Goal: Task Accomplishment & Management: Use online tool/utility

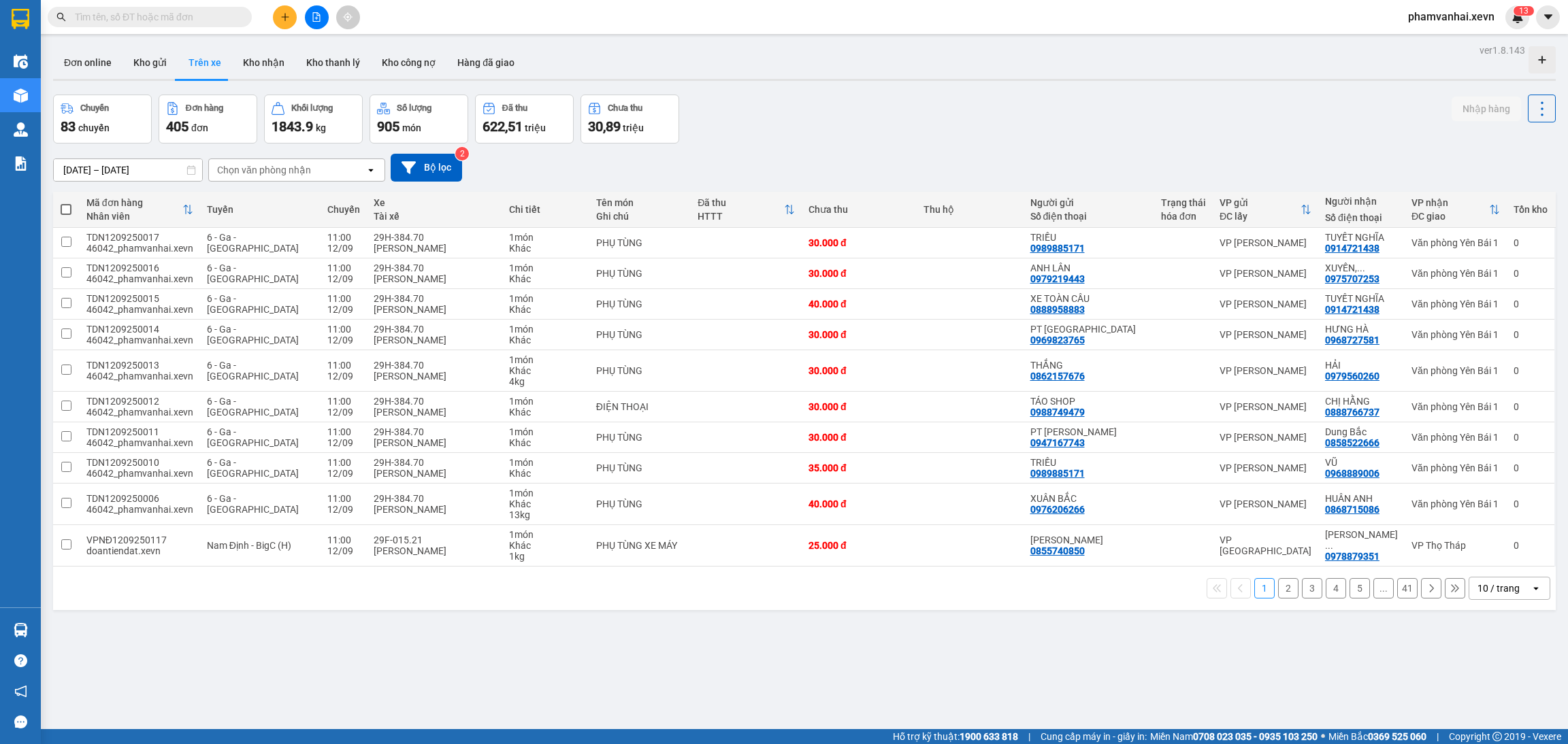
click at [1471, 21] on span "phamvanhai.xevn" at bounding box center [1452, 17] width 109 height 17
click at [1444, 31] on li "Đăng xuất" at bounding box center [1452, 42] width 108 height 22
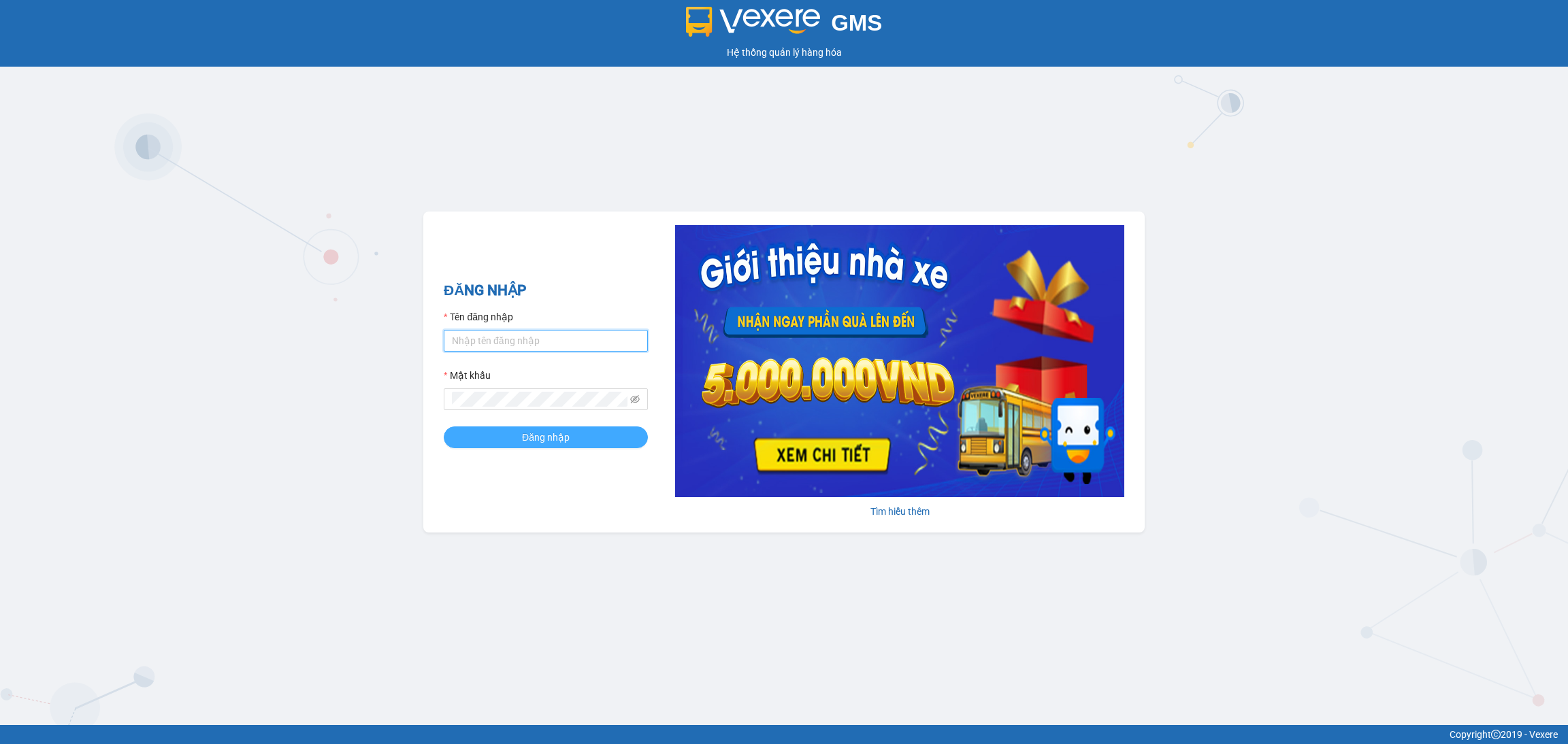
type input "phamvanhai.xevn"
click at [566, 438] on span "Đăng nhập" at bounding box center [546, 437] width 47 height 15
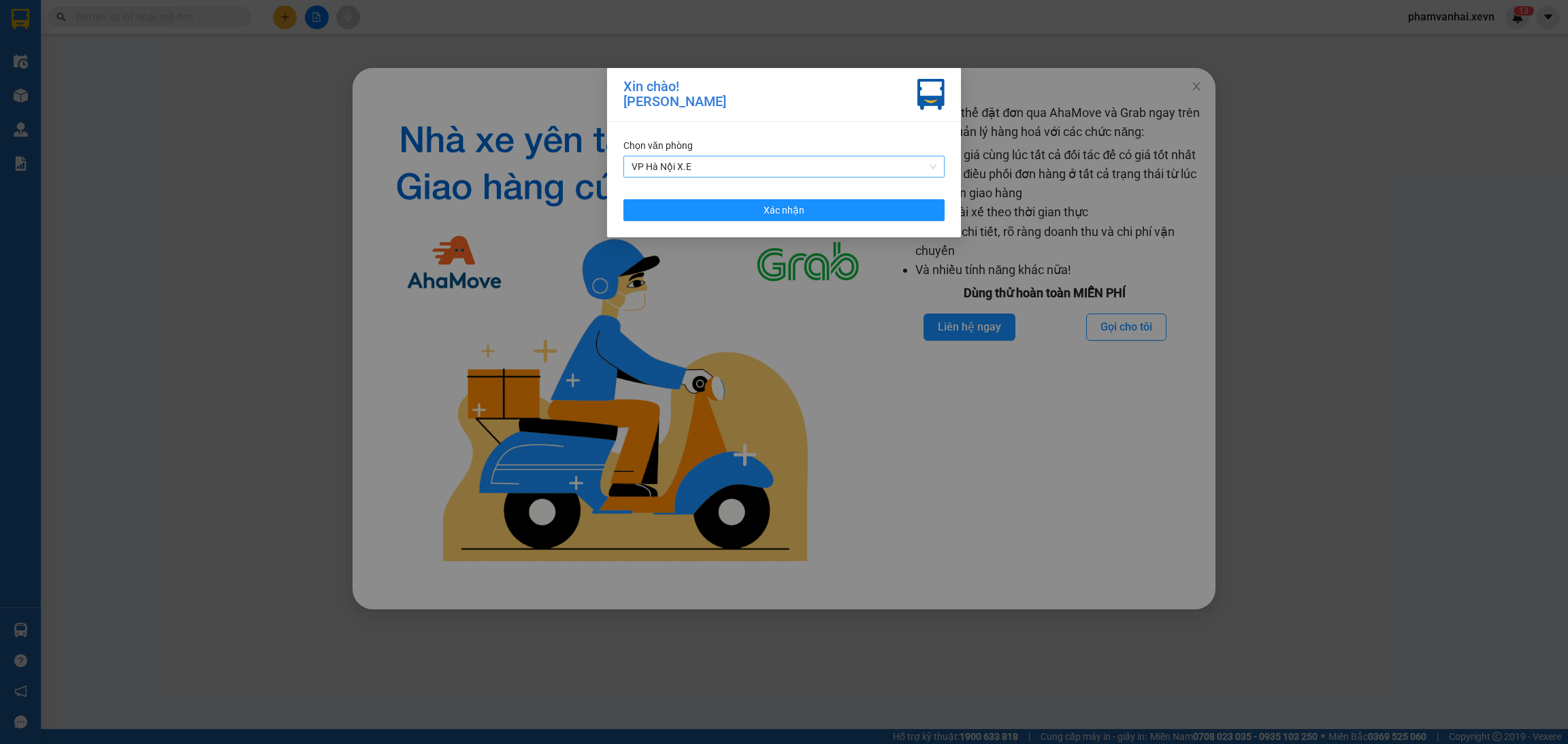
click at [757, 167] on span "VP Hà Nội X.E" at bounding box center [784, 167] width 305 height 21
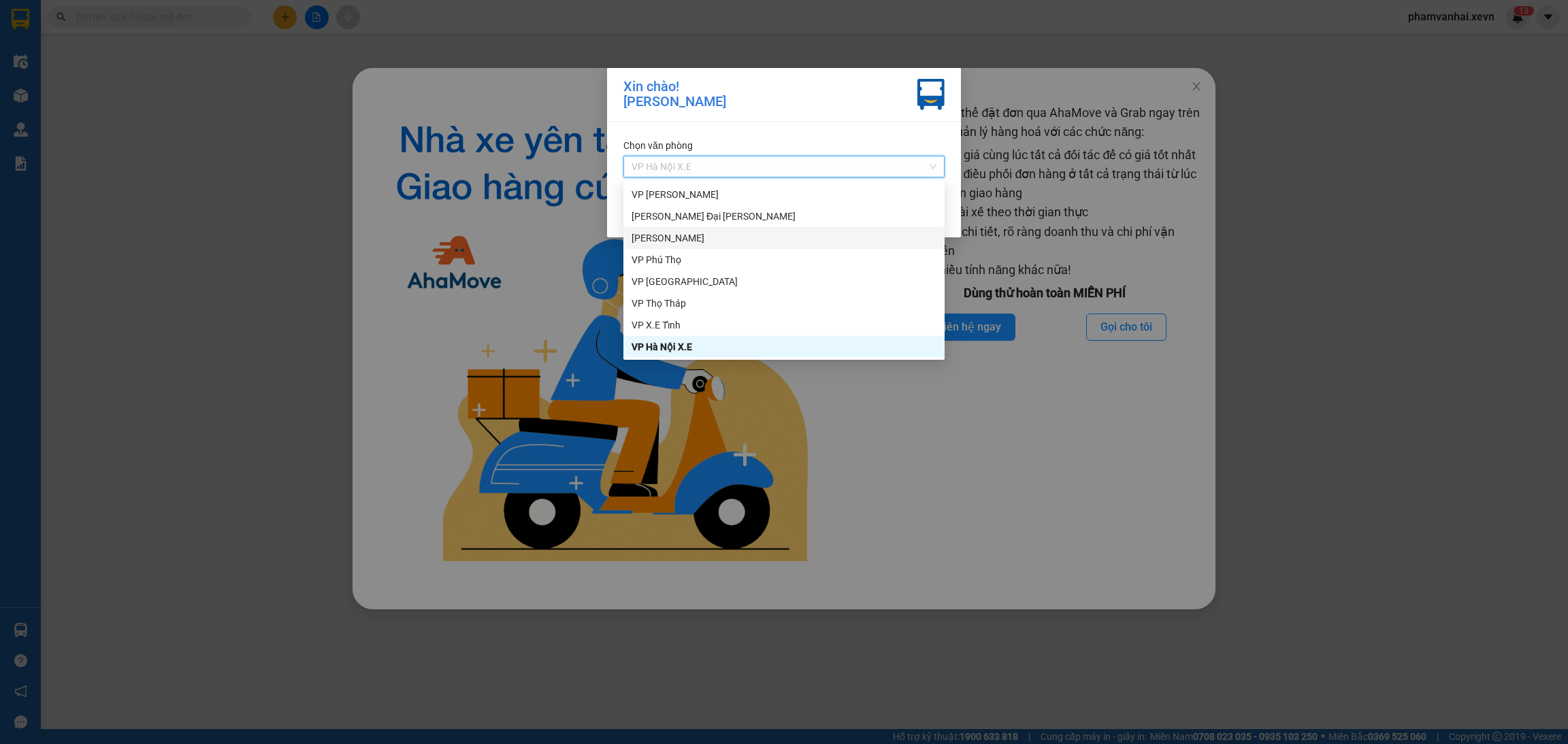
scroll to position [250, 0]
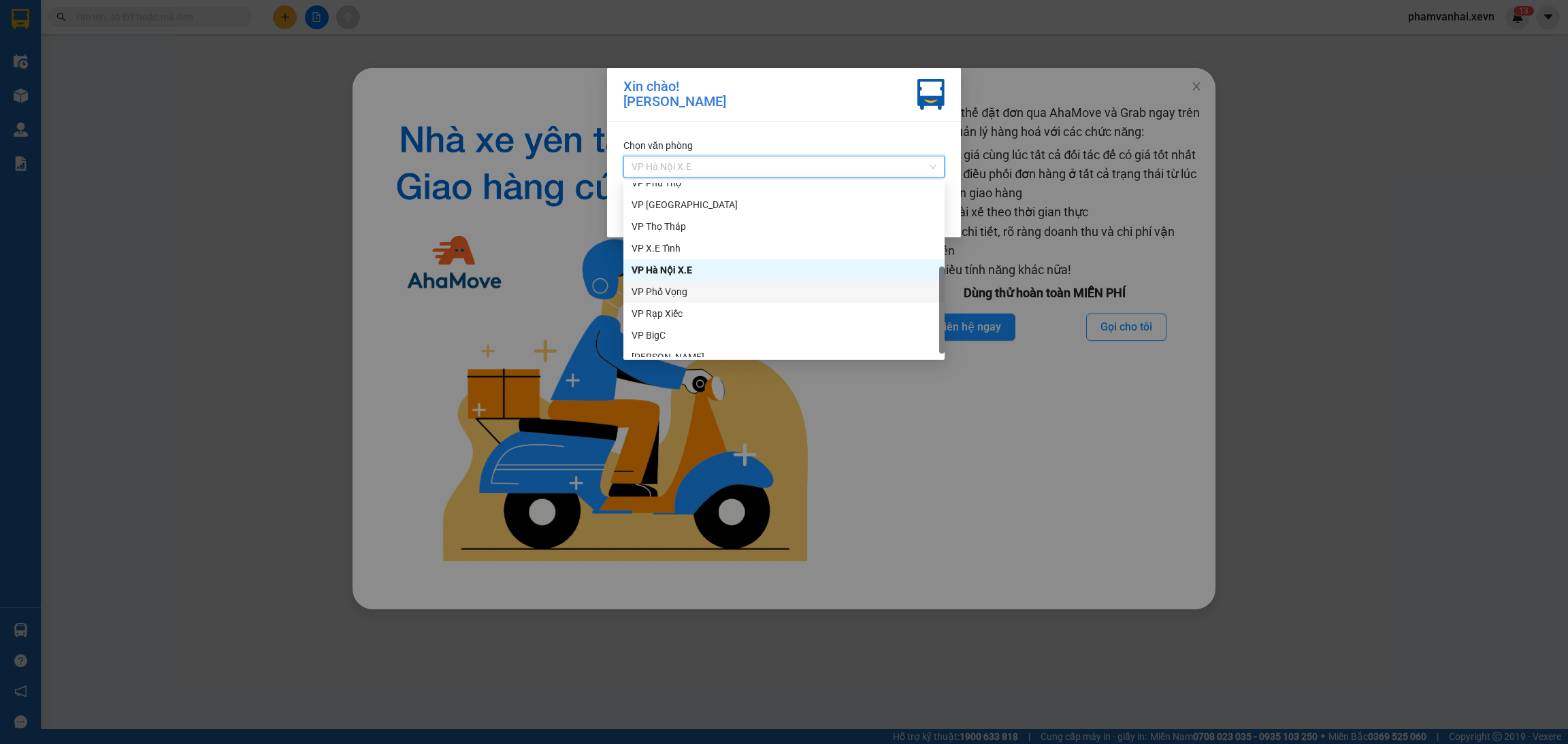
click at [676, 288] on div "VP Phố Vọng" at bounding box center [784, 292] width 305 height 15
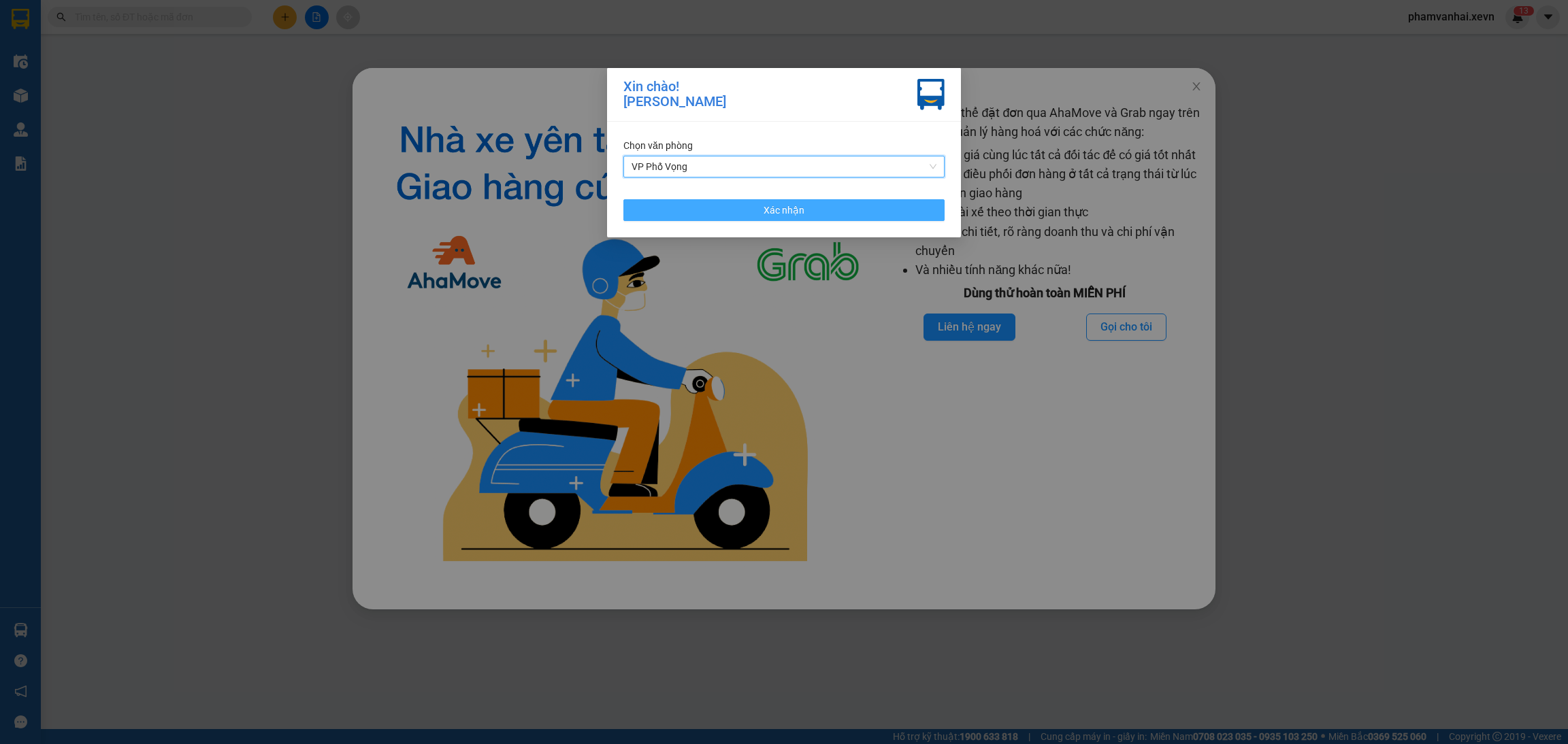
click at [753, 210] on button "Xác nhận" at bounding box center [784, 210] width 321 height 22
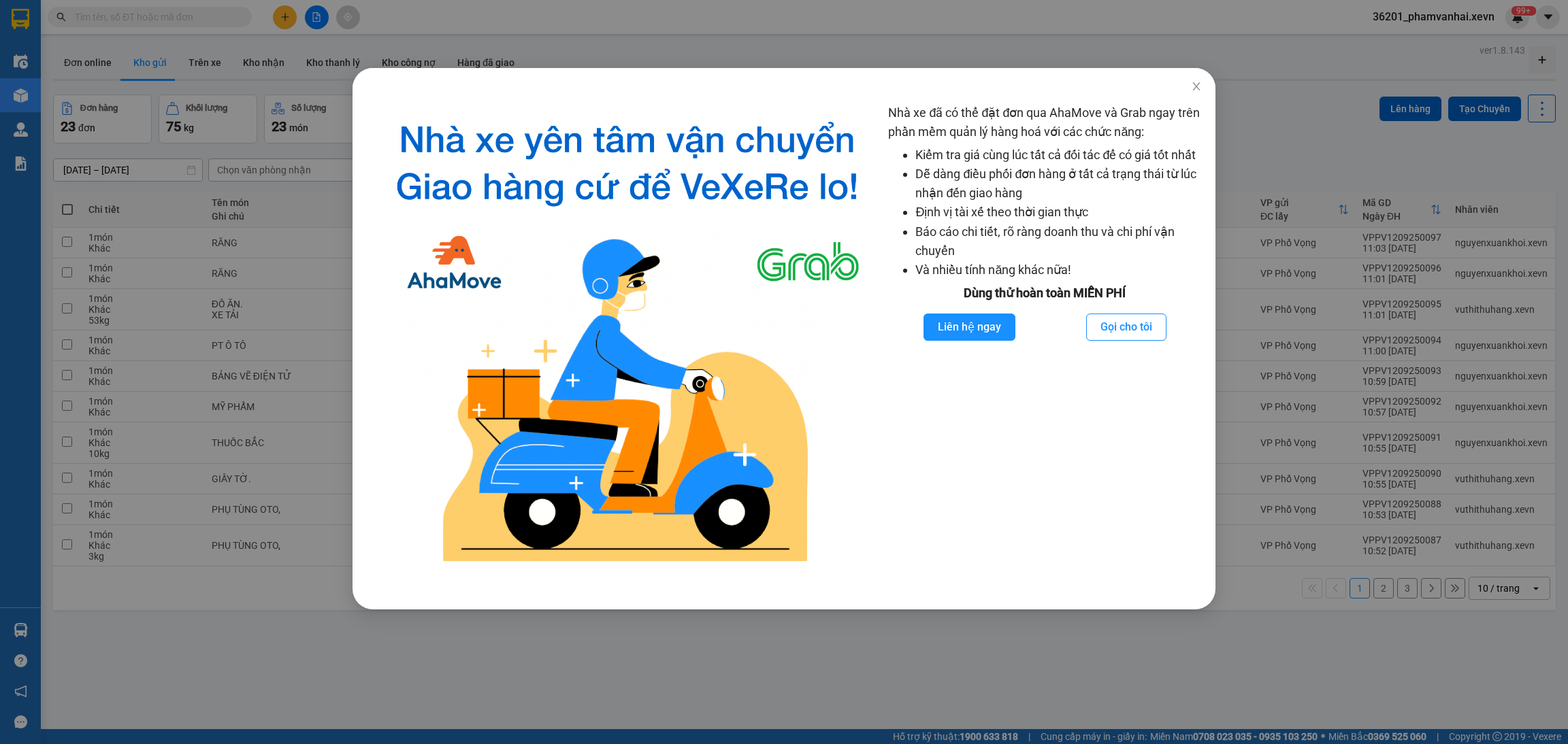
drag, startPoint x: 1173, startPoint y: 84, endPoint x: 1225, endPoint y: 81, distance: 52.1
click at [1225, 81] on div "Nhà xe đã có thể đặt đơn qua AhaMove và Grab ngay trên phần mềm quản lý hàng ho…" at bounding box center [784, 372] width 1568 height 744
click at [1213, 79] on span "Close" at bounding box center [1197, 87] width 38 height 38
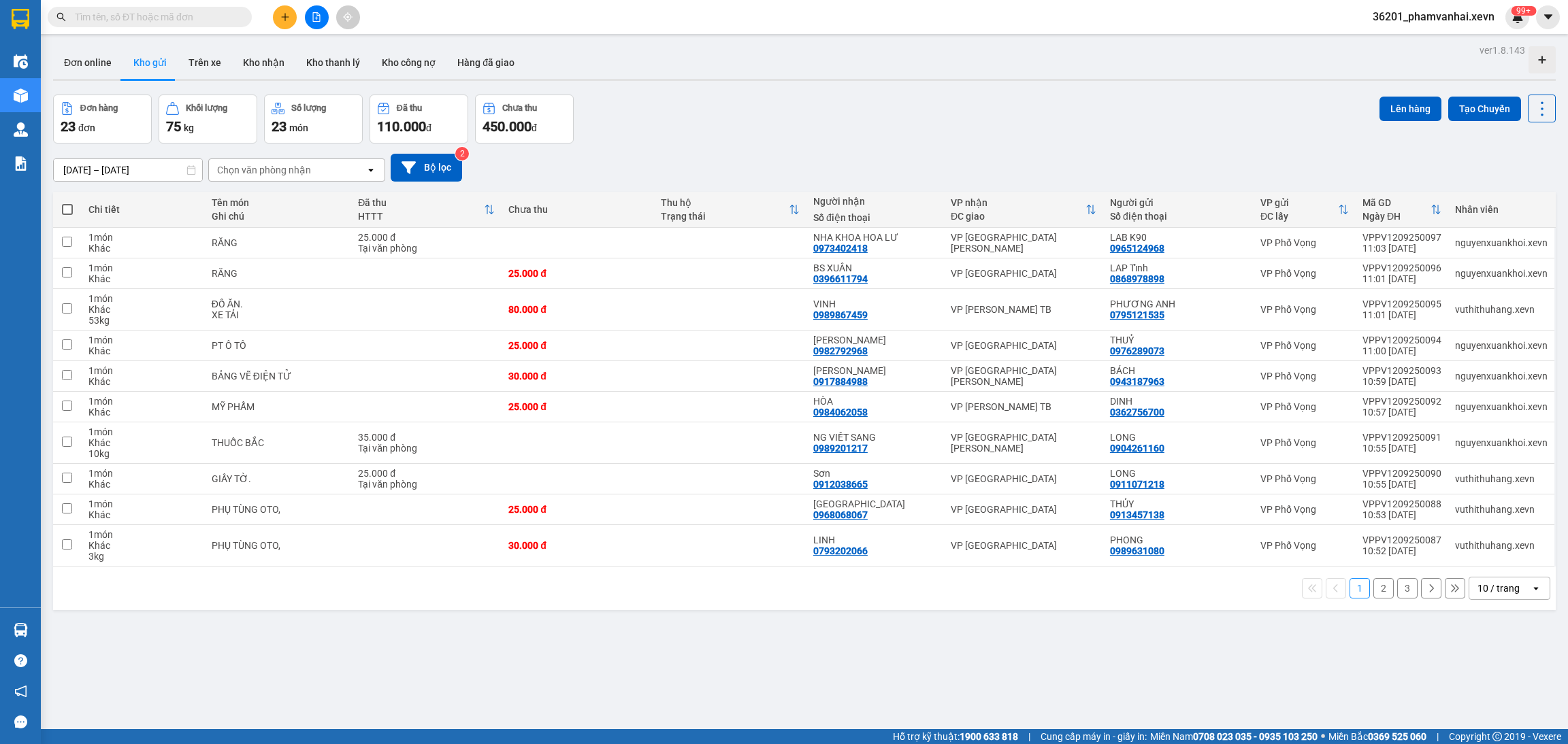
click at [1488, 598] on div "10 / trang" at bounding box center [1500, 588] width 61 height 22
click at [1488, 566] on span "100 / trang" at bounding box center [1489, 561] width 49 height 13
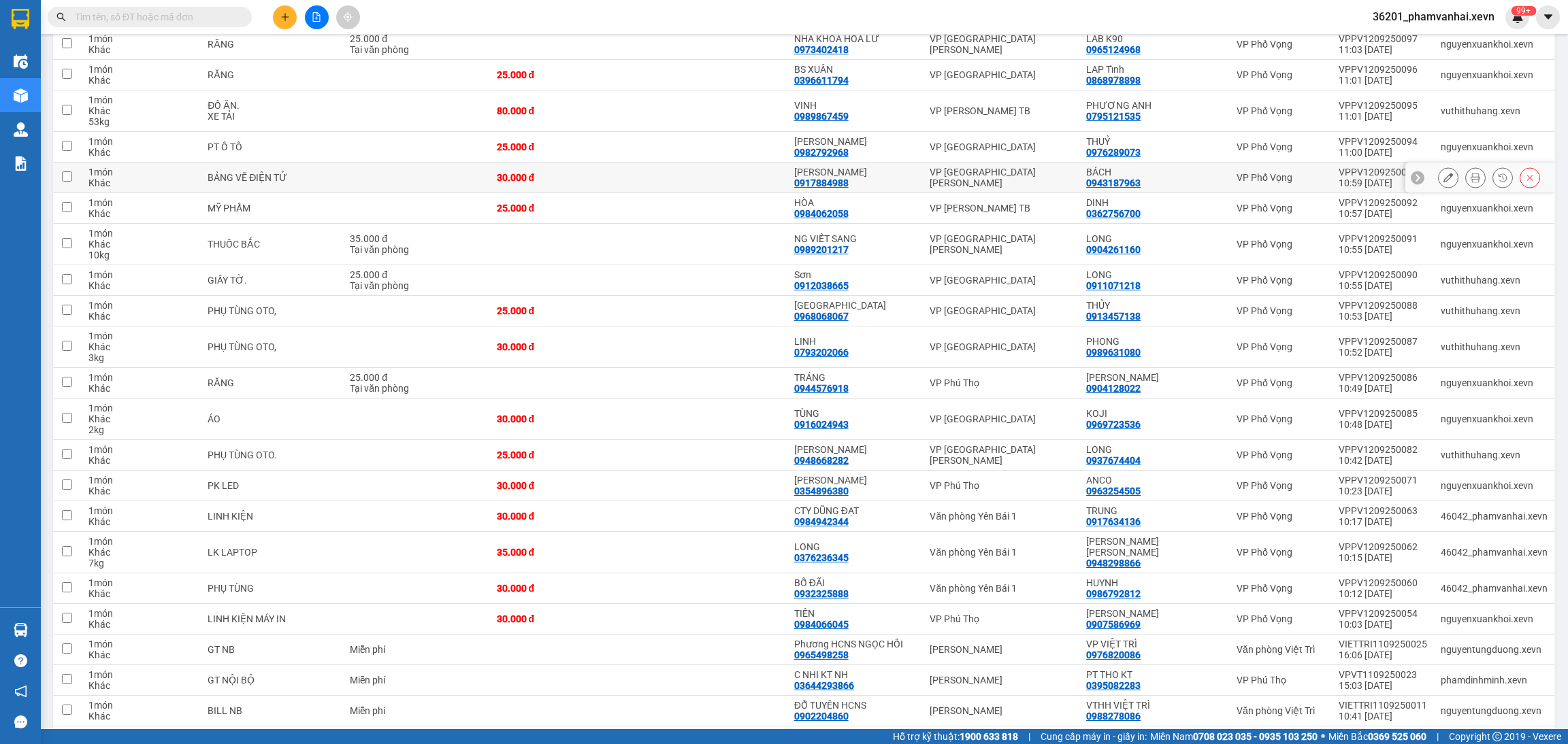
scroll to position [204, 0]
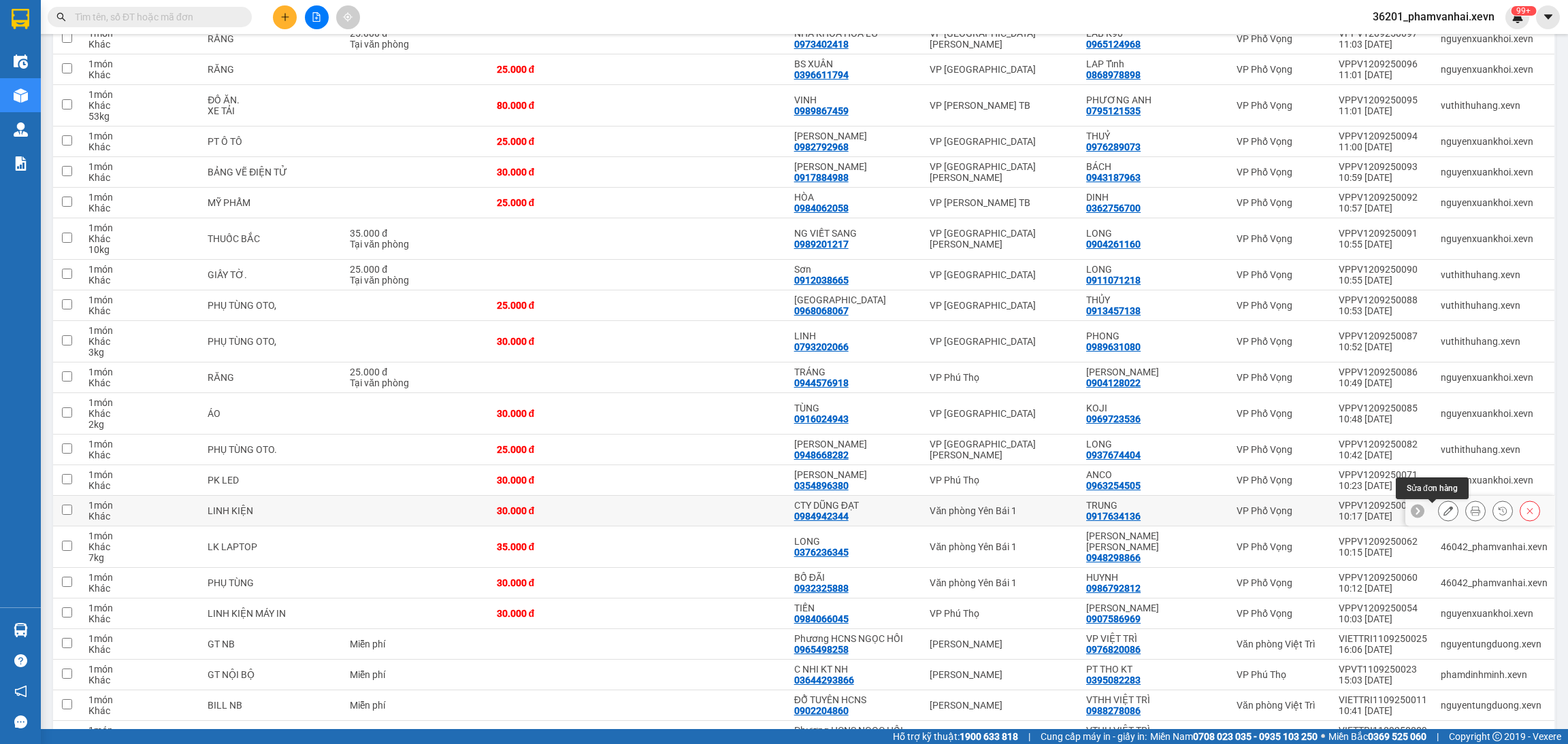
click at [1440, 518] on button at bounding box center [1449, 511] width 19 height 24
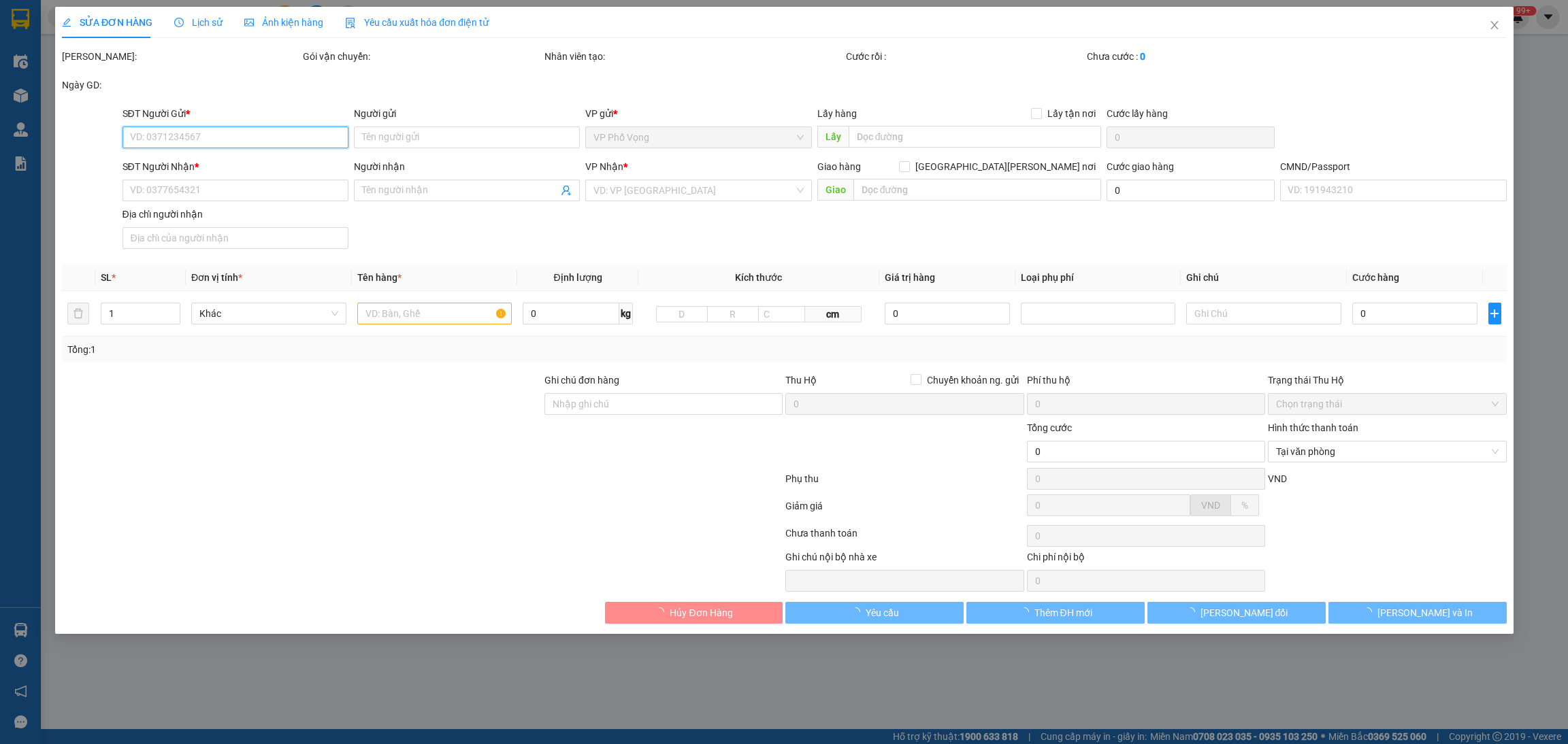
type input "0917634136"
type input "TRUNG"
type input "0984942344"
type input "CTY DŨNG ĐẠT"
type input "0389842431 TRẤN QUỐC TUẤN ANH"
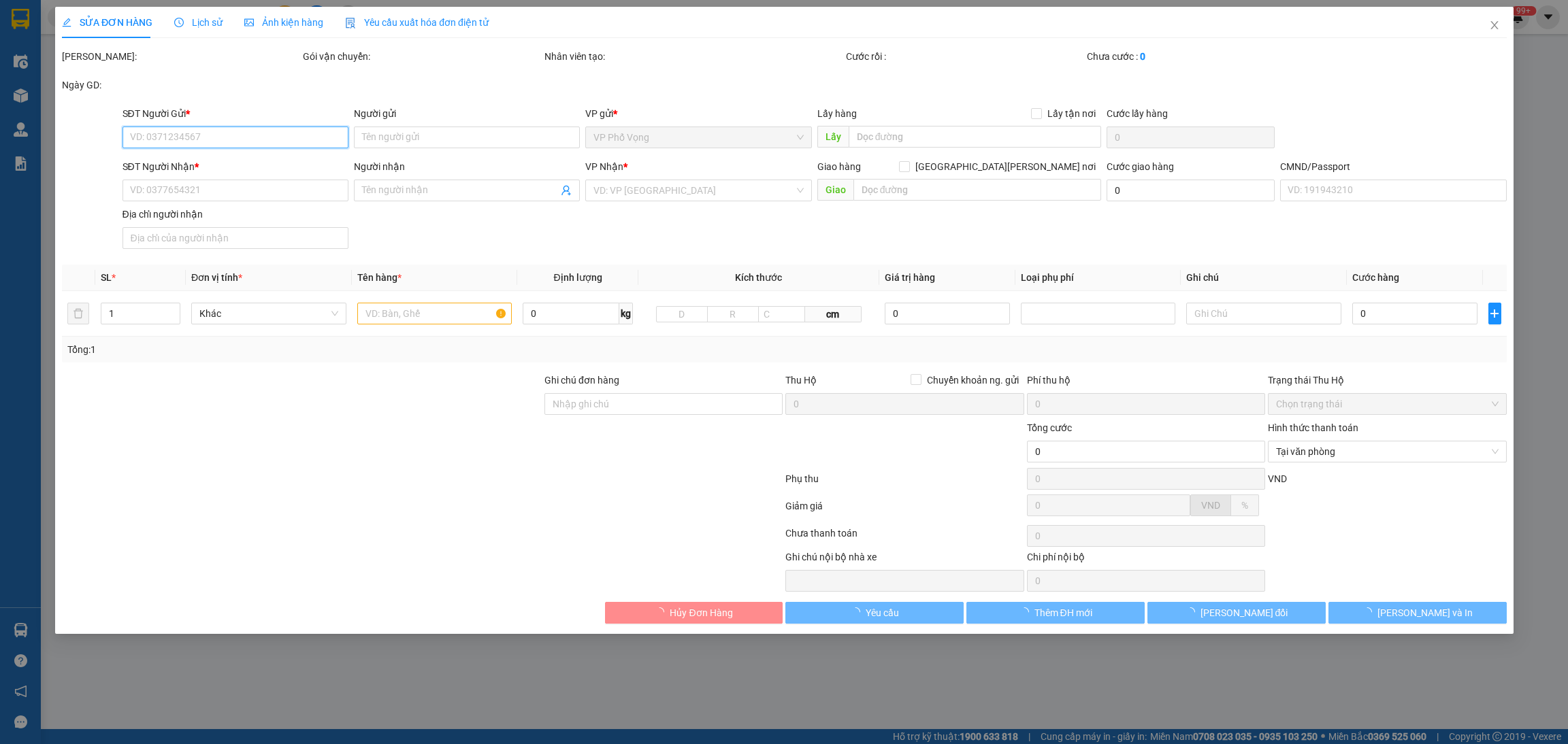
type input "30.000"
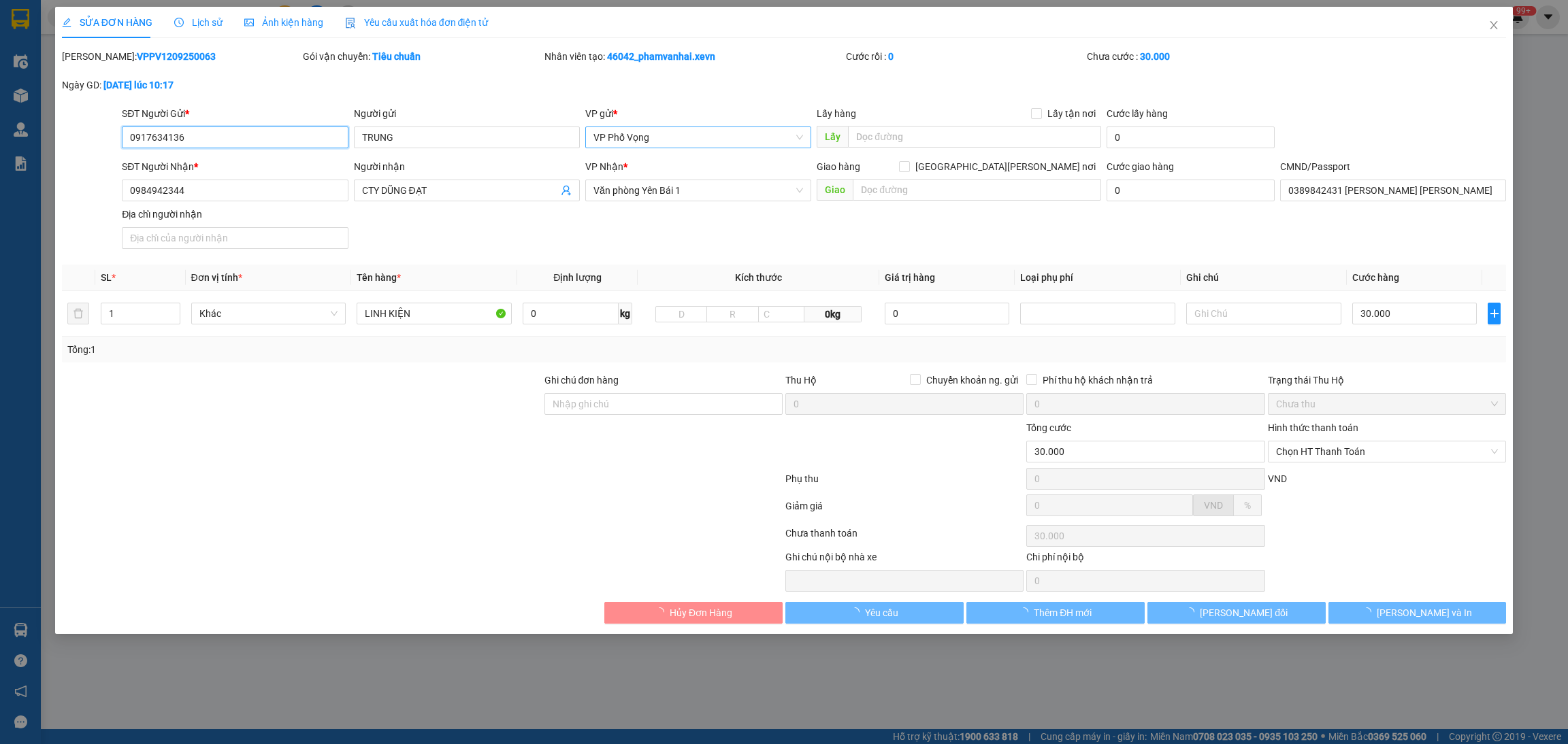
click at [706, 137] on span "VP Phố Vọng" at bounding box center [698, 138] width 210 height 21
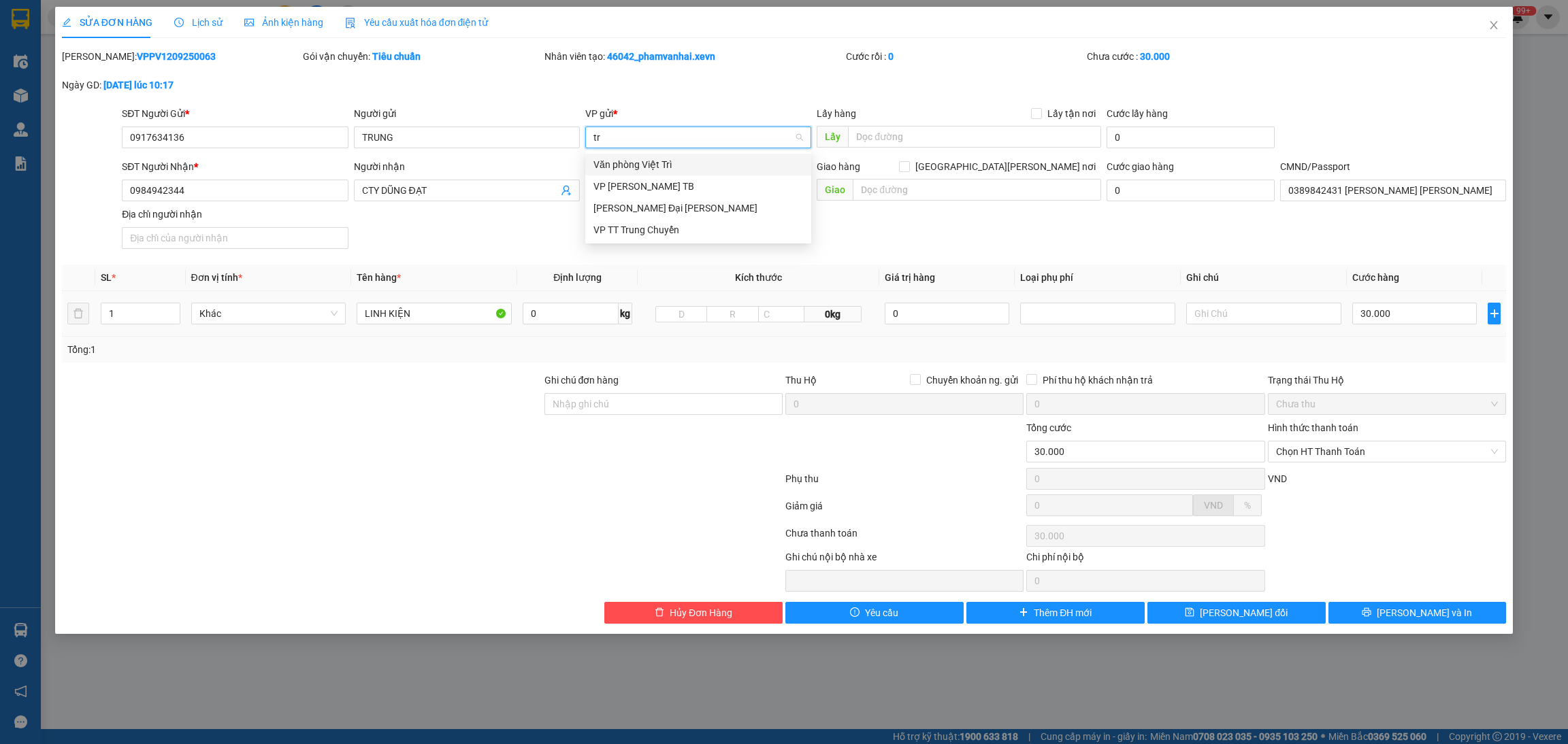
type input "tra"
click at [647, 184] on div "VP Trần Đại Nghĩa" at bounding box center [698, 187] width 210 height 15
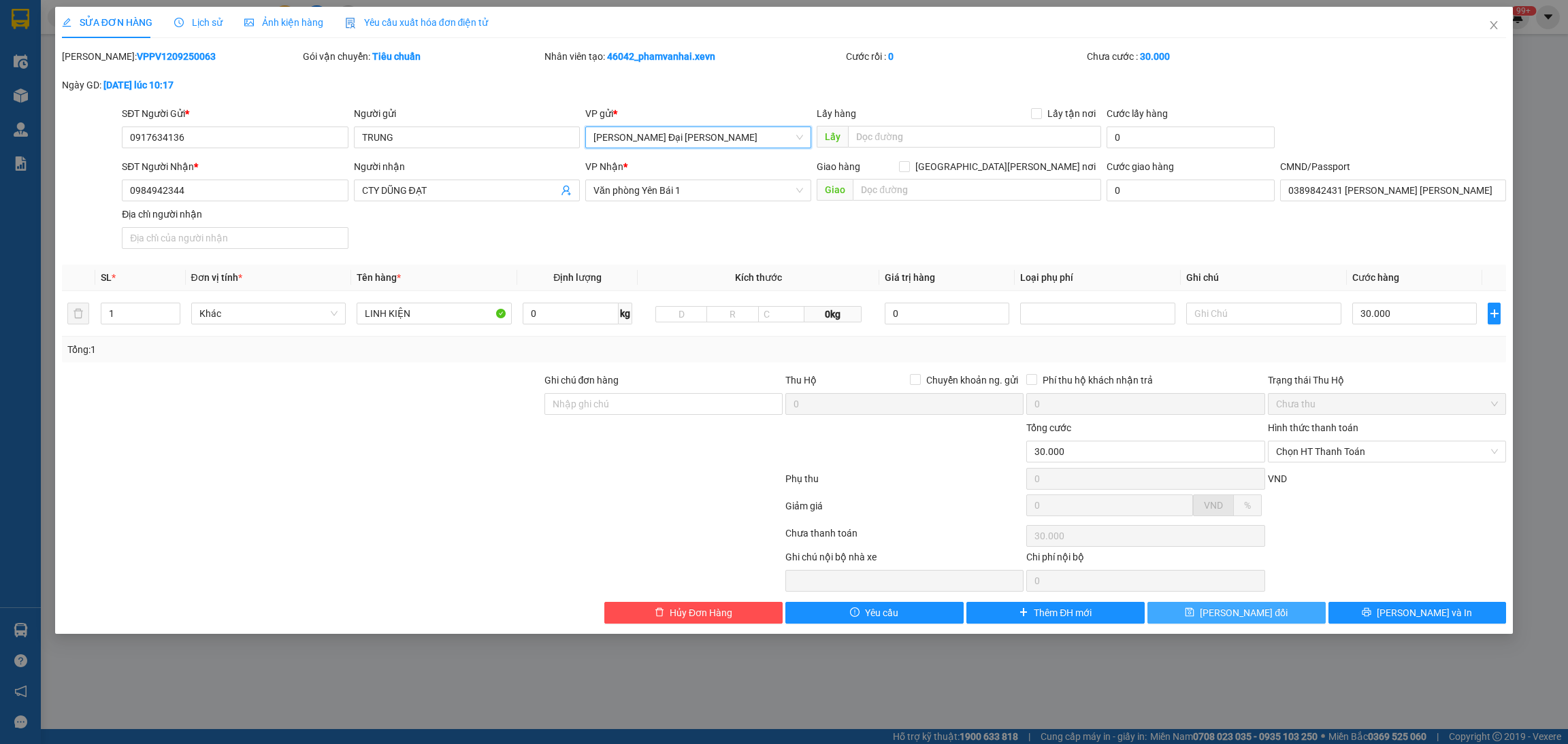
click at [1235, 617] on span "Lưu thay đổi" at bounding box center [1244, 613] width 88 height 15
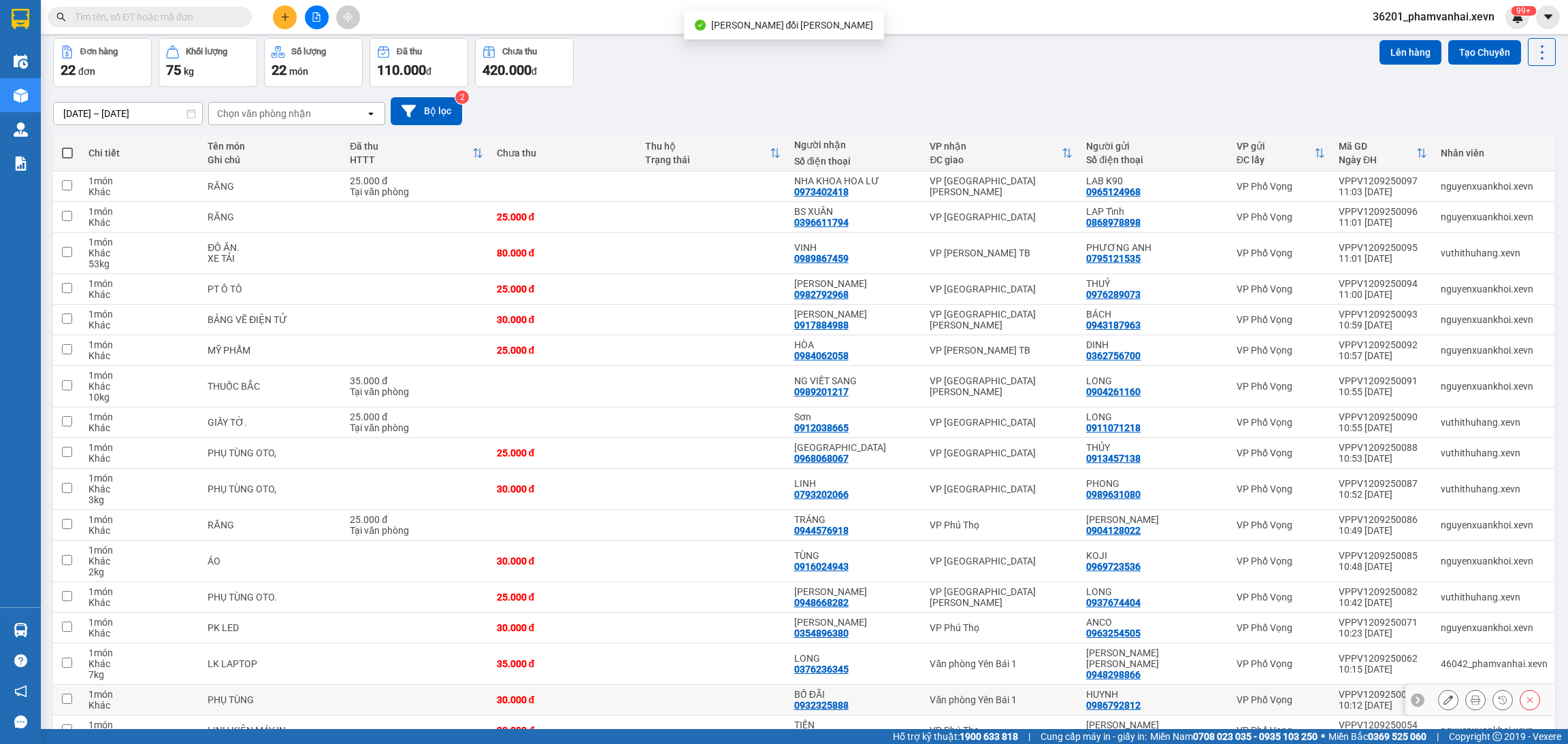
scroll to position [102, 0]
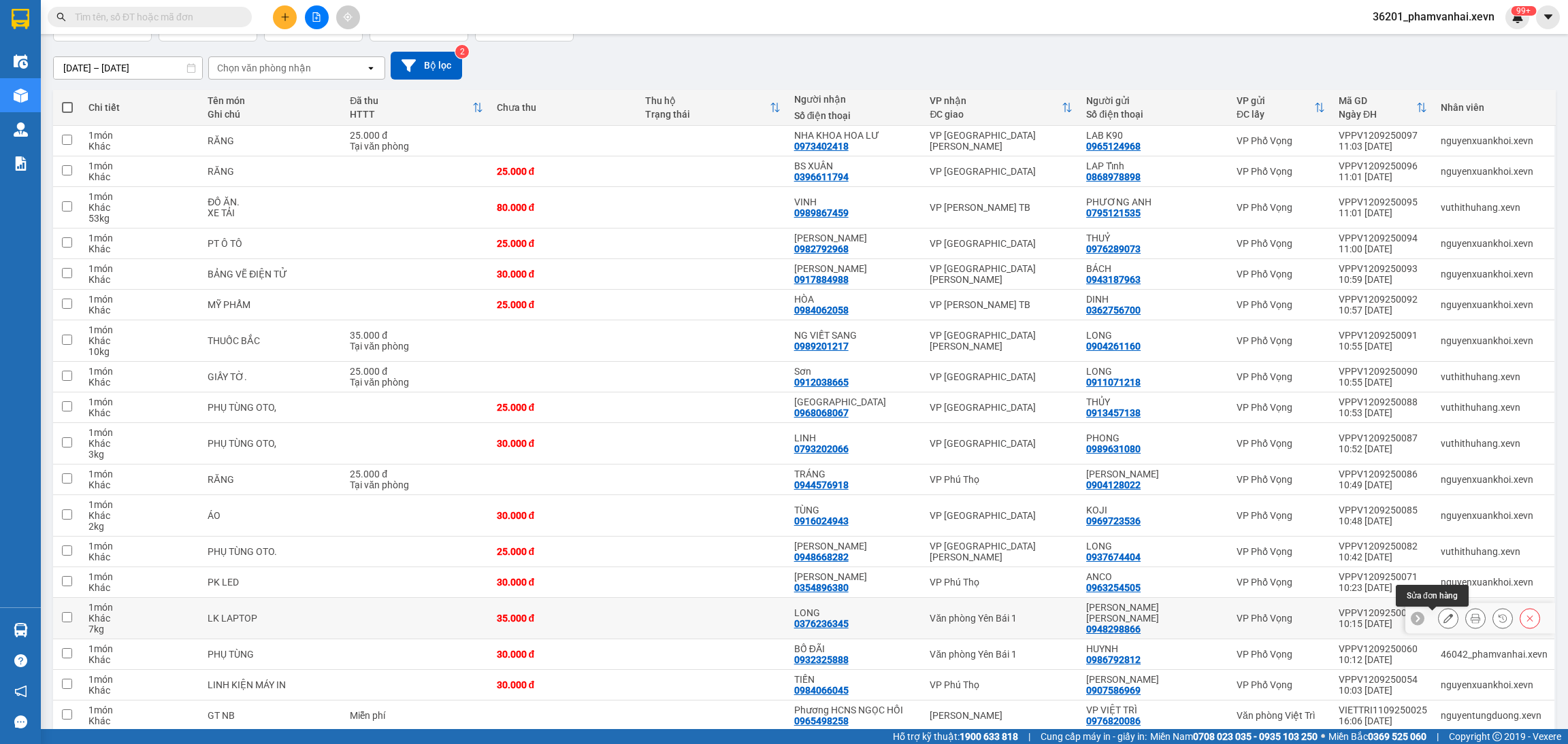
click at [1444, 622] on icon at bounding box center [1449, 618] width 9 height 9
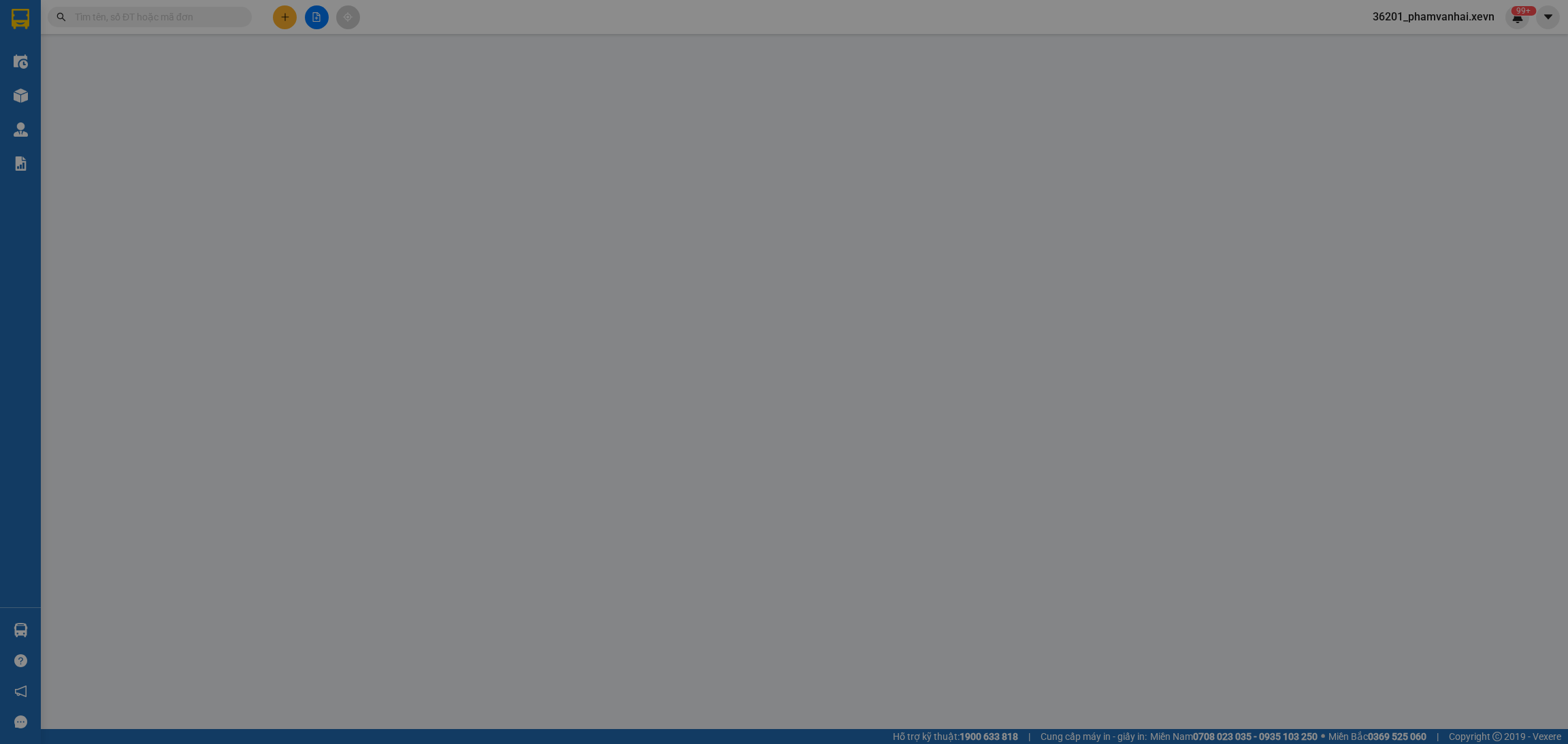
type input "0948298866"
type input "tường chí lâm"
type input "0376236345"
type input "LONG"
type input "0376236345 ANH LONG"
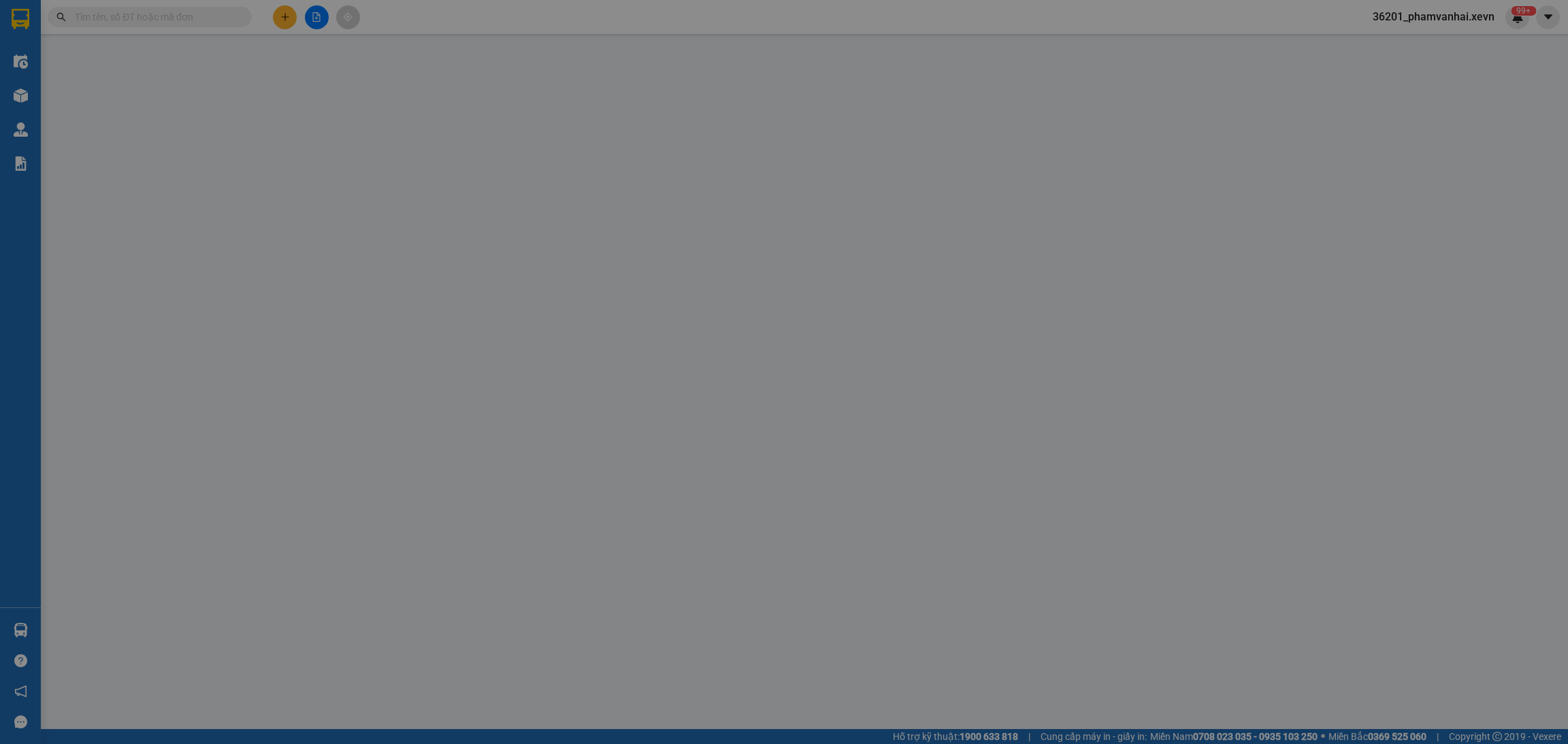
type input "35.000"
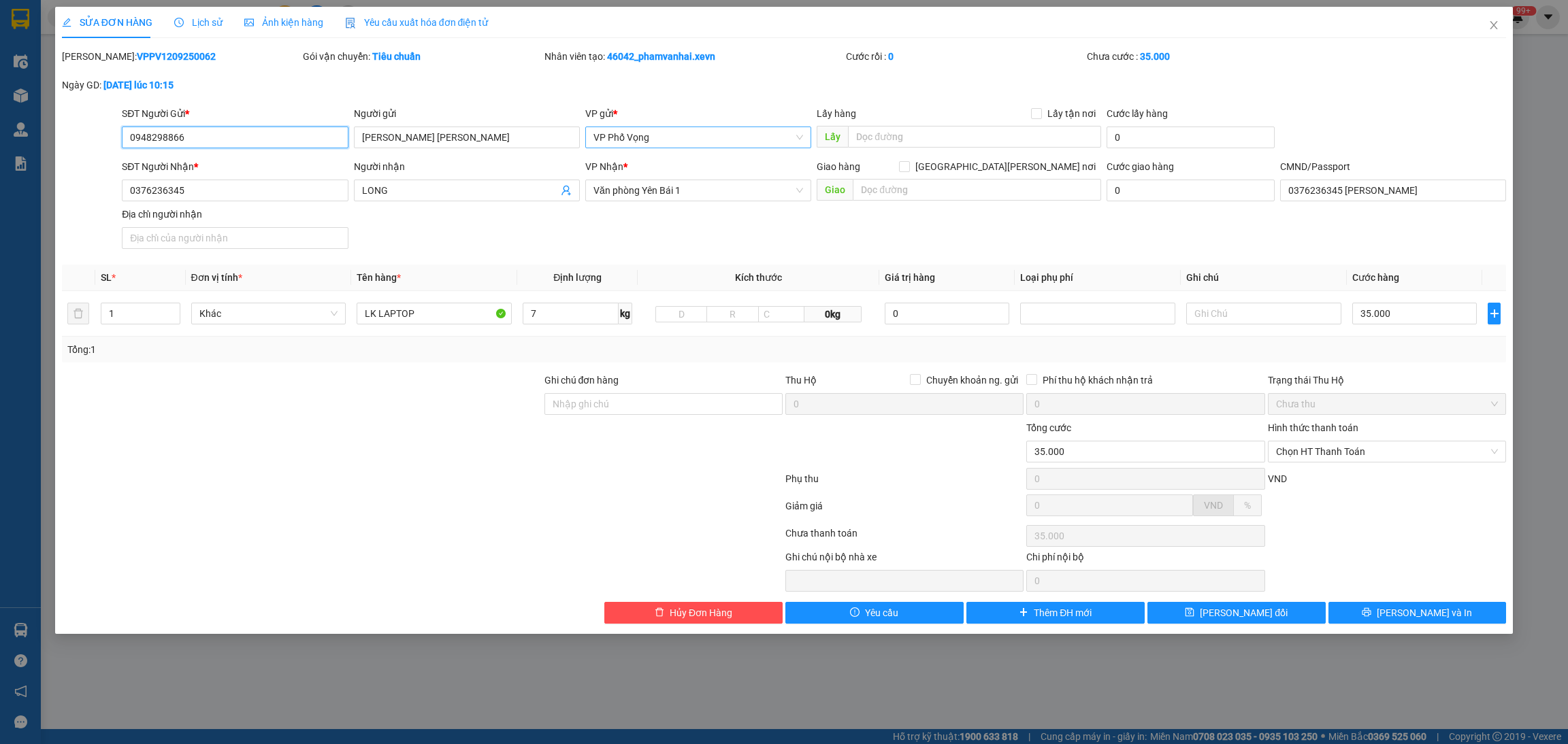
click at [685, 136] on span "VP Phố Vọng" at bounding box center [698, 138] width 210 height 21
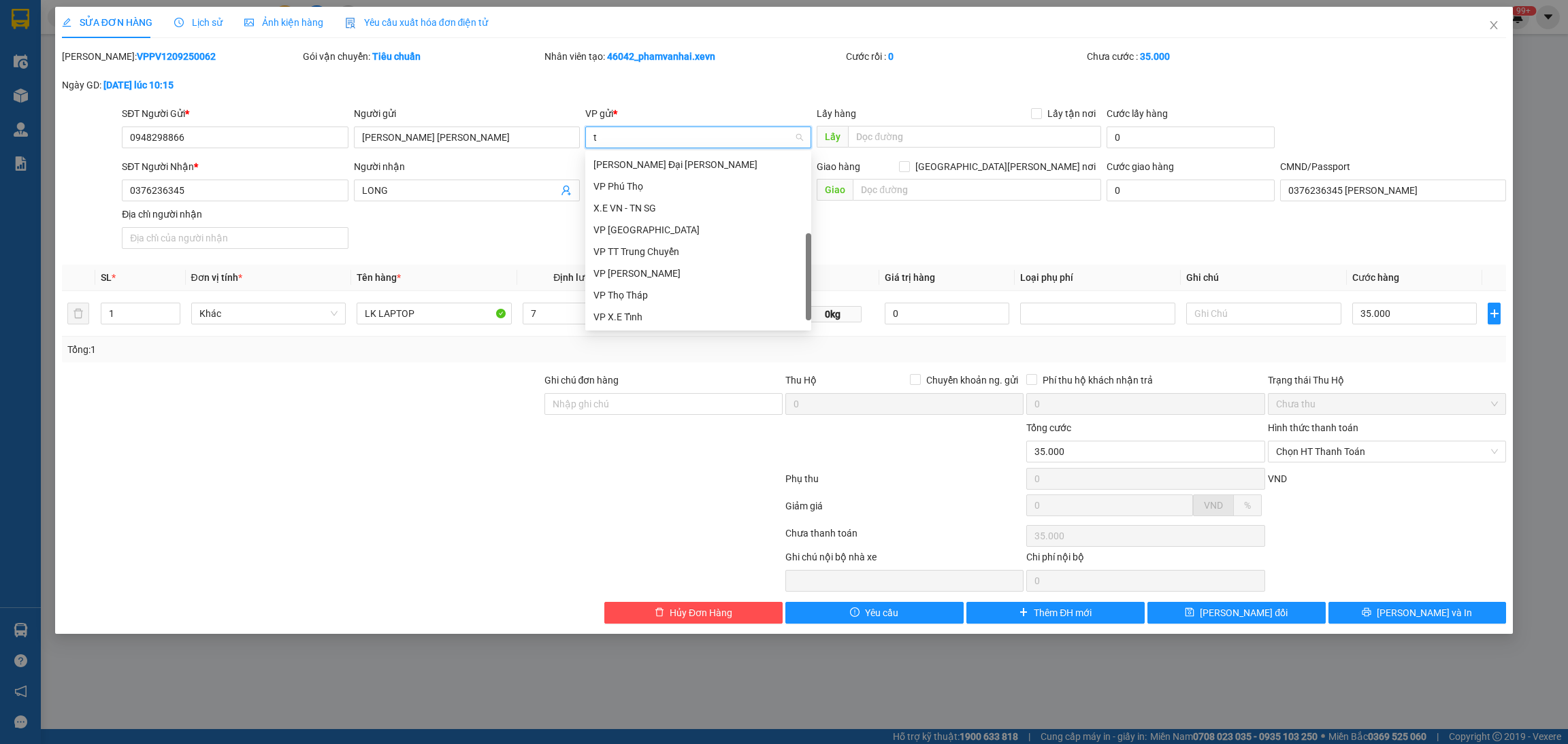
scroll to position [120, 0]
type input "tr"
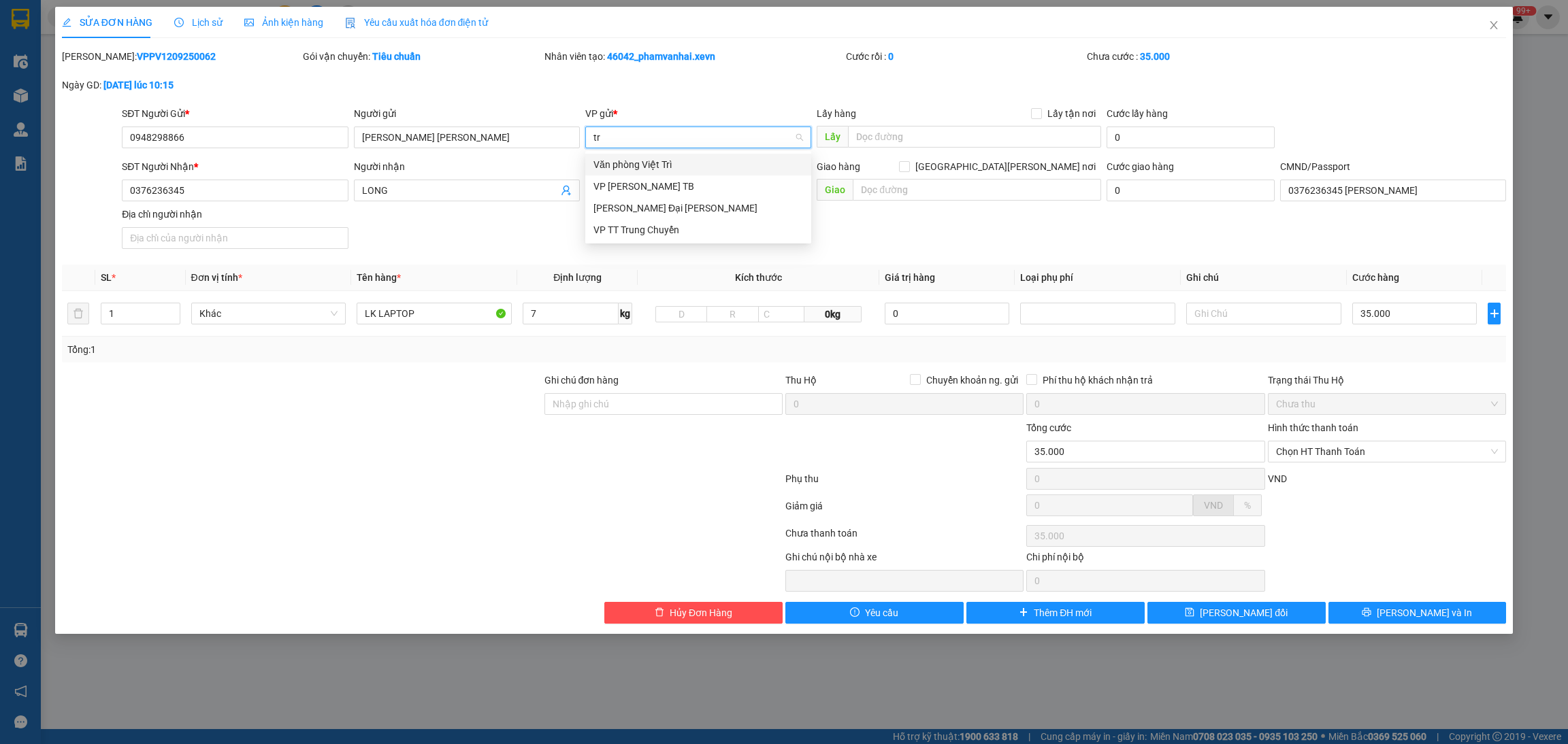
scroll to position [0, 0]
click at [647, 211] on div "VP Trần Đại Nghĩa" at bounding box center [698, 209] width 210 height 15
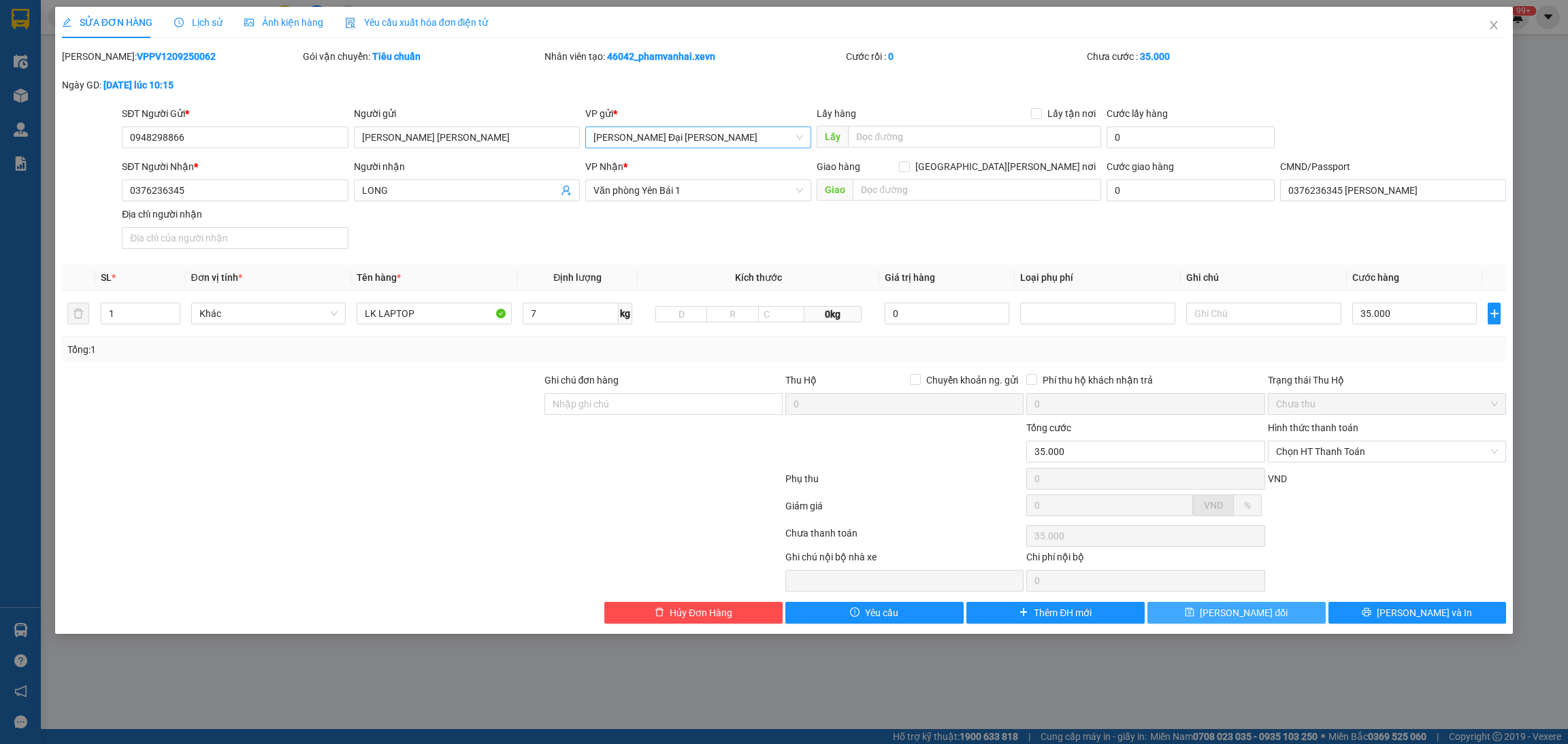
click at [1268, 617] on span "Lưu thay đổi" at bounding box center [1244, 613] width 88 height 15
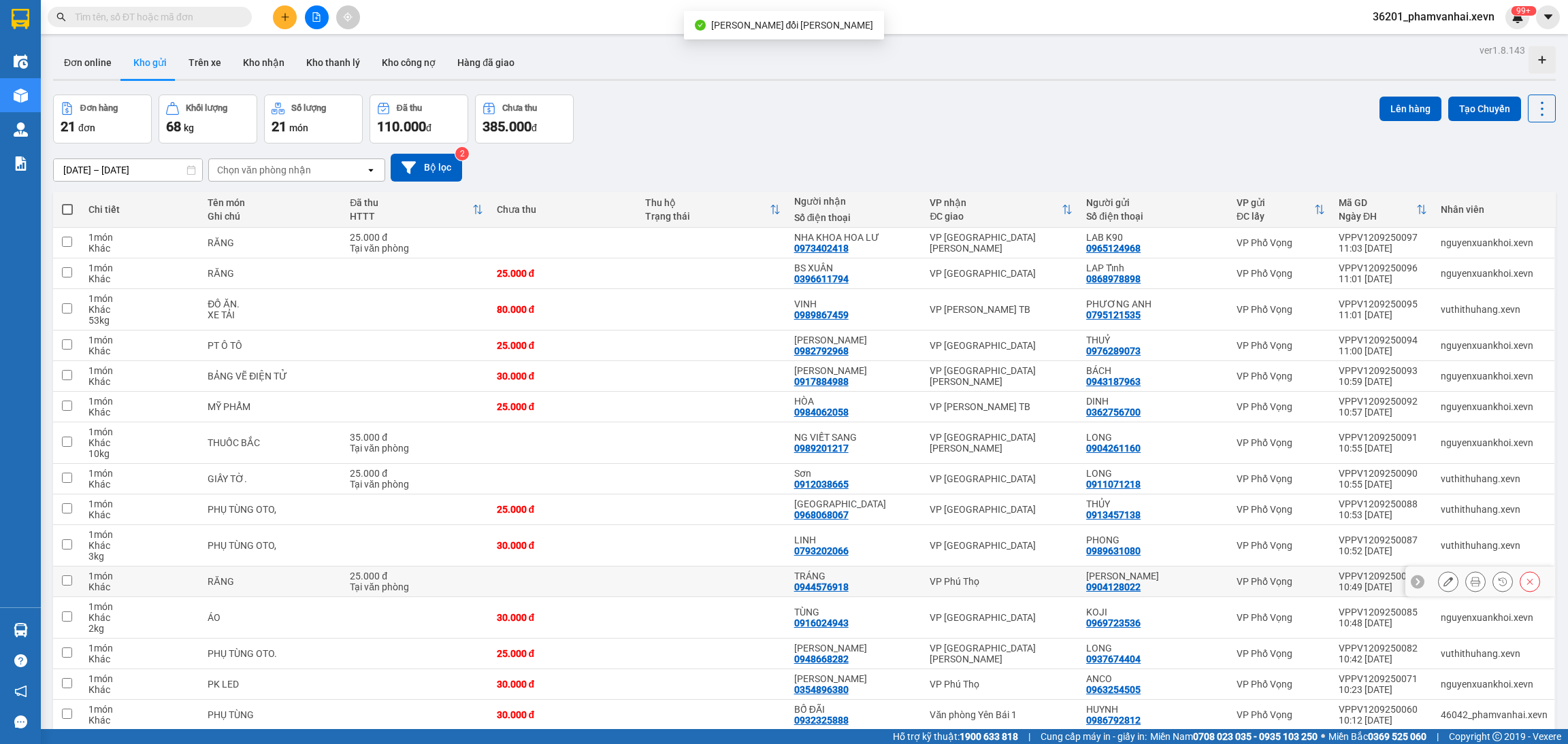
scroll to position [204, 0]
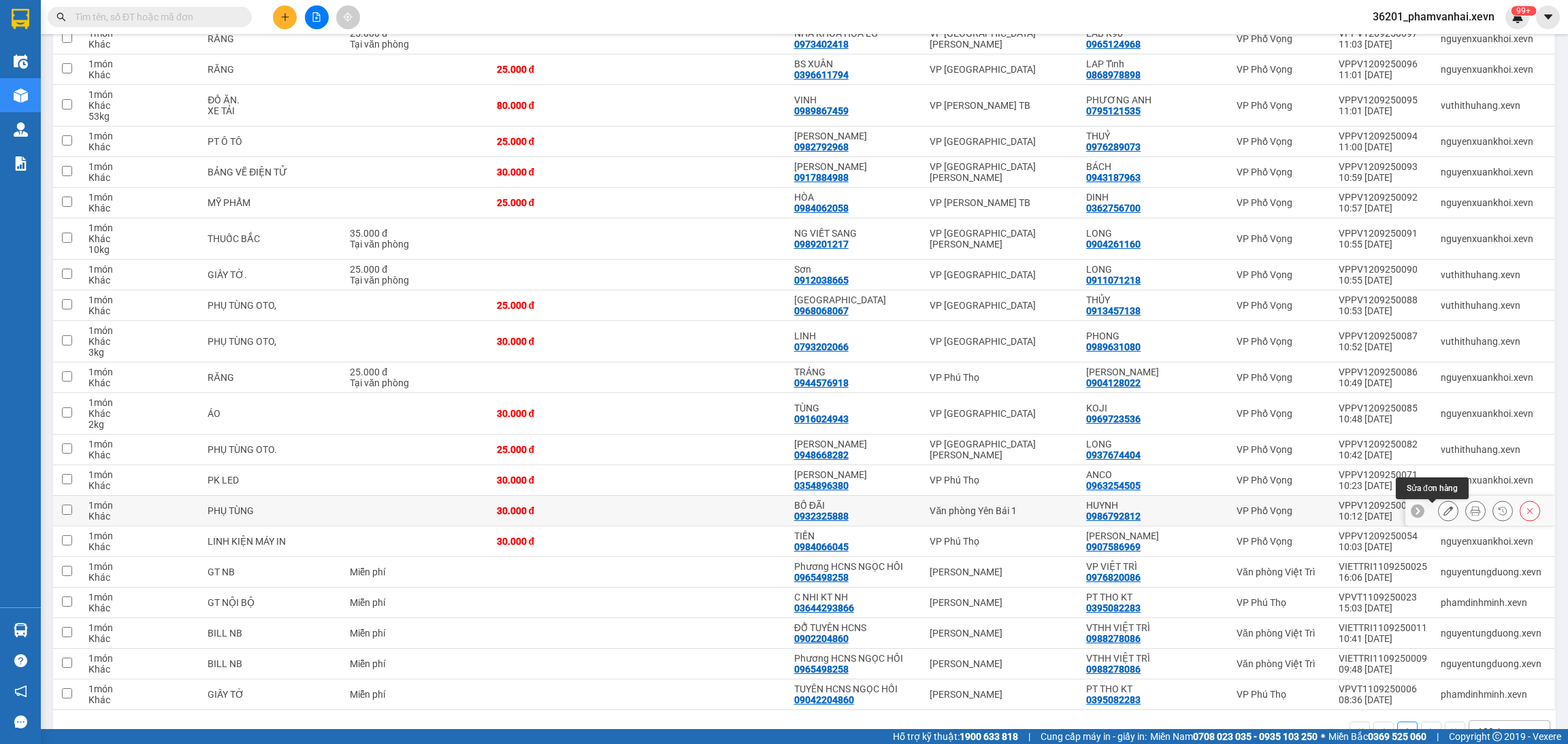
click at [1440, 512] on button at bounding box center [1449, 511] width 19 height 24
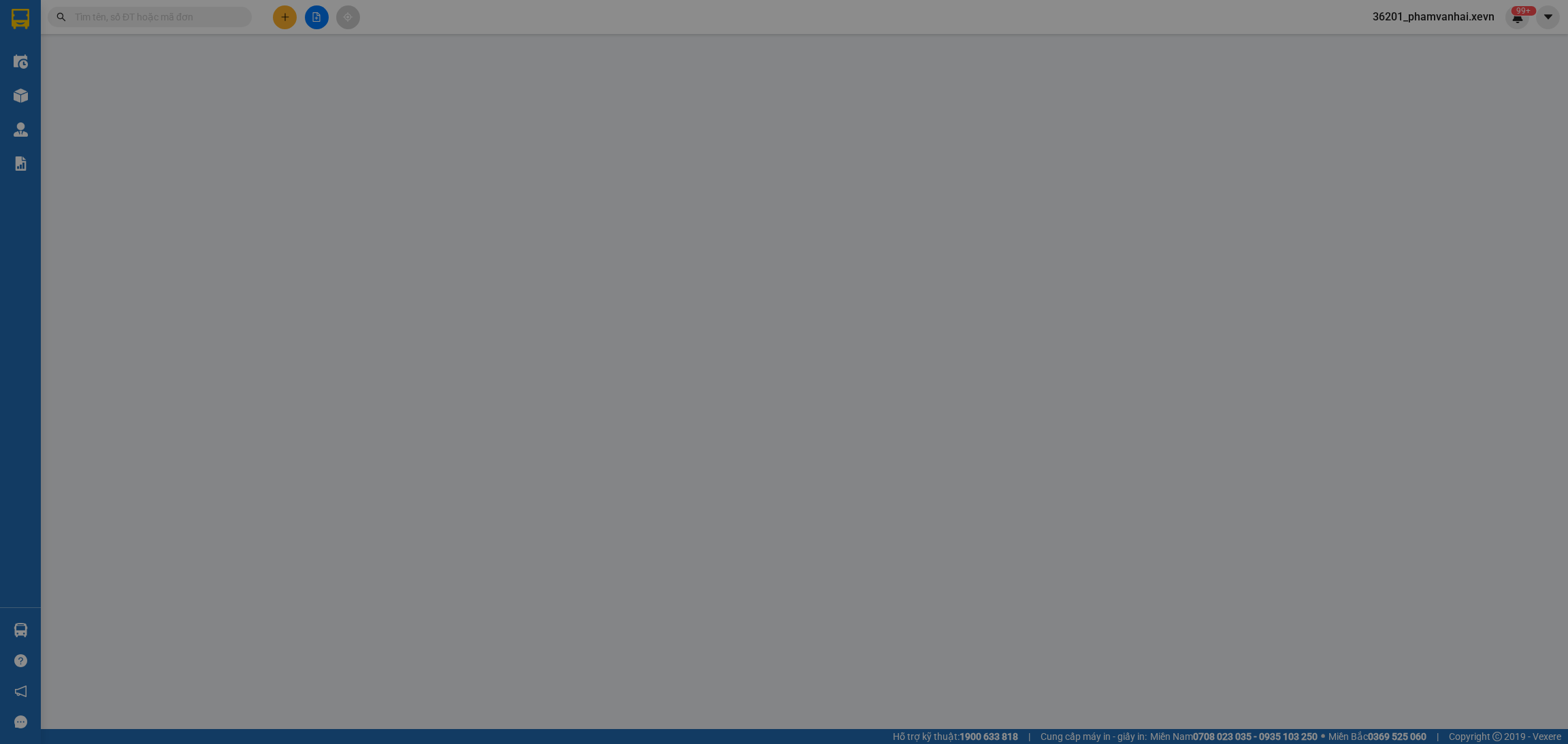
type input "0986792812"
type input "HUYNH"
type input "0932325888"
type input "BỐ ĐÃI"
type input "010050003879 DOANH"
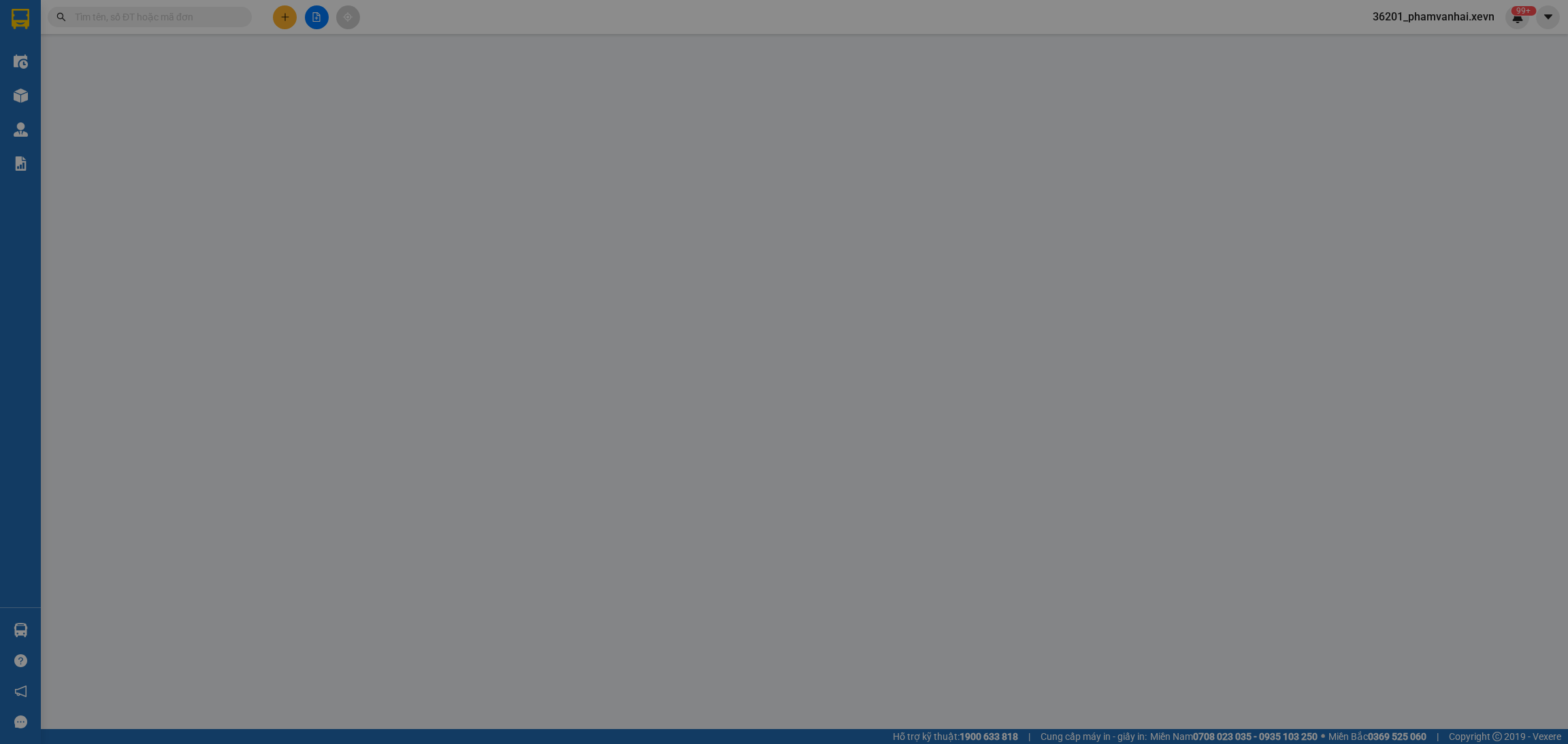
type input "123"
type input "30.000"
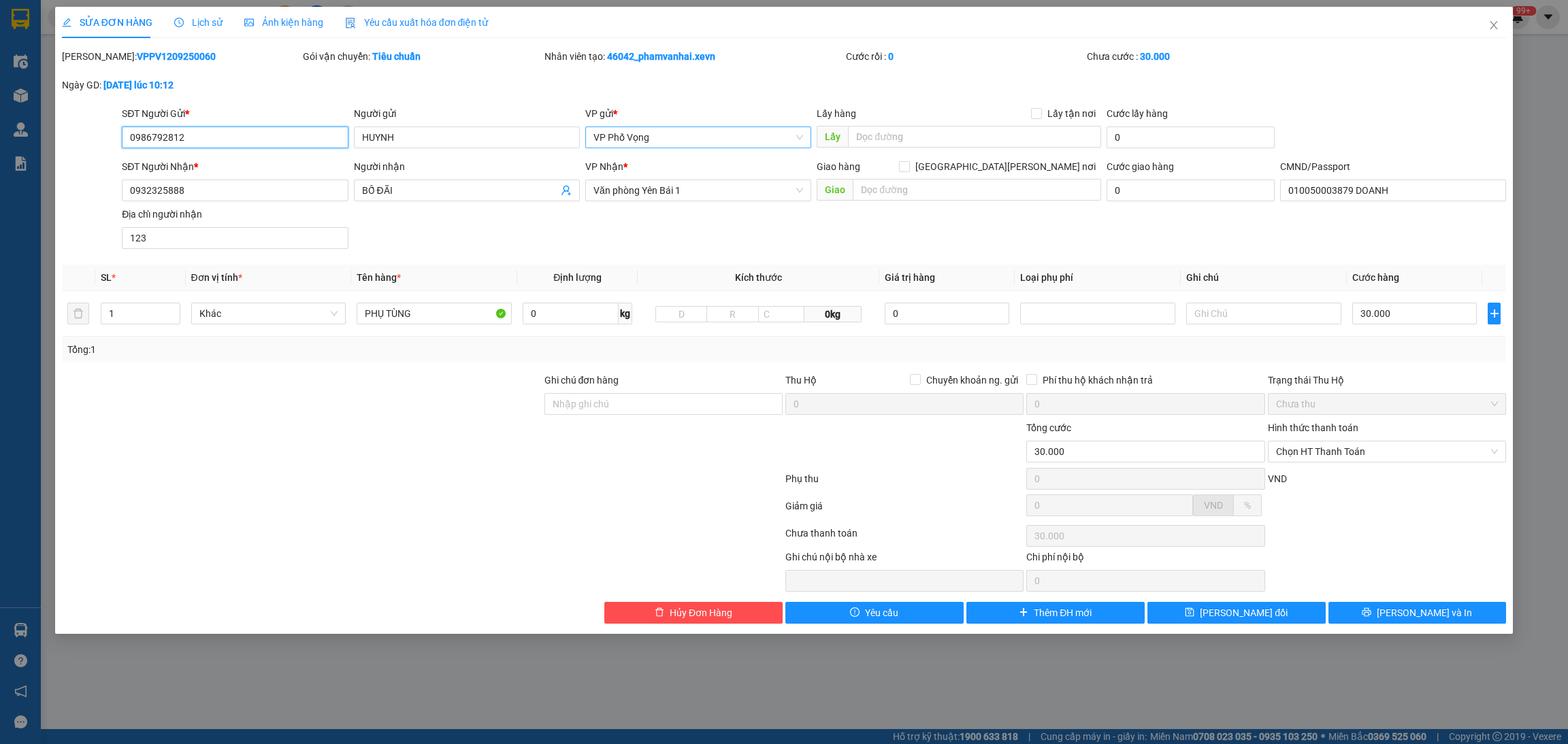
click at [669, 143] on span "VP Phố Vọng" at bounding box center [698, 138] width 210 height 21
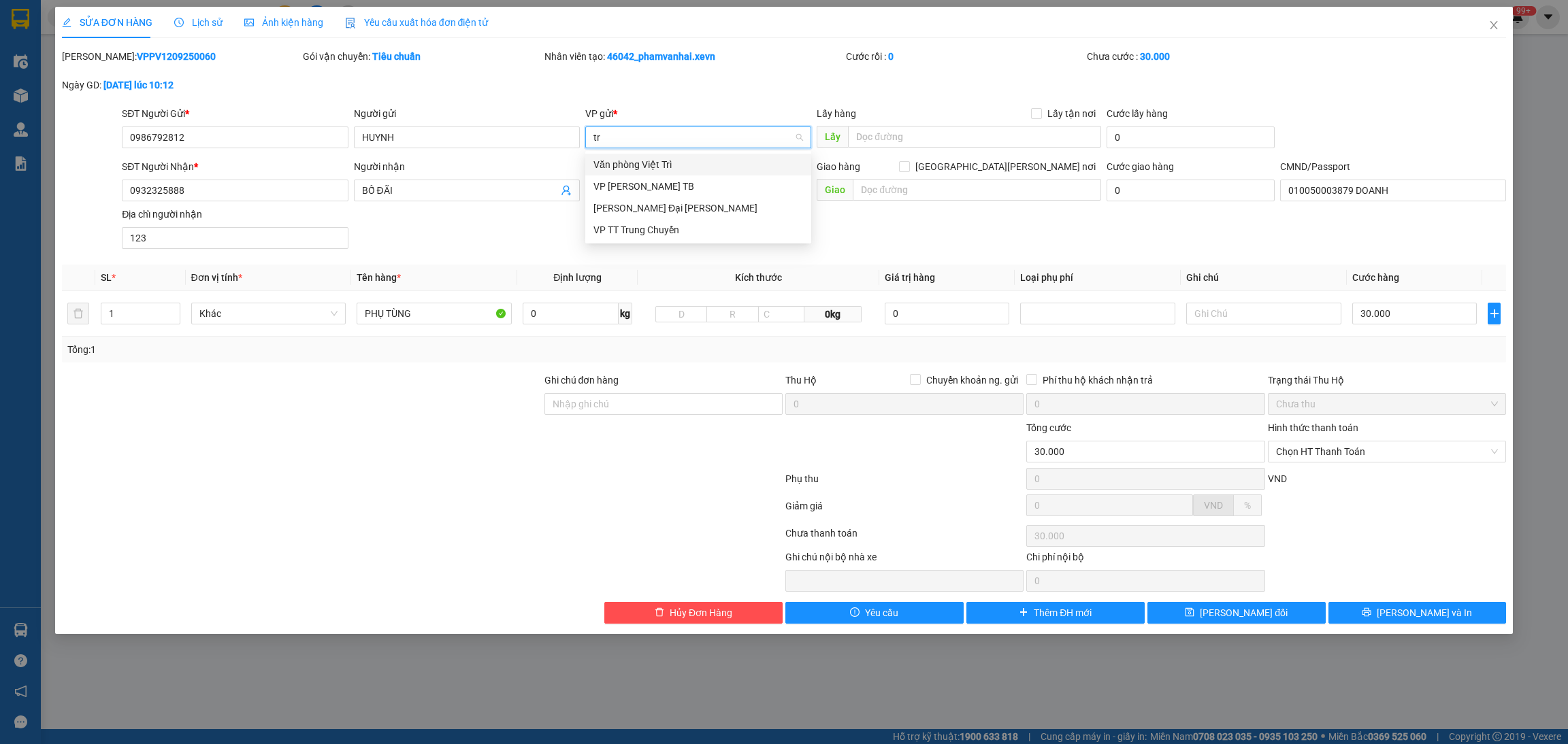
type input "tra"
click at [619, 196] on div "VP Trần Đại Nghĩa" at bounding box center [698, 186] width 226 height 22
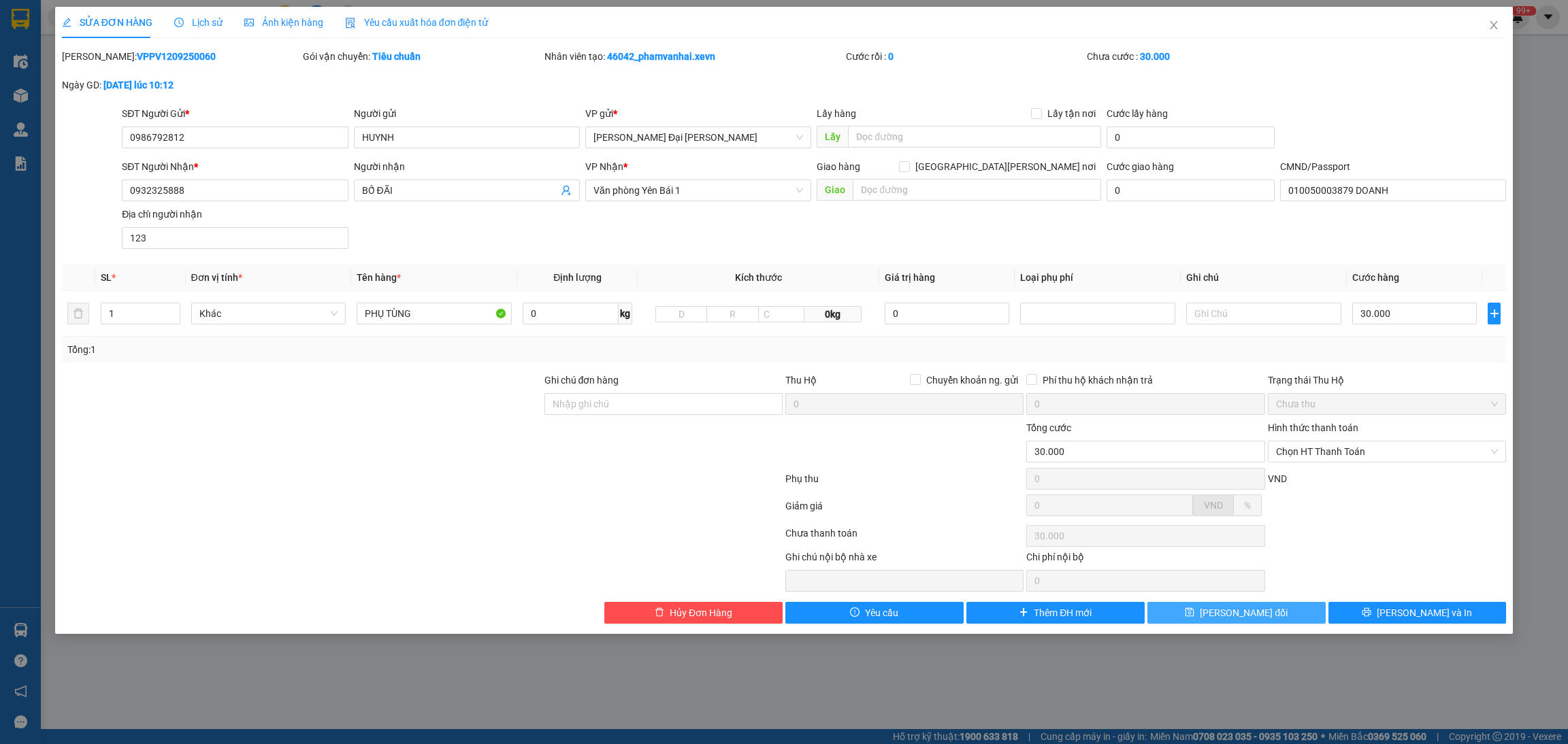
click at [1195, 616] on icon "save" at bounding box center [1190, 613] width 9 height 9
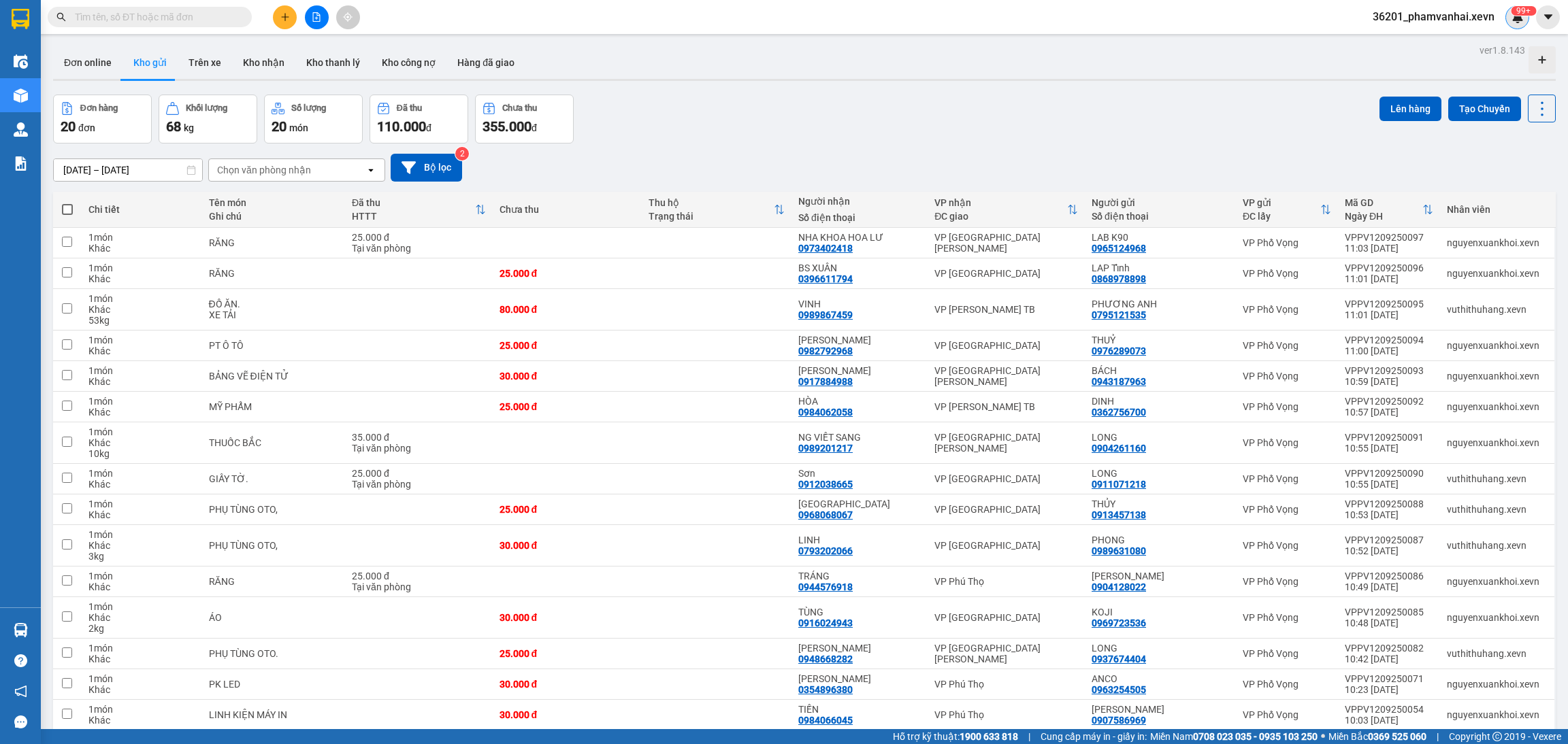
click at [1513, 20] on img at bounding box center [1518, 17] width 12 height 12
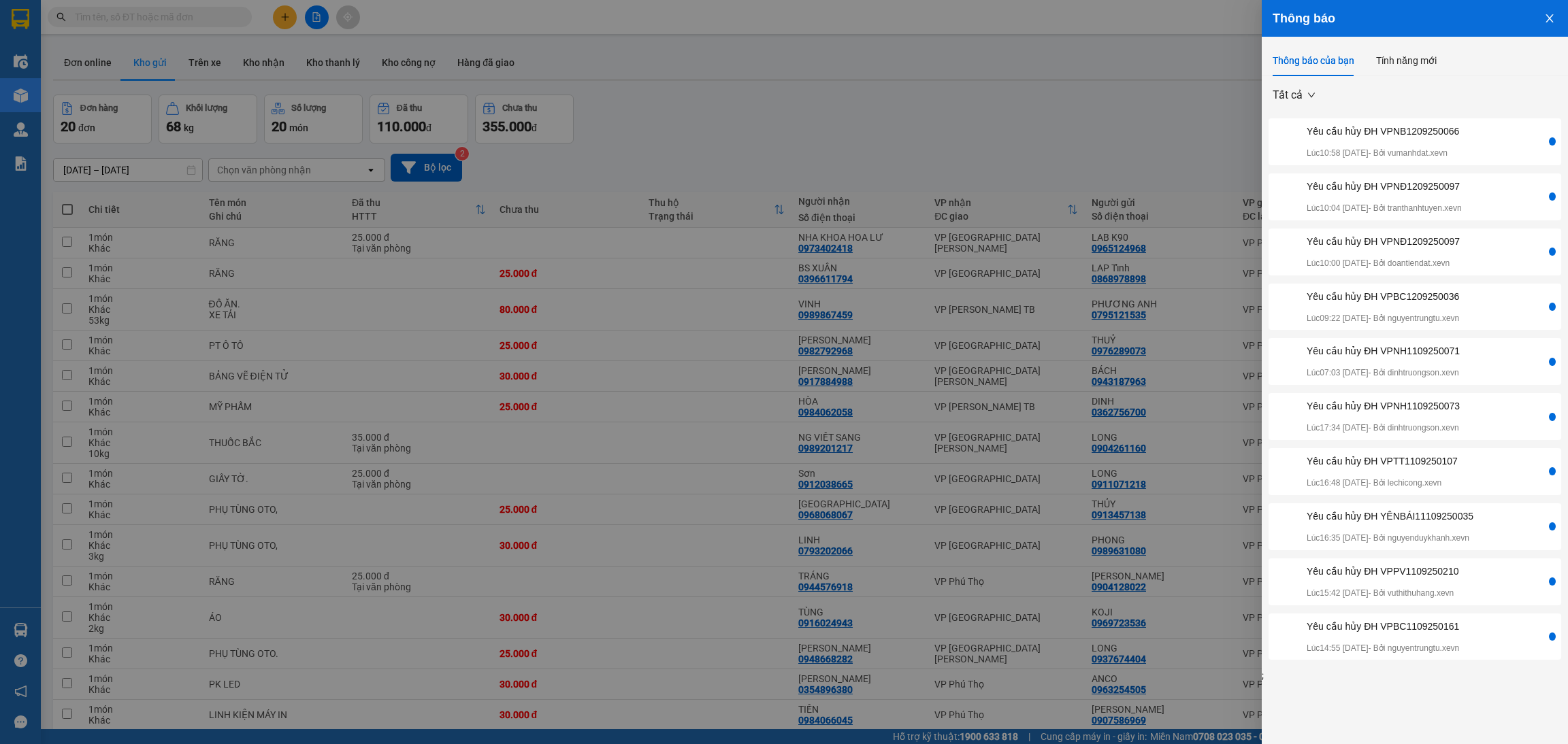
click at [1388, 130] on div "Yêu cầu hủy ĐH VPNB1209250066" at bounding box center [1383, 131] width 152 height 15
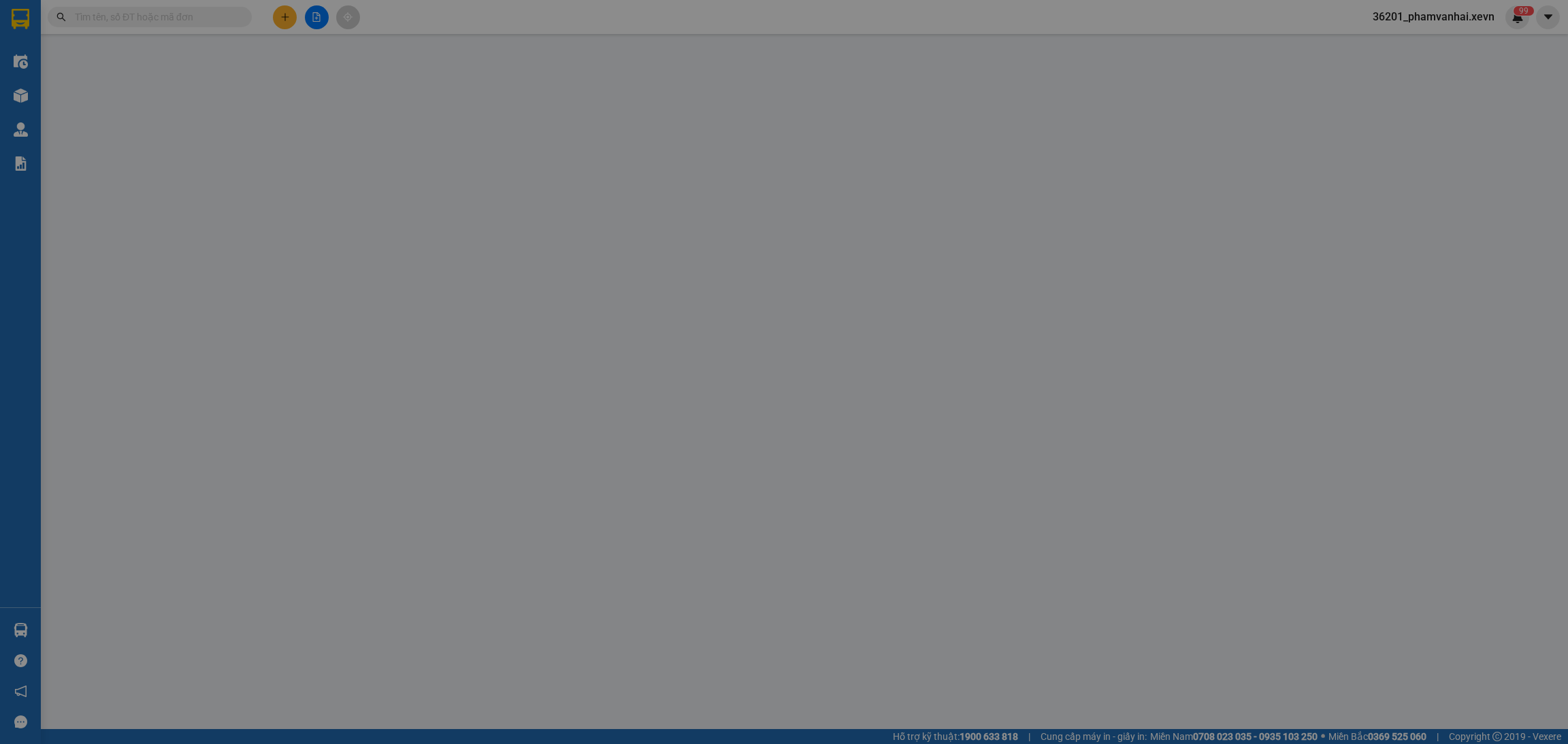
type input "0982168167"
type input "DƯƠNG XUÂN ĐỒNG"
type input "0904991809"
type input "TRANG"
checkbox input "true"
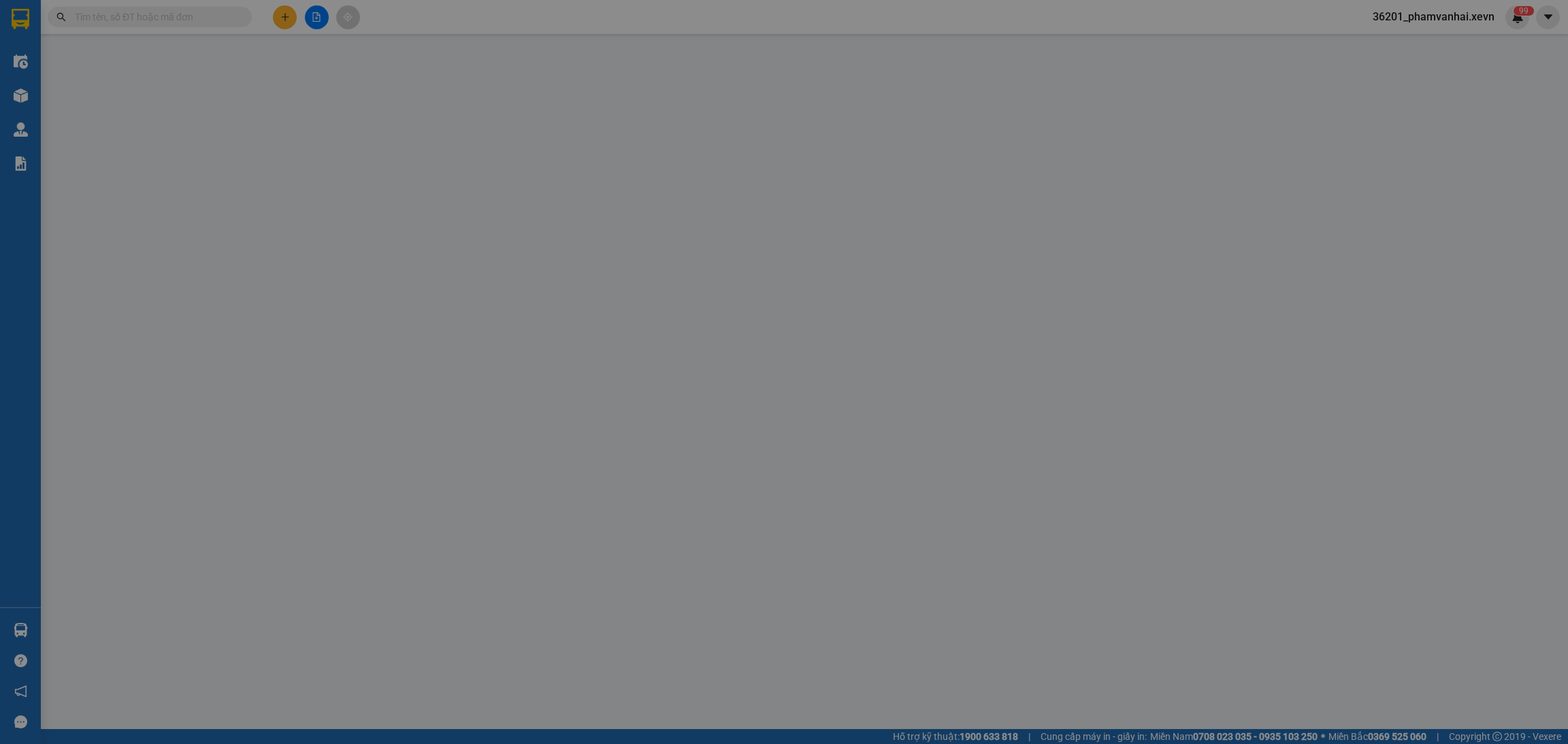
type input "51 P. Hàng Gai, Hàng Trống, Hoàn Kiếm, Hà Nội, Việt Nam"
type input "1CC"
type input "60.000"
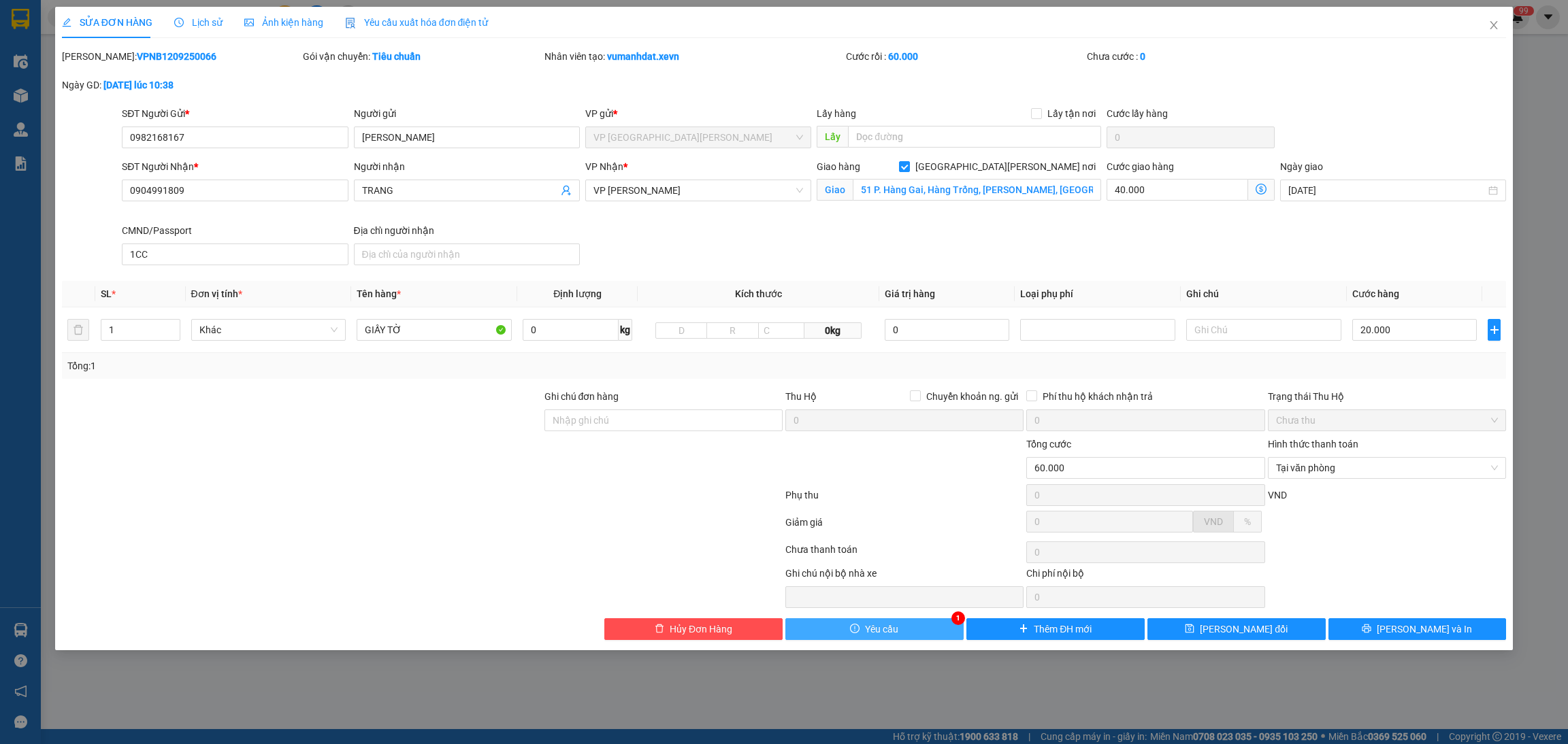
click at [862, 633] on button "Yêu cầu" at bounding box center [875, 629] width 179 height 22
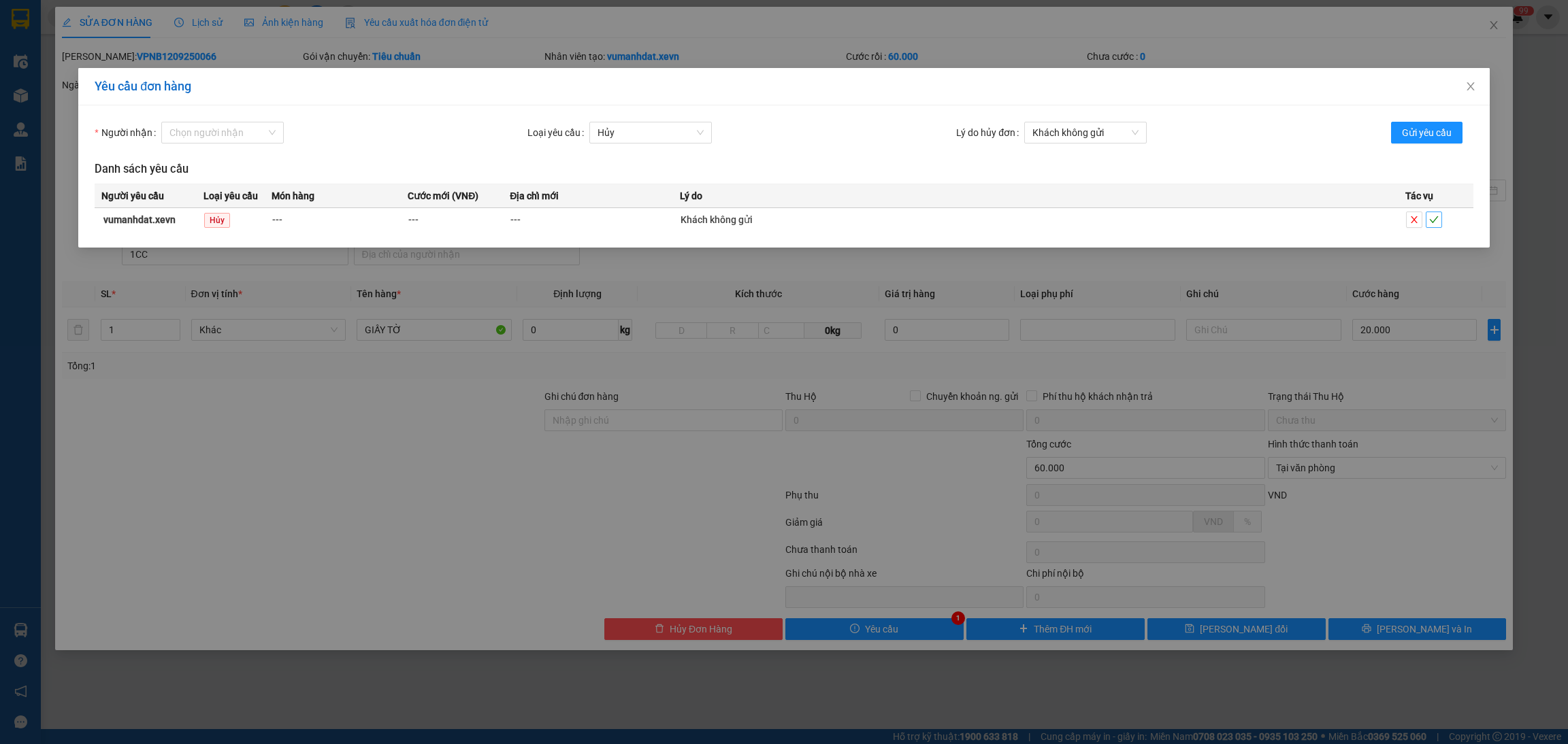
click at [1437, 217] on icon "check" at bounding box center [1434, 220] width 9 height 9
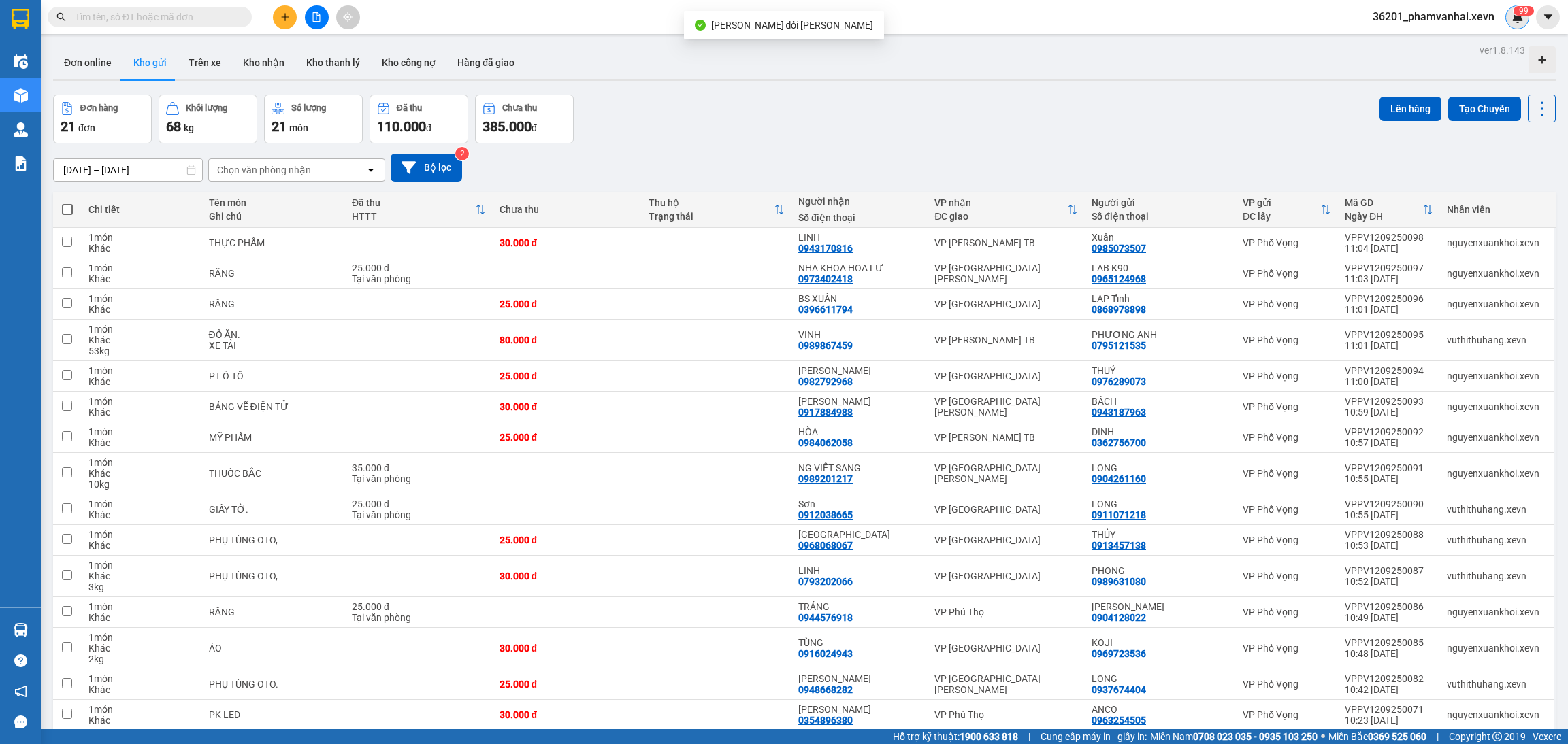
click at [1516, 12] on sup "9 9" at bounding box center [1525, 10] width 21 height 9
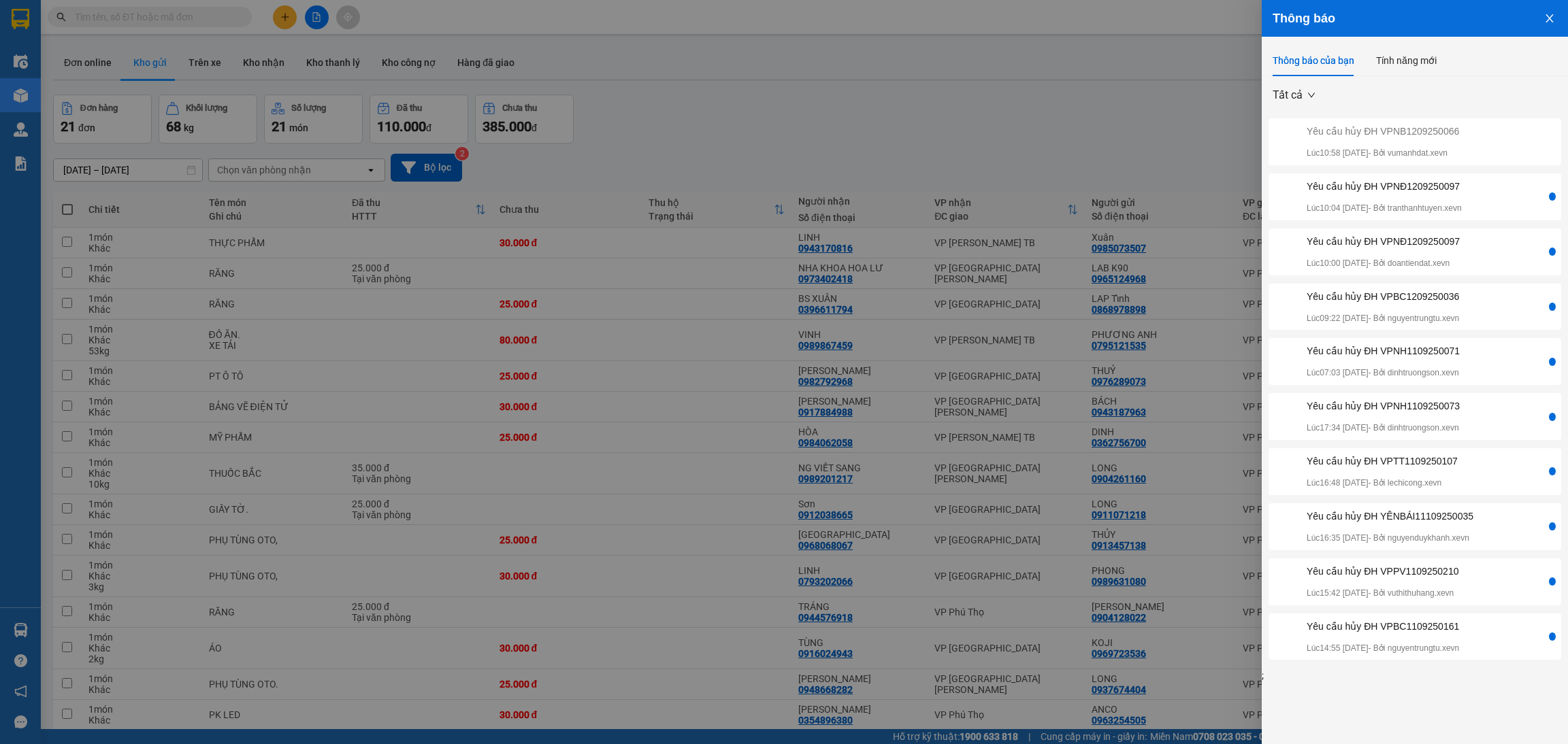
click at [1422, 204] on p "Lúc 10:04 12/09/2025 - Bởi tranthanhtuyen.xevn" at bounding box center [1385, 209] width 155 height 13
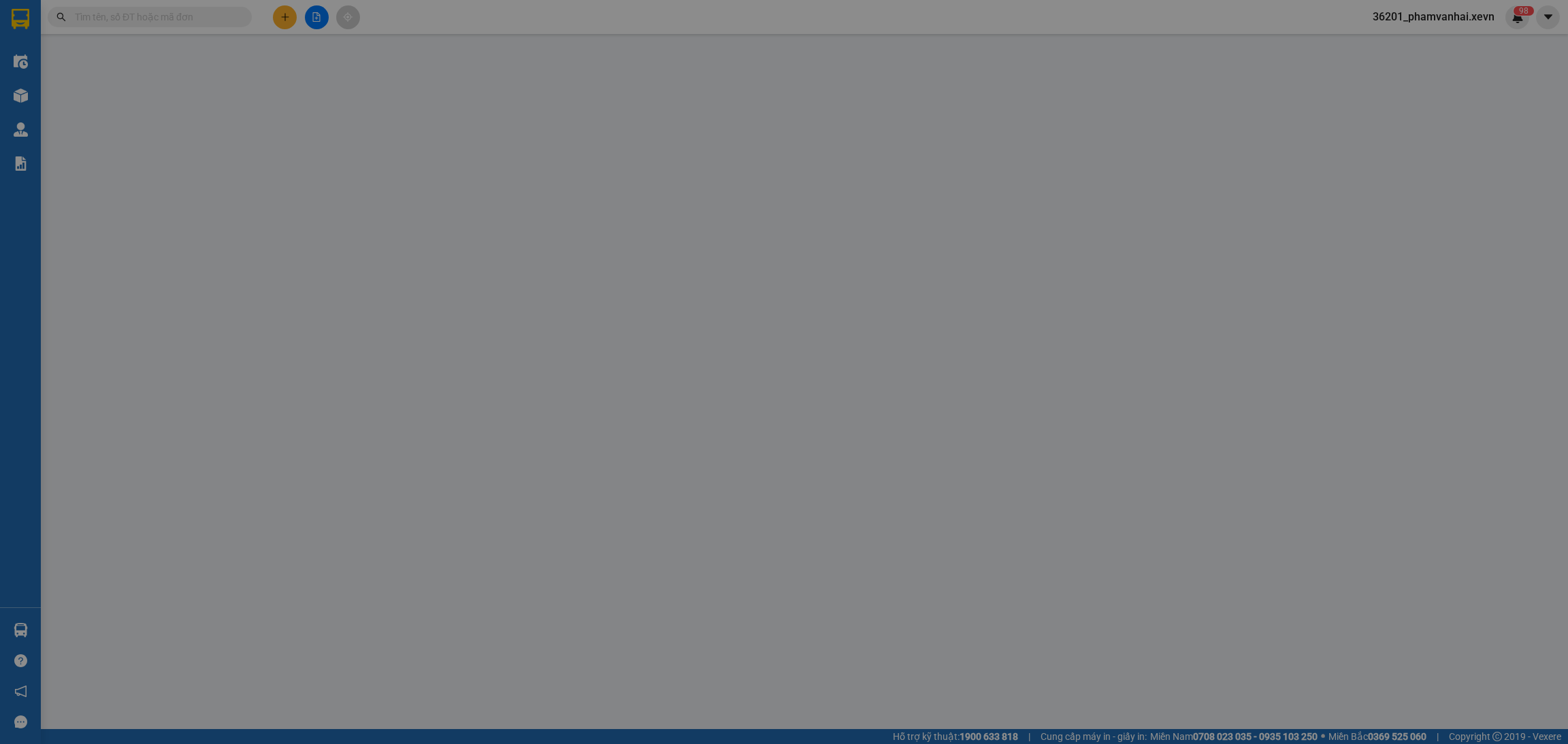
type input "0913645318"
type input "ĐẶNG QUỐC NAM"
type input "0984690846"
type input "ĐỖ THỊ THU HẰNG"
checkbox input "true"
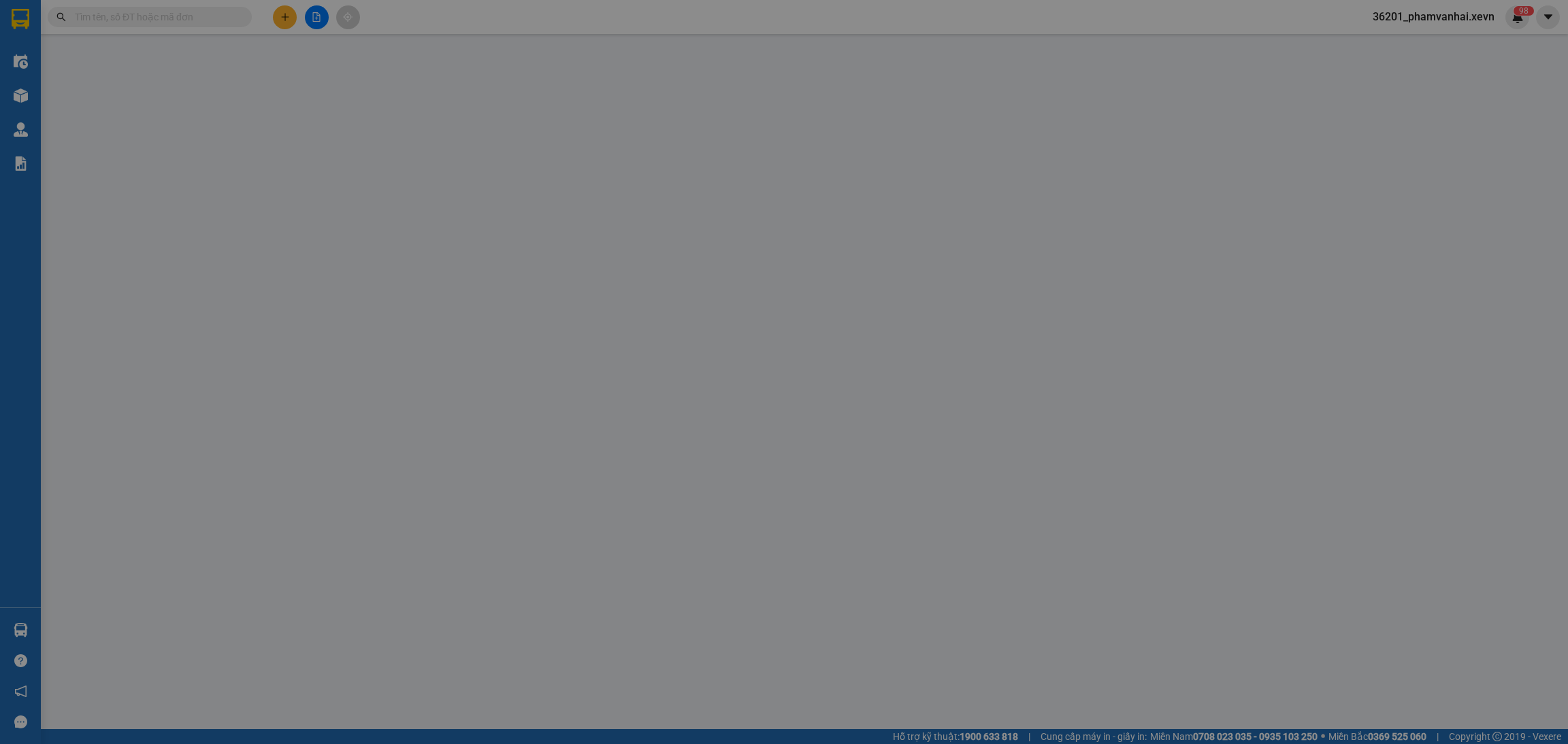
type input "152 P. Tân Mai, Tân Mai, Hoàng Mai, Hà Nội, Việt Nam"
type input "1"
type input "80.000"
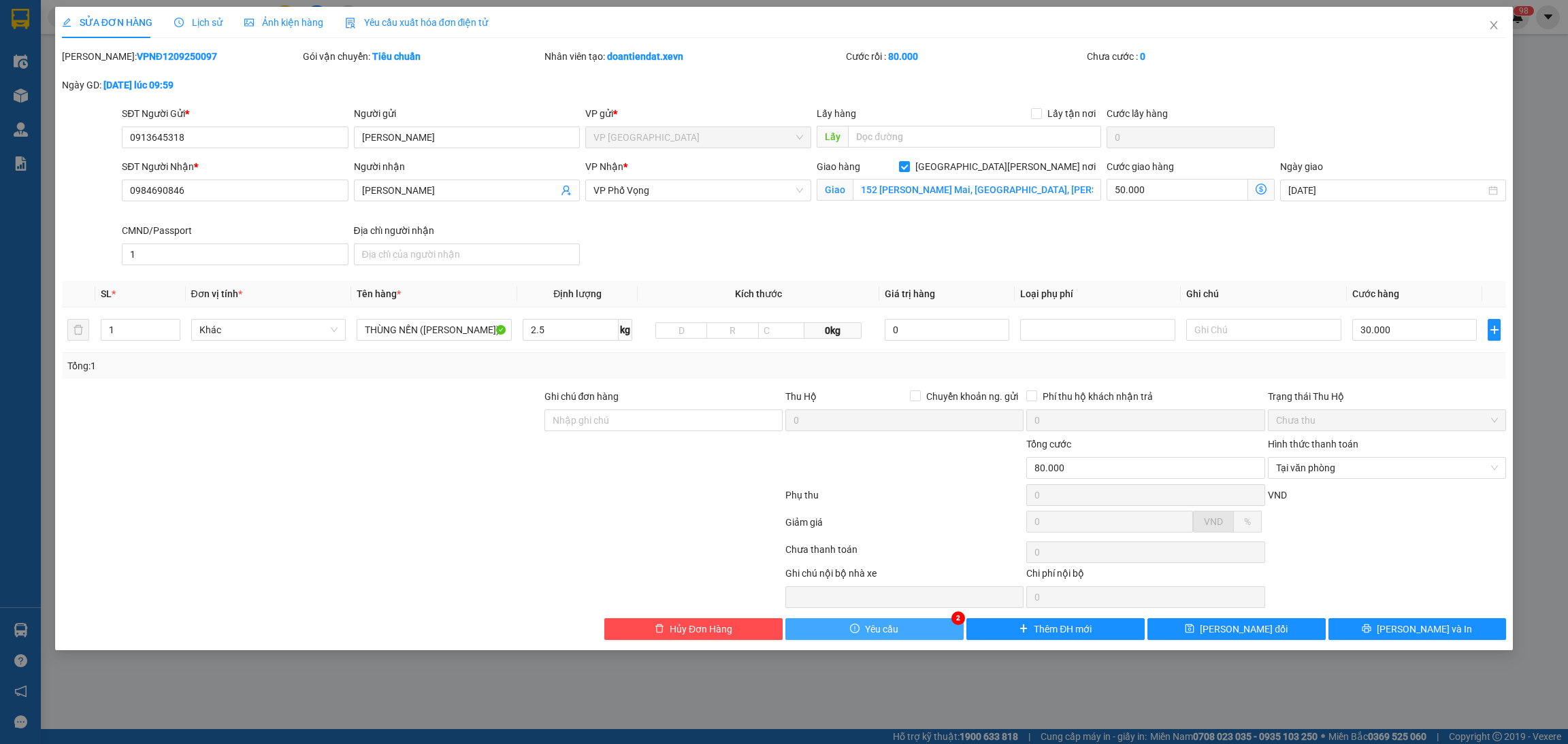
click at [900, 637] on button "Yêu cầu" at bounding box center [875, 629] width 179 height 22
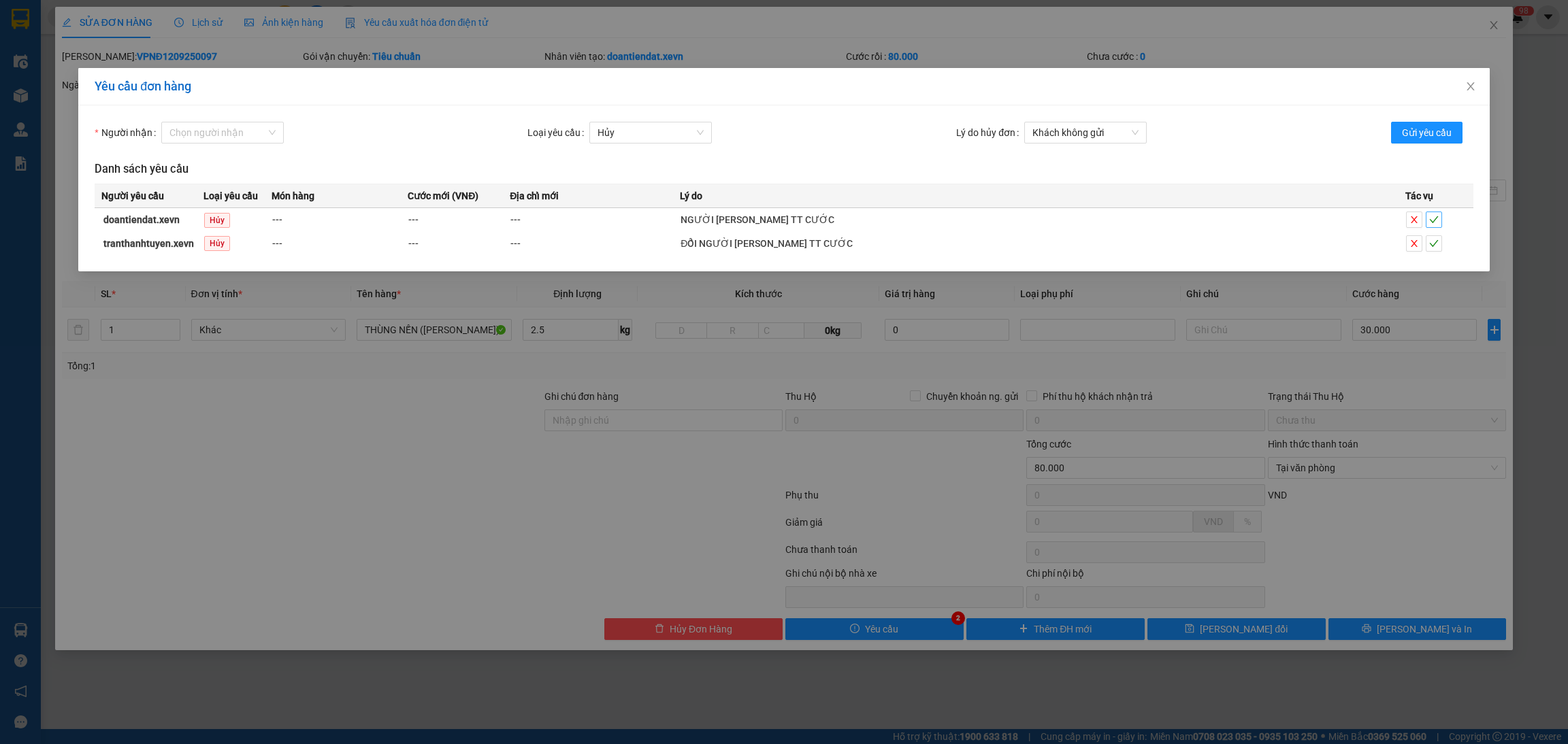
click at [1430, 216] on icon "check" at bounding box center [1434, 220] width 9 height 9
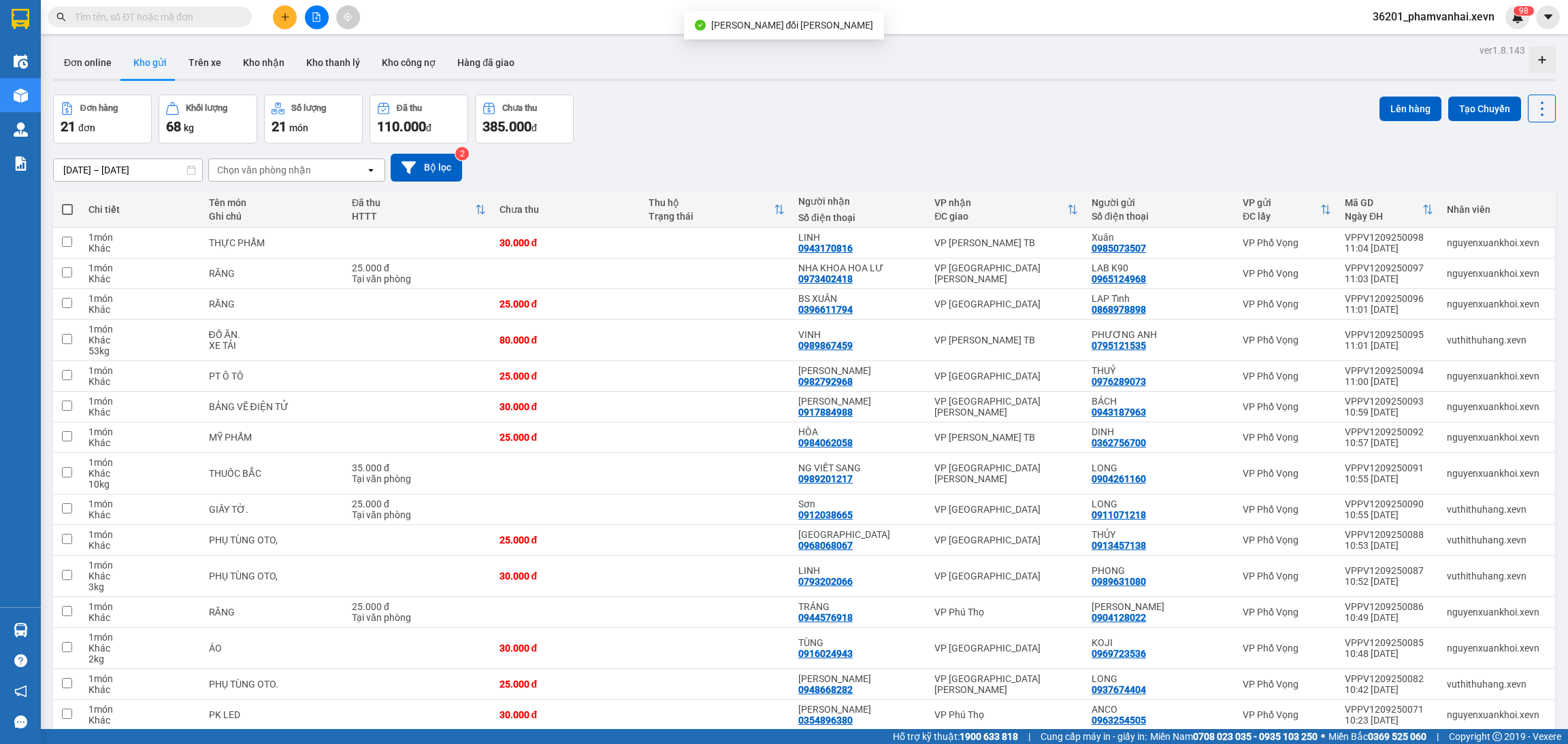
click at [1516, 1] on div "Kết quả tìm kiếm ( 0 ) Bộ lọc No Data 36201_phamvanhai.xevn 9 8" at bounding box center [784, 17] width 1568 height 34
click at [1516, 11] on sup "9 8" at bounding box center [1525, 10] width 21 height 9
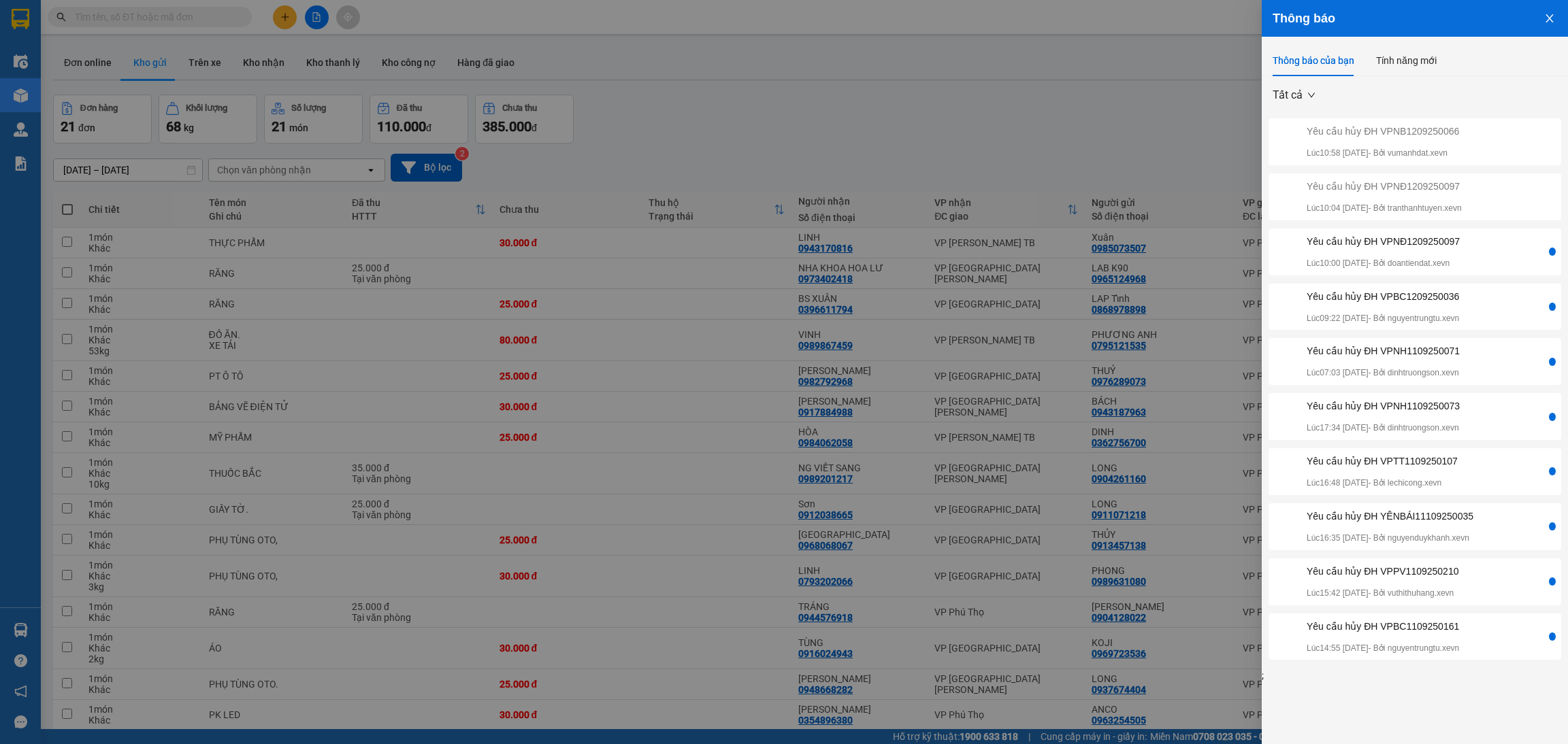
click at [1460, 239] on div "Yêu cầu hủy ĐH VPNĐ1209250097" at bounding box center [1384, 242] width 153 height 15
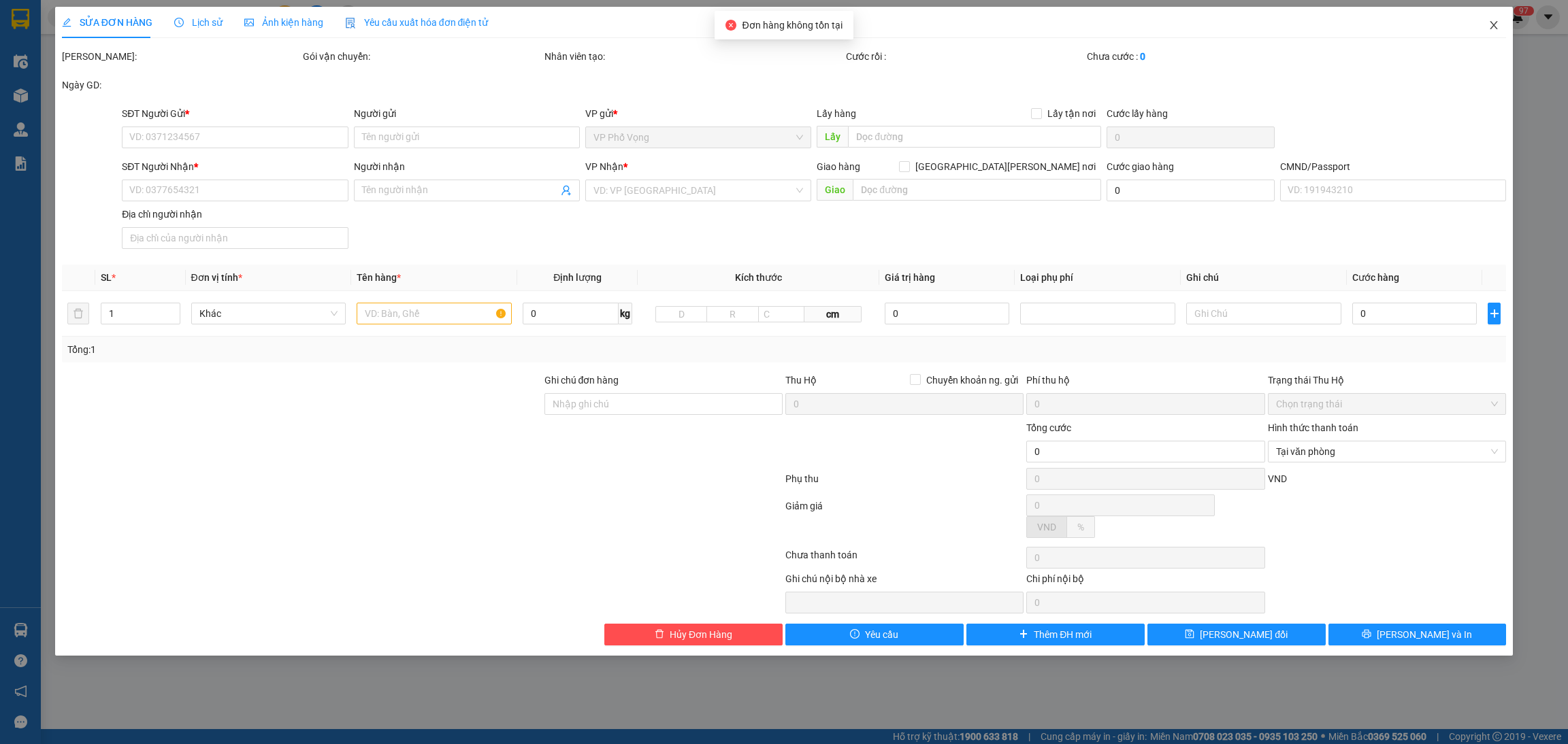
click at [1486, 26] on span "Close" at bounding box center [1494, 25] width 38 height 38
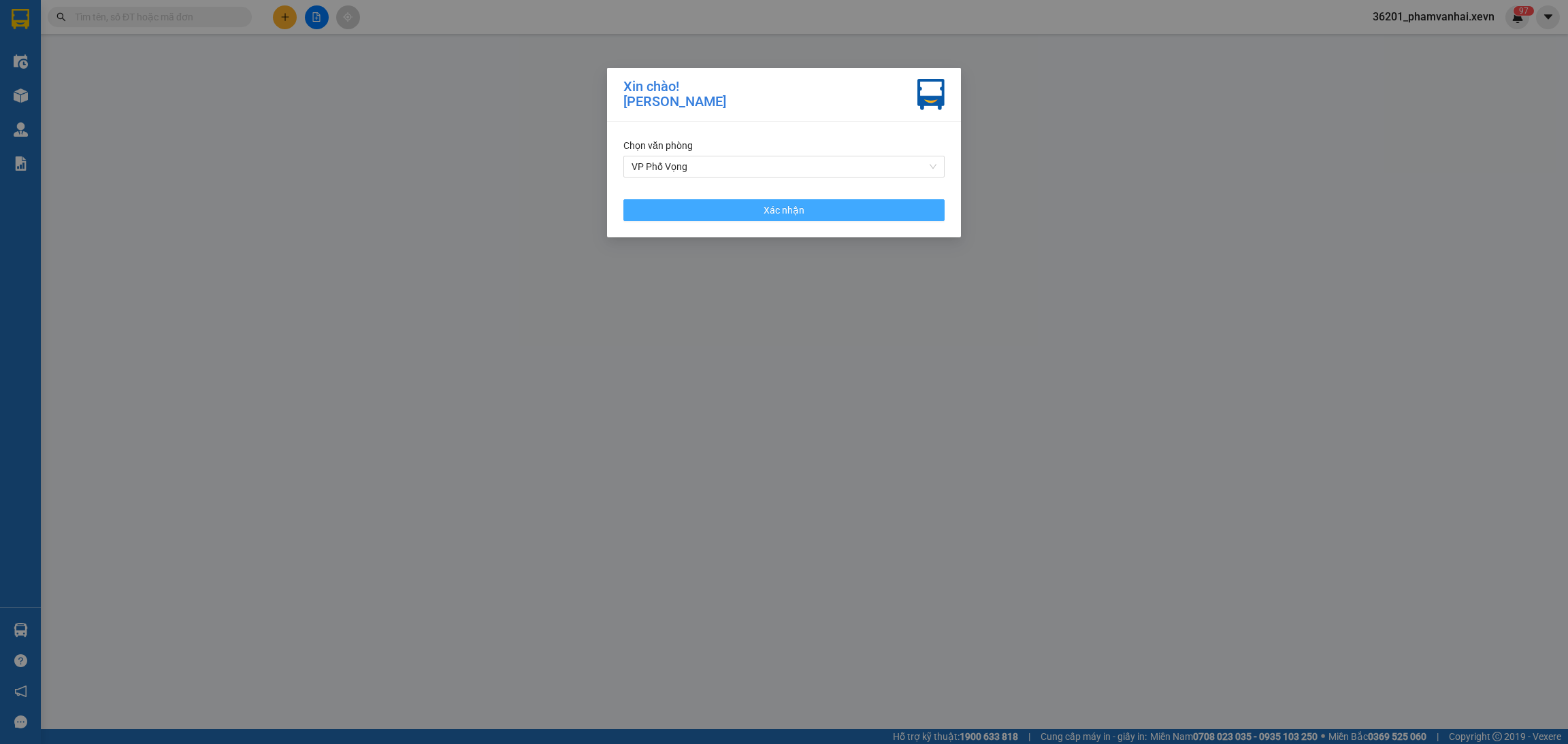
click at [836, 200] on button "Xác nhận" at bounding box center [784, 210] width 321 height 22
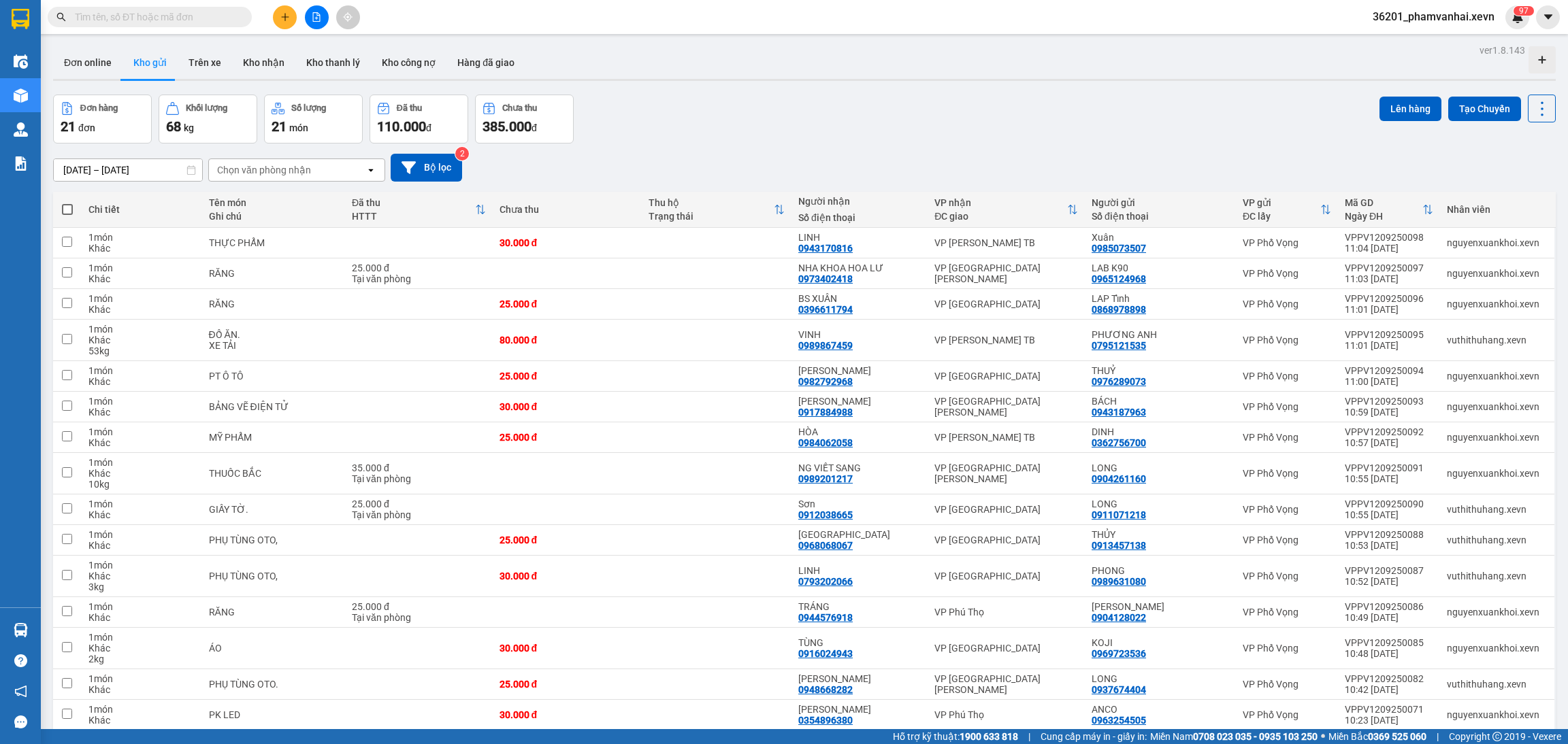
click at [1504, 21] on span "36201_phamvanhai.xevn" at bounding box center [1434, 17] width 144 height 17
click at [1508, 16] on div "9 7" at bounding box center [1517, 17] width 24 height 24
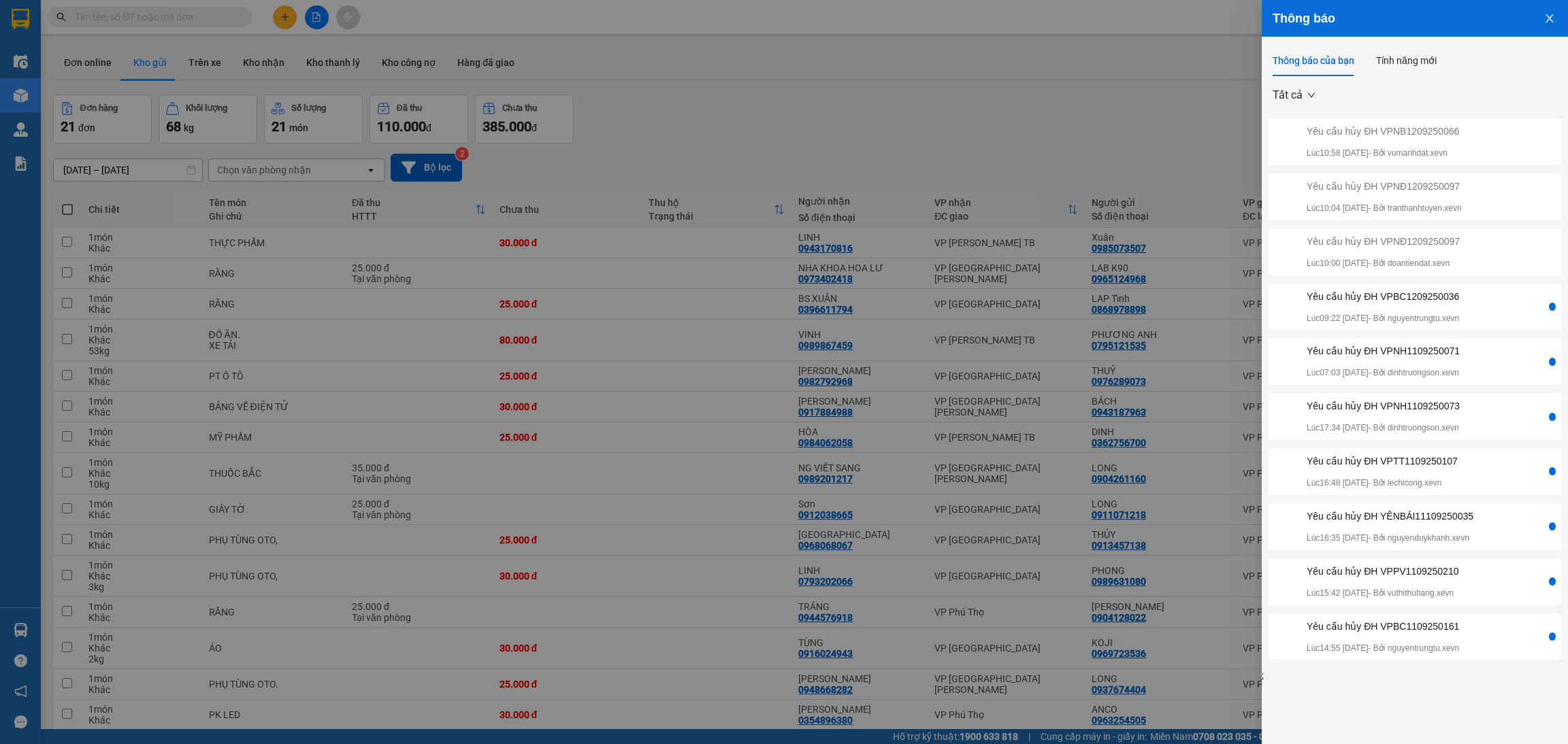
click at [1432, 315] on p "Lúc 09:22 12/09/2025 - Bởi nguyentrungtu.xevn" at bounding box center [1383, 319] width 152 height 13
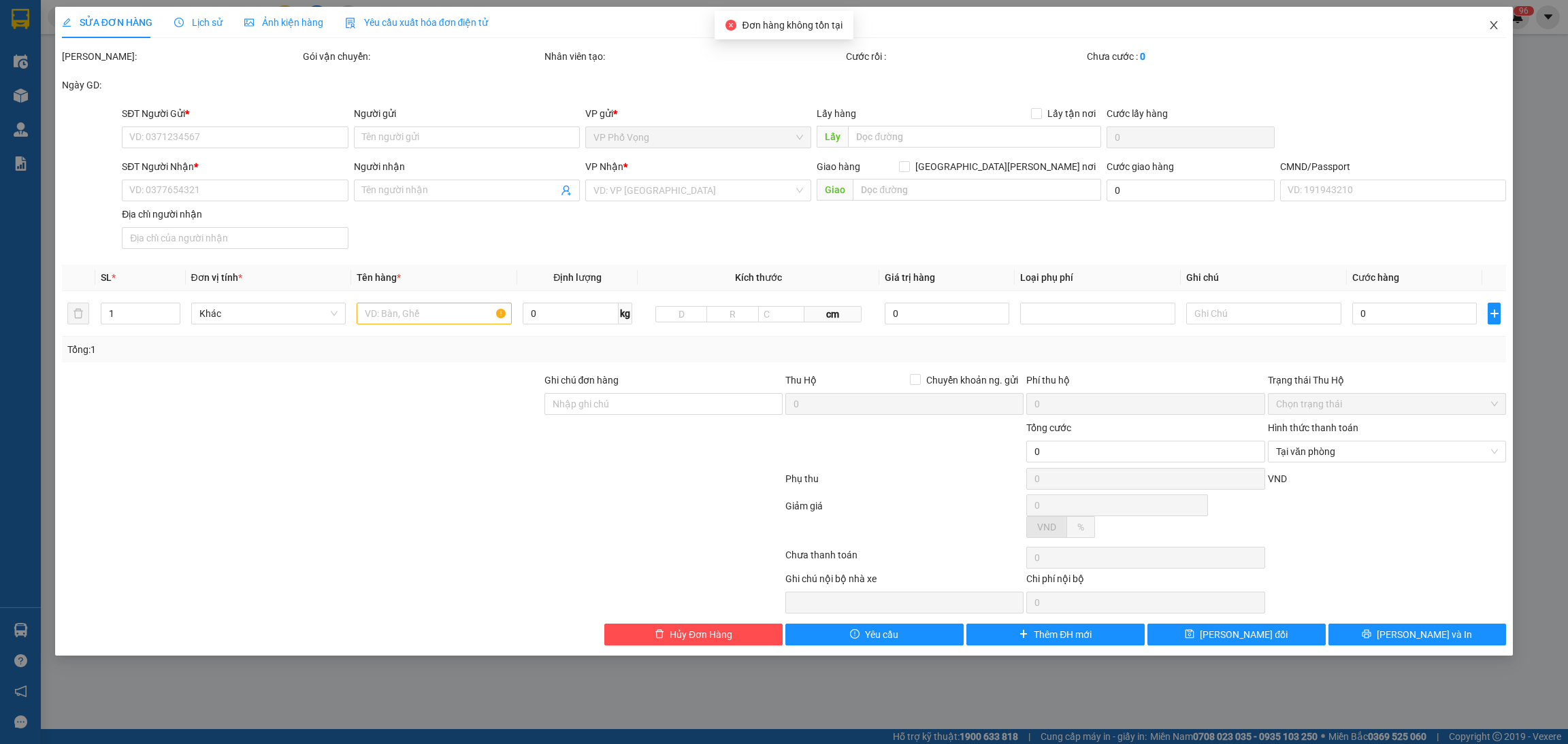
click at [1500, 22] on span "Close" at bounding box center [1494, 25] width 38 height 38
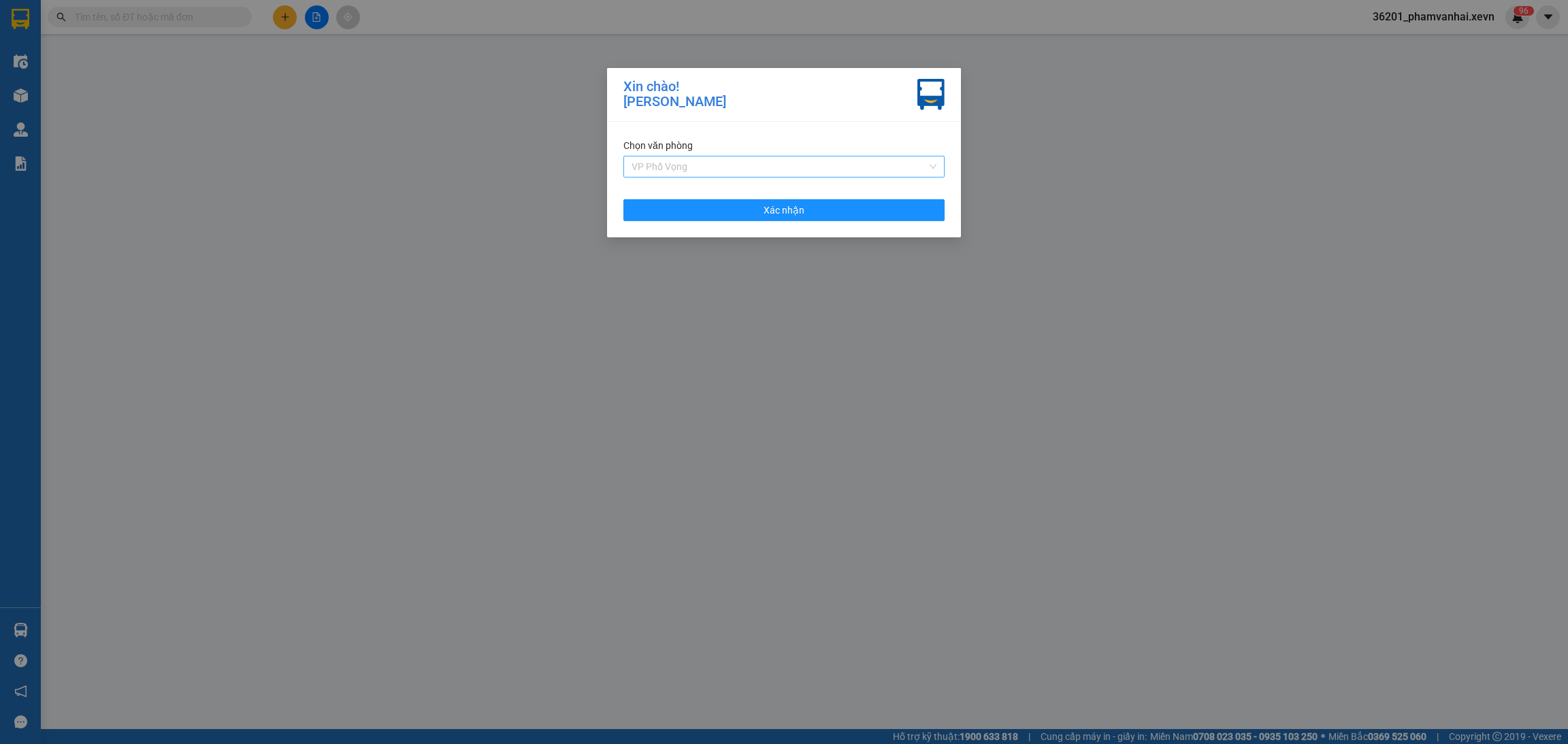
click at [865, 173] on span "VP Phố Vọng" at bounding box center [784, 167] width 305 height 21
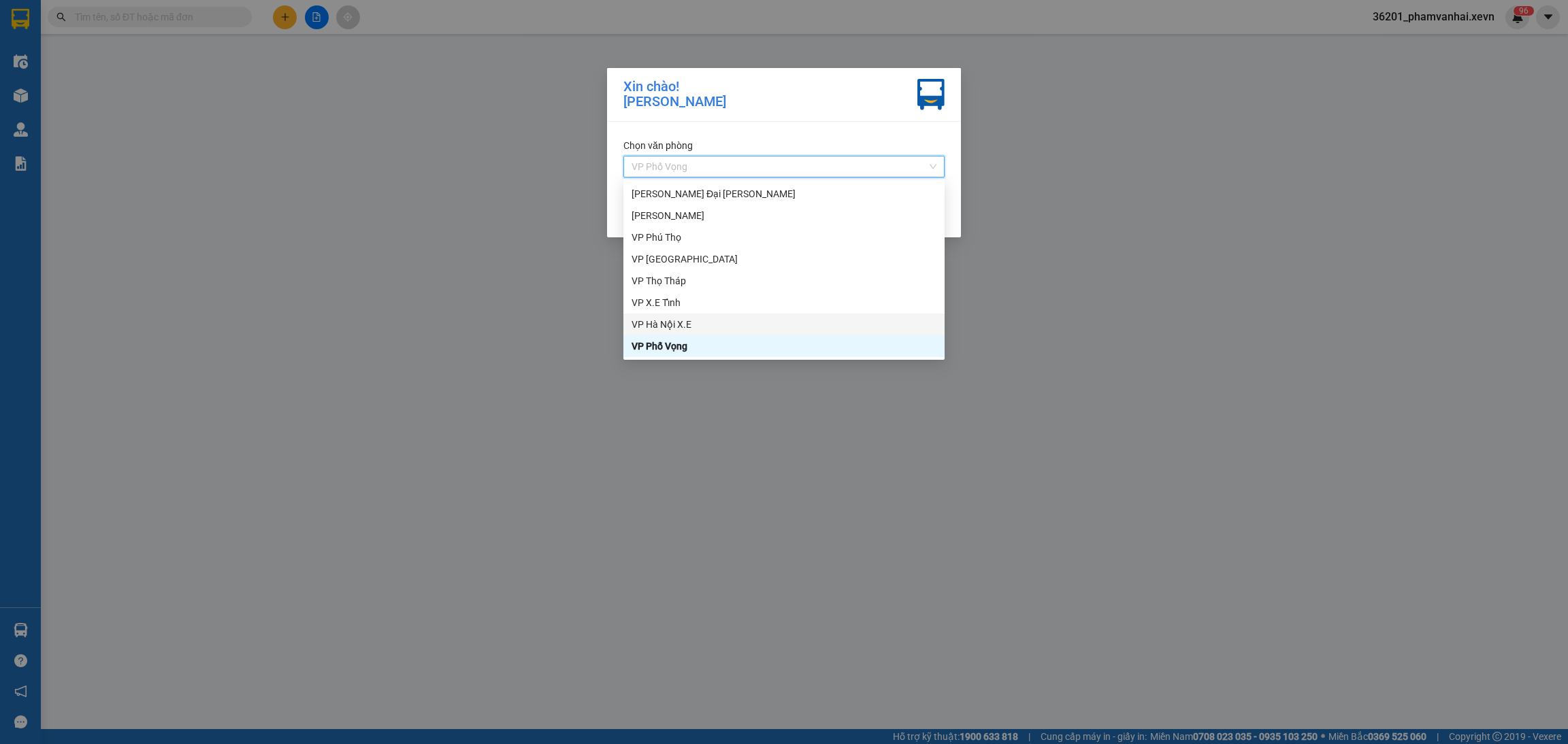
click at [681, 318] on div "VP Hà Nội X.E" at bounding box center [784, 325] width 305 height 15
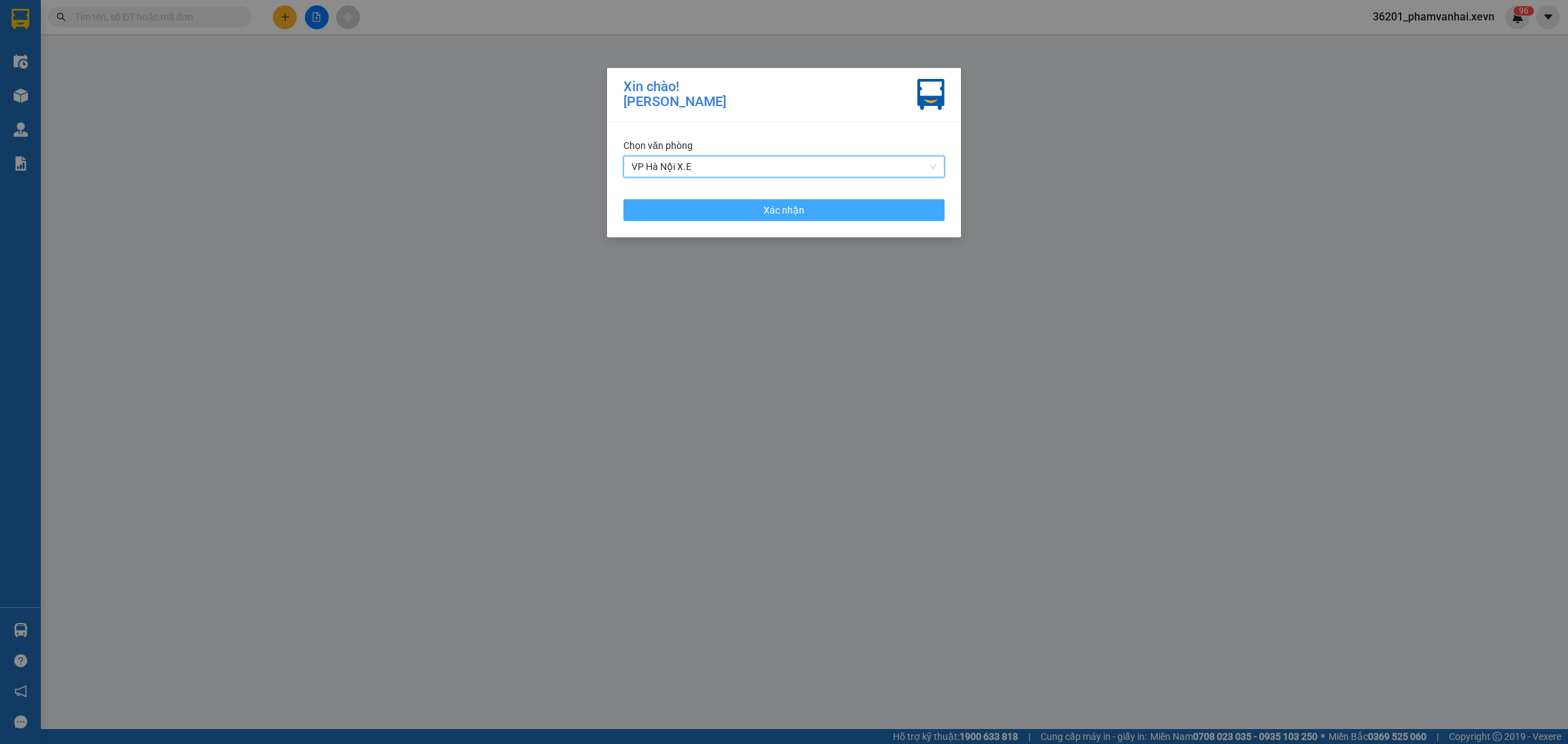
click at [753, 218] on button "Xác nhận" at bounding box center [784, 210] width 321 height 22
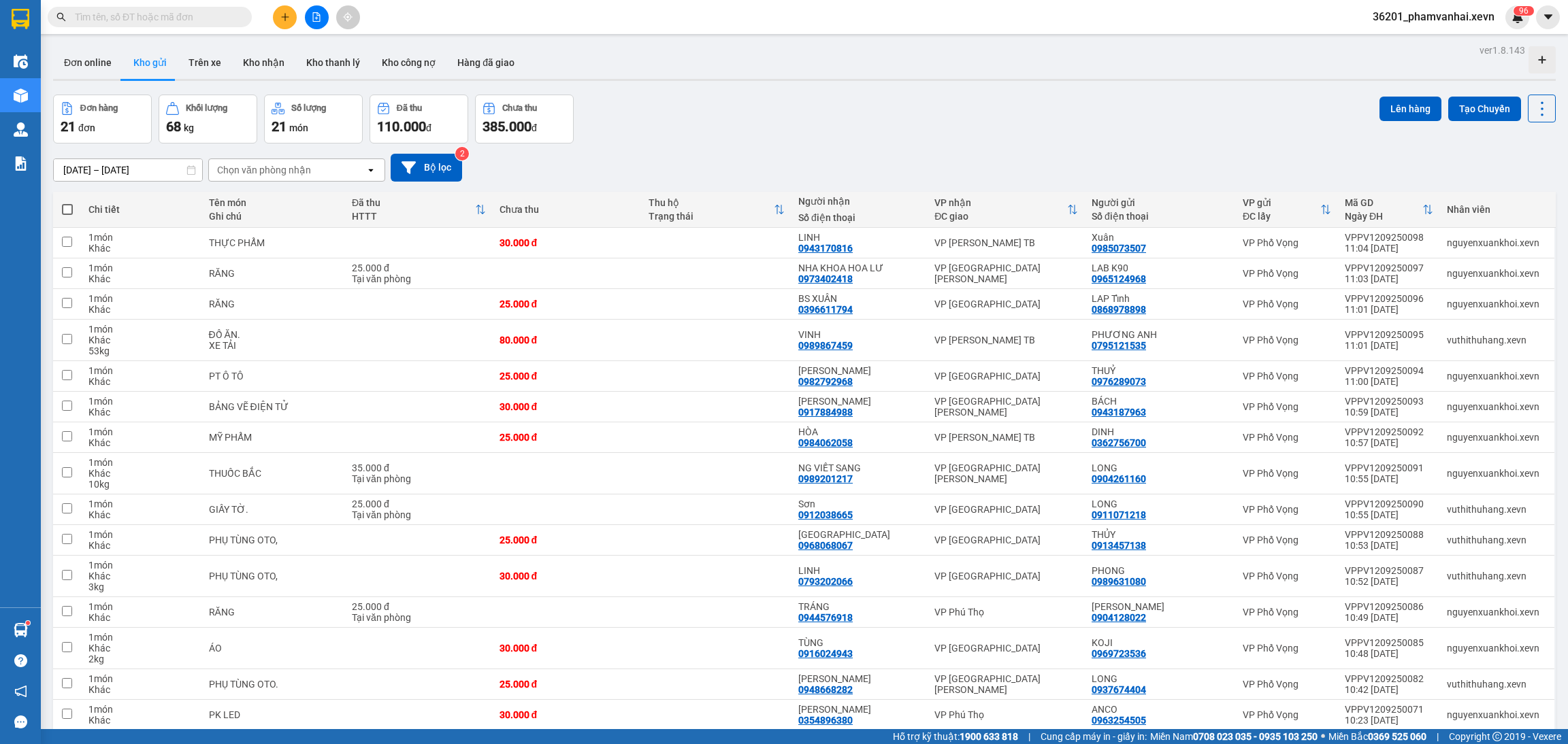
click at [189, 13] on input "text" at bounding box center [155, 17] width 161 height 15
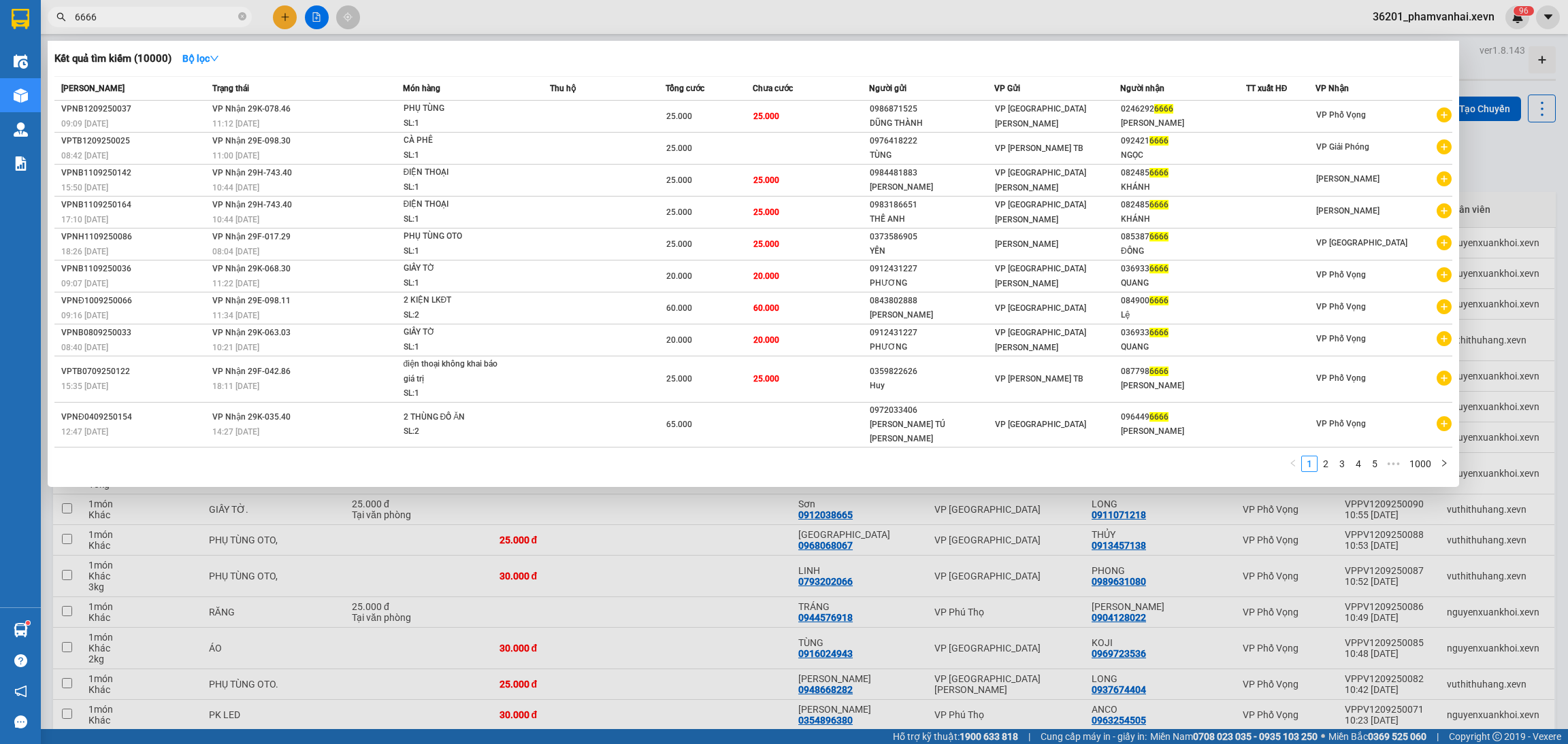
drag, startPoint x: 76, startPoint y: 21, endPoint x: 191, endPoint y: 36, distance: 116.0
click at [76, 20] on input "6666" at bounding box center [155, 17] width 161 height 15
type input "0343186666"
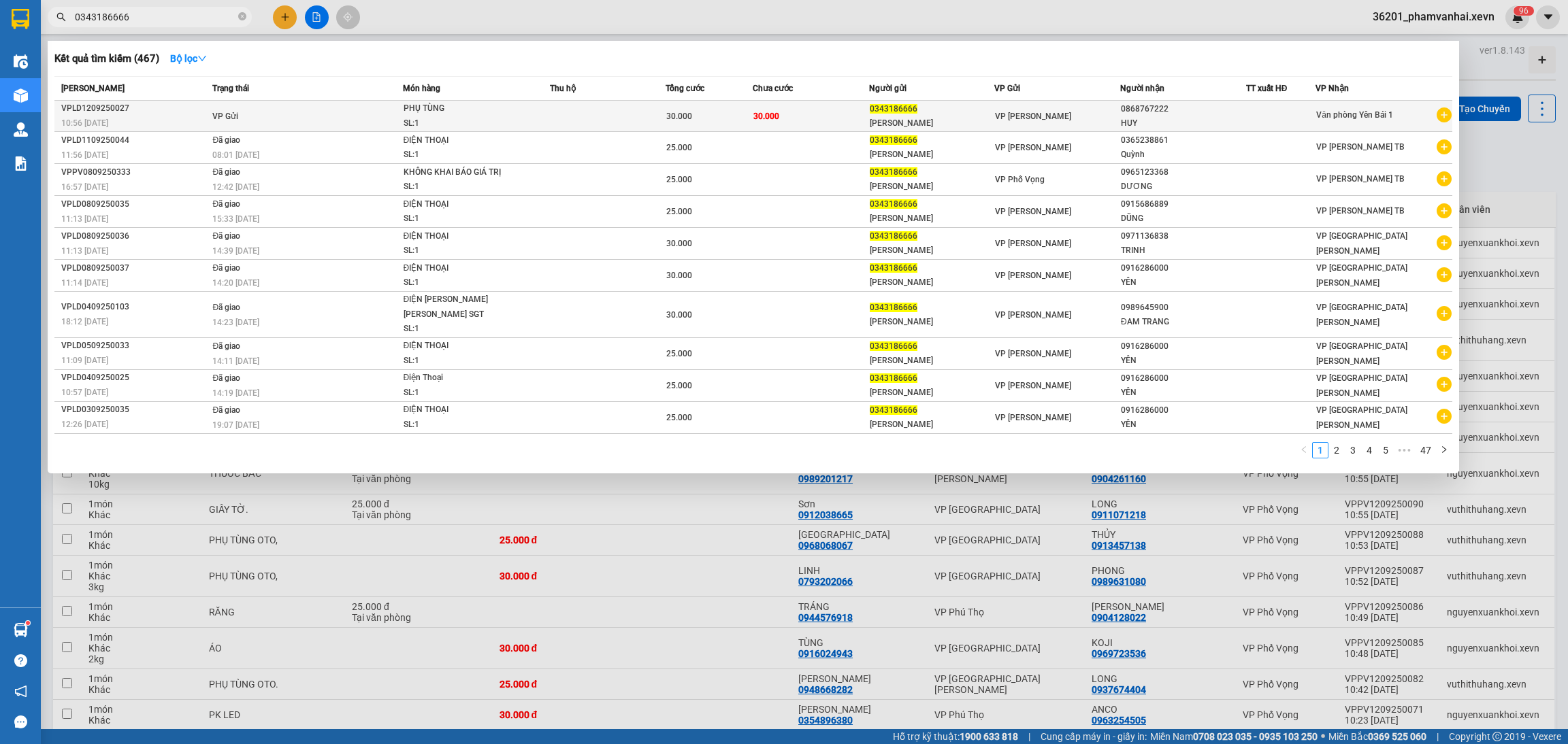
click at [735, 115] on div "30.000" at bounding box center [709, 116] width 86 height 15
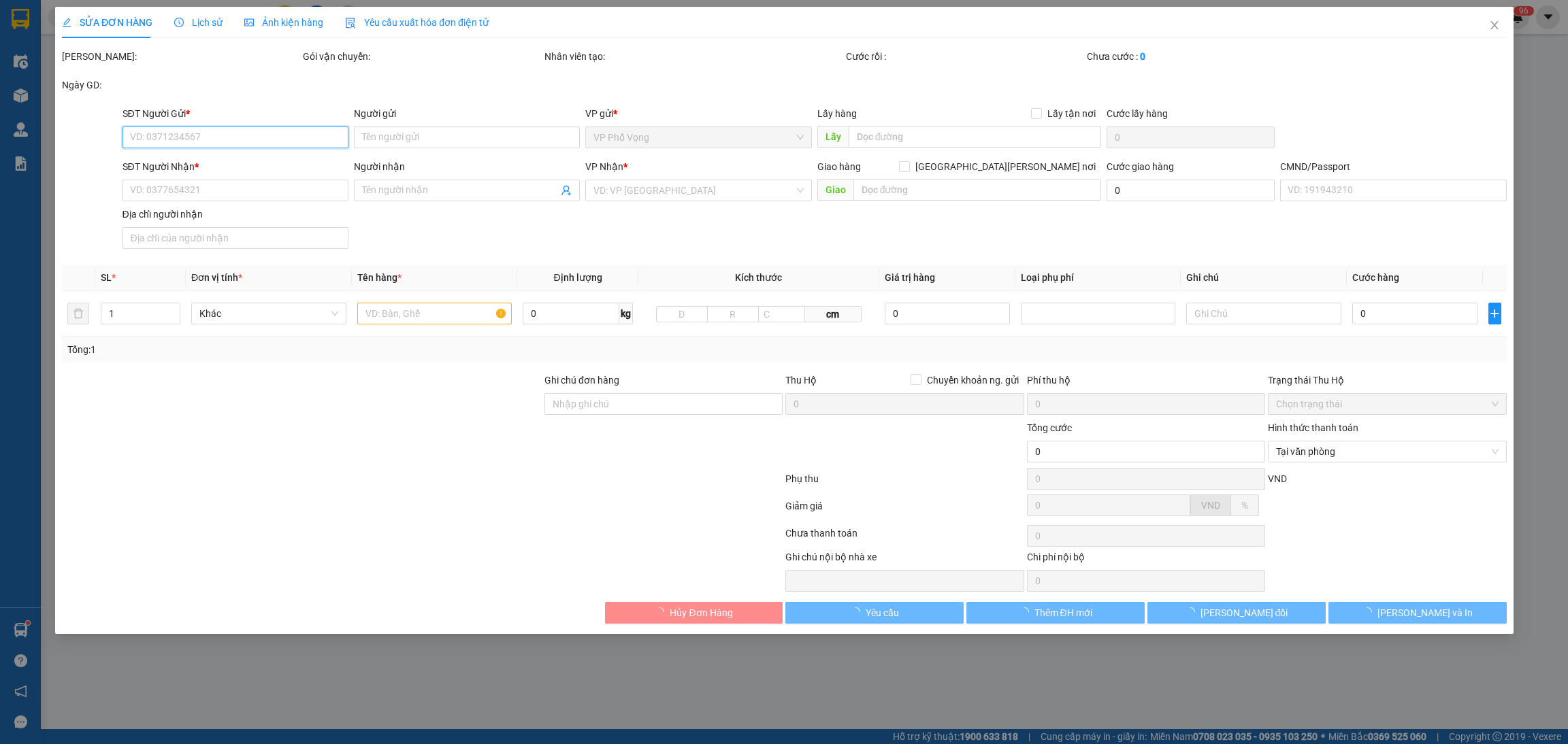
type input "0343186666"
type input "DUY ĐỨC"
type input "0868767222"
type input "HUY"
type input "015199000097 NGUYỄN NGỌC HUYỀN"
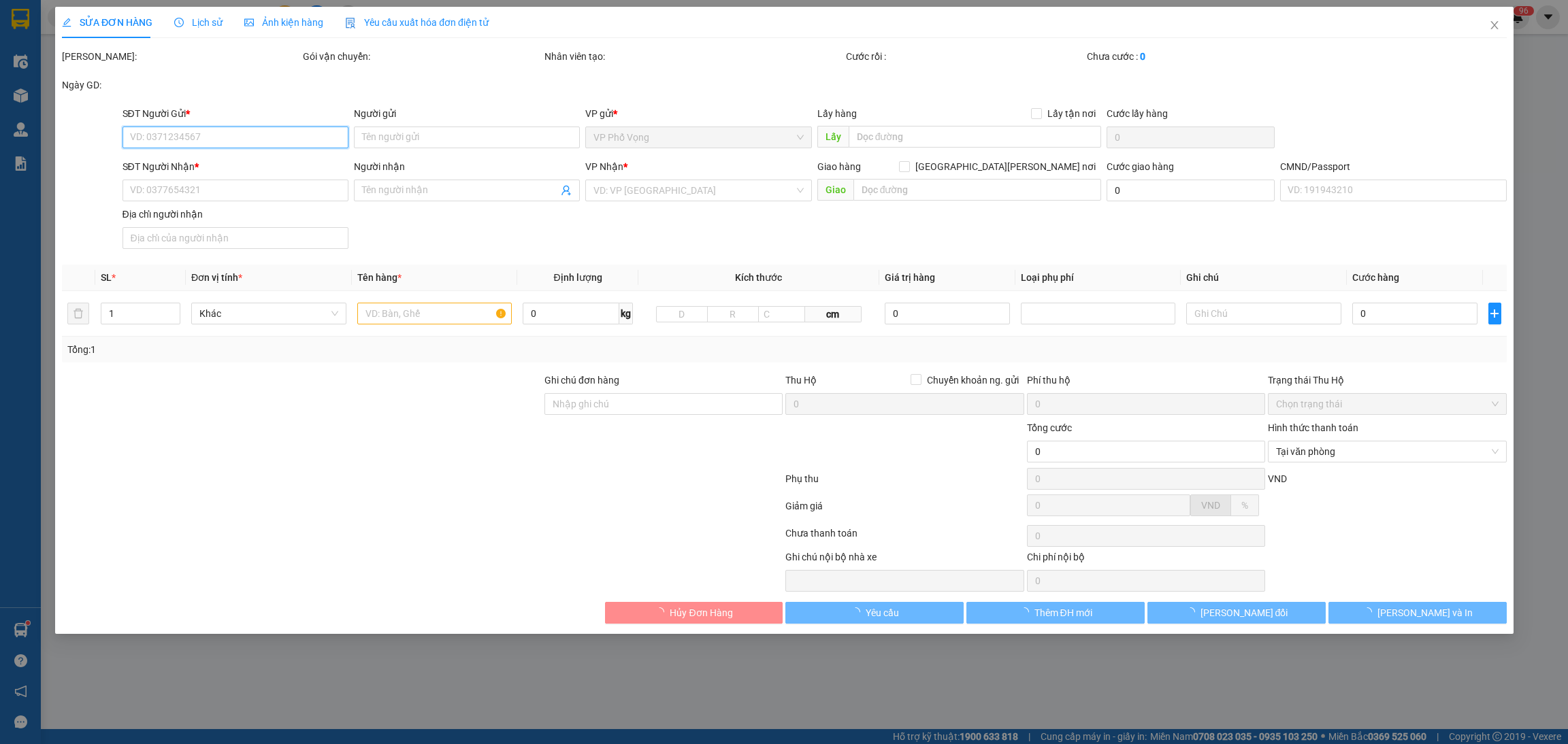
type input "30.000"
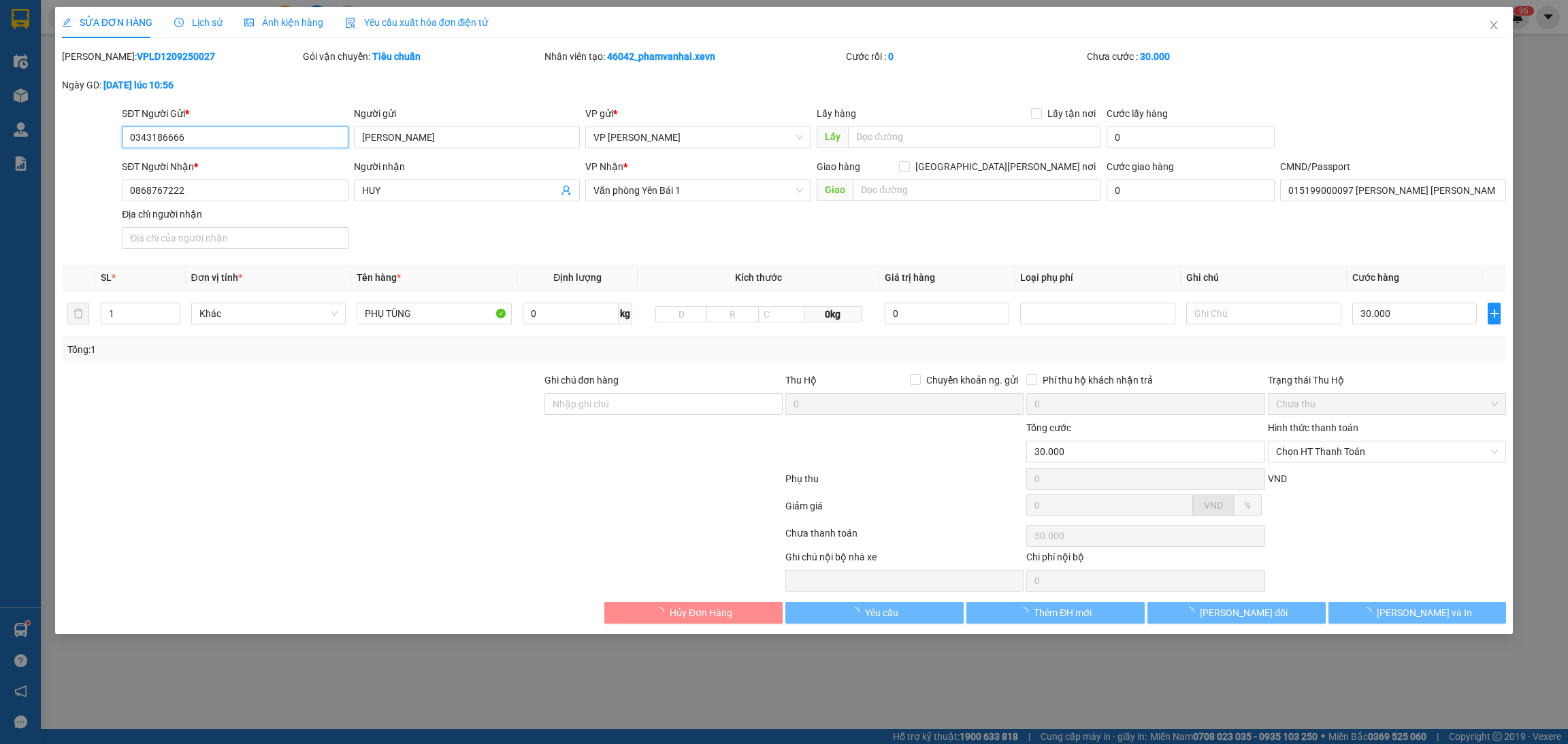
click at [681, 140] on span "VP Lê Duẩn" at bounding box center [698, 138] width 210 height 21
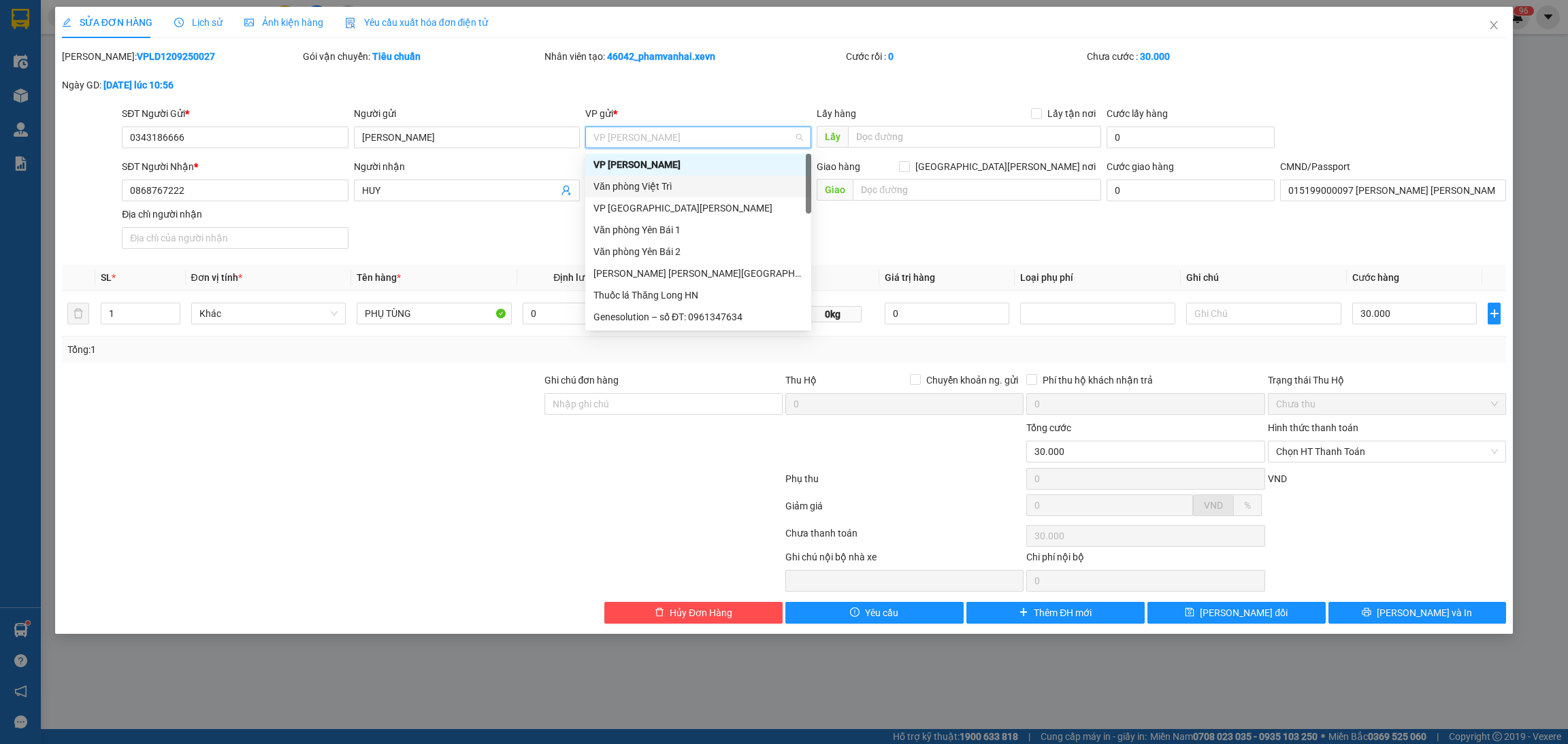
type input "y"
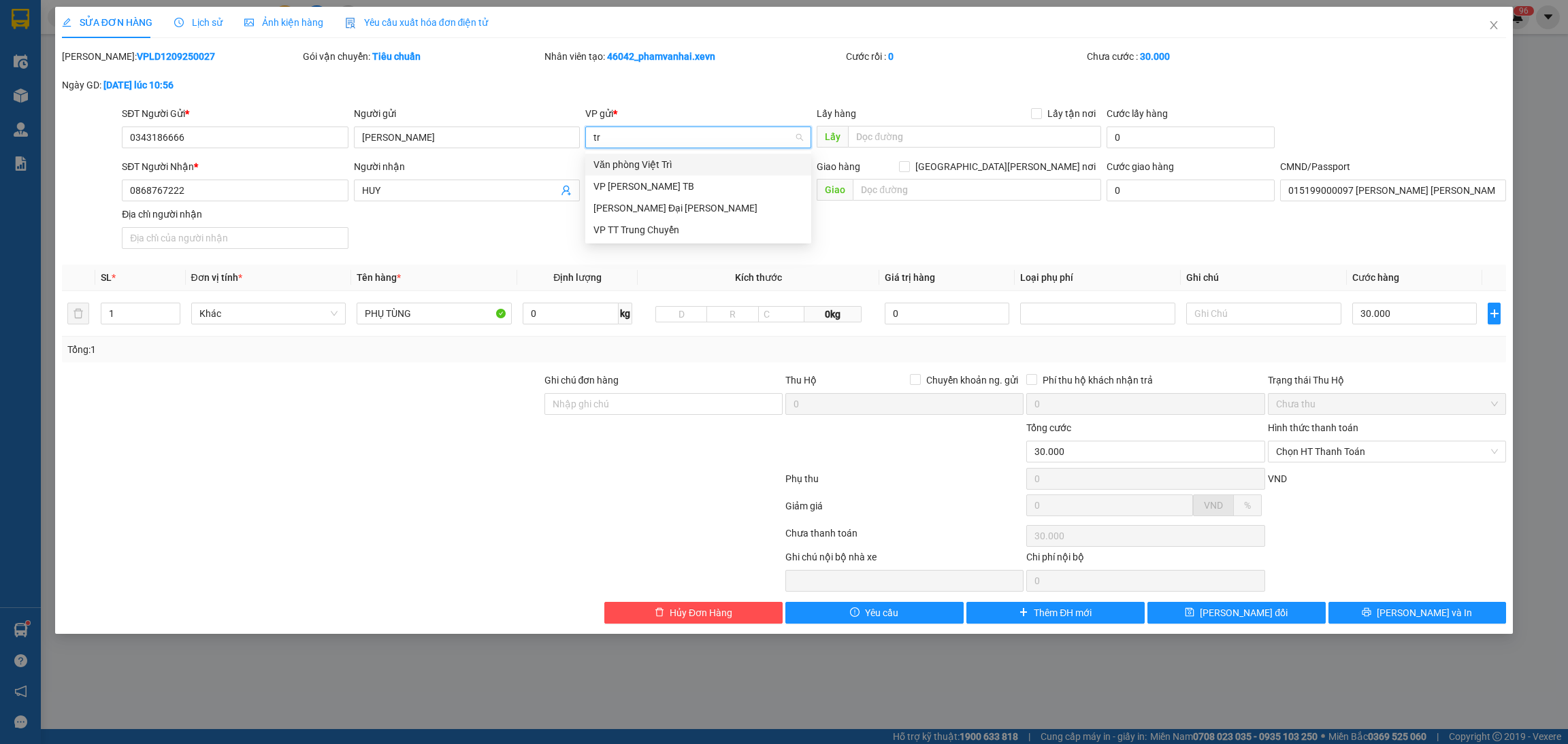
type input "tra"
click at [625, 184] on div "VP Trần Đại Nghĩa" at bounding box center [698, 187] width 210 height 15
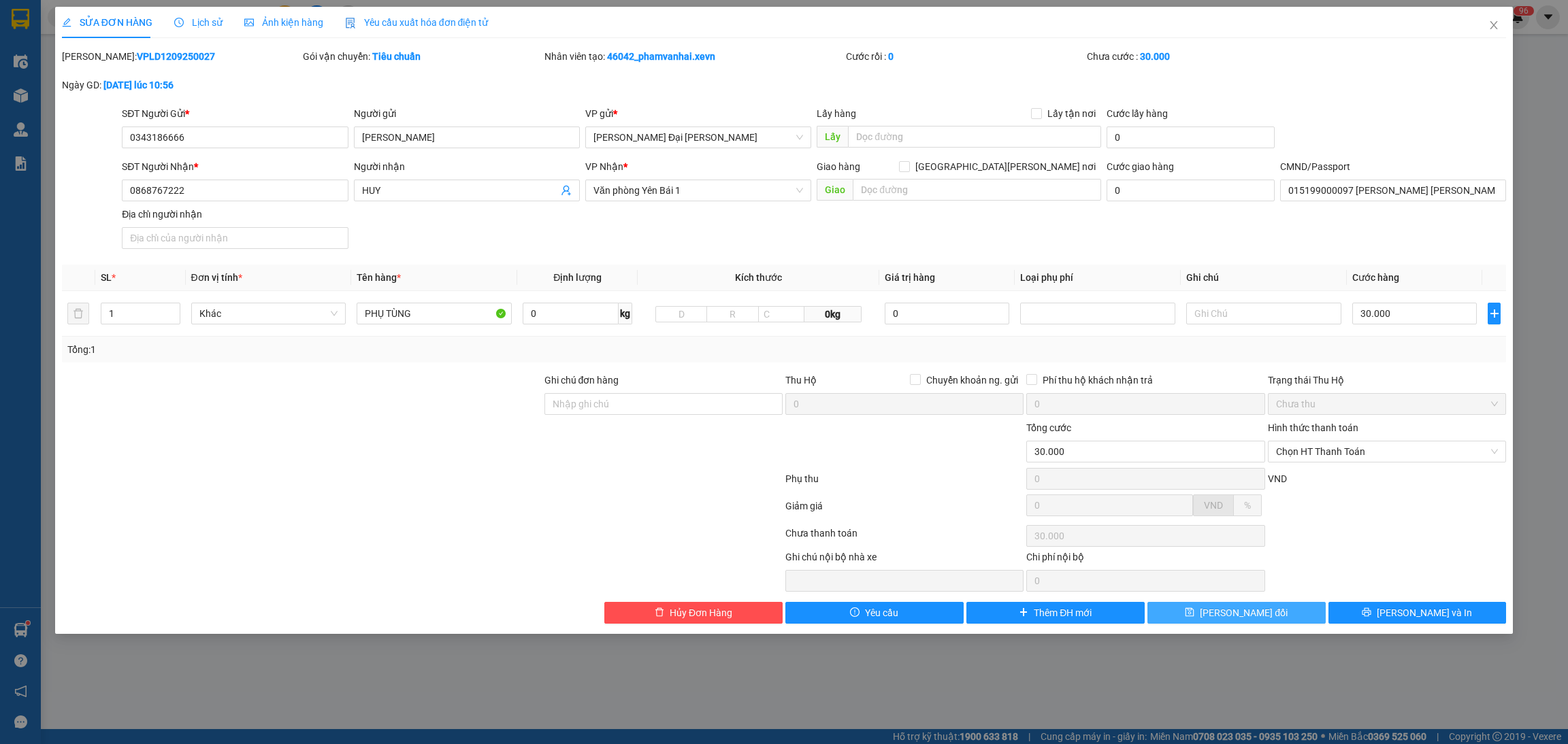
click at [1266, 614] on span "Lưu thay đổi" at bounding box center [1244, 613] width 88 height 15
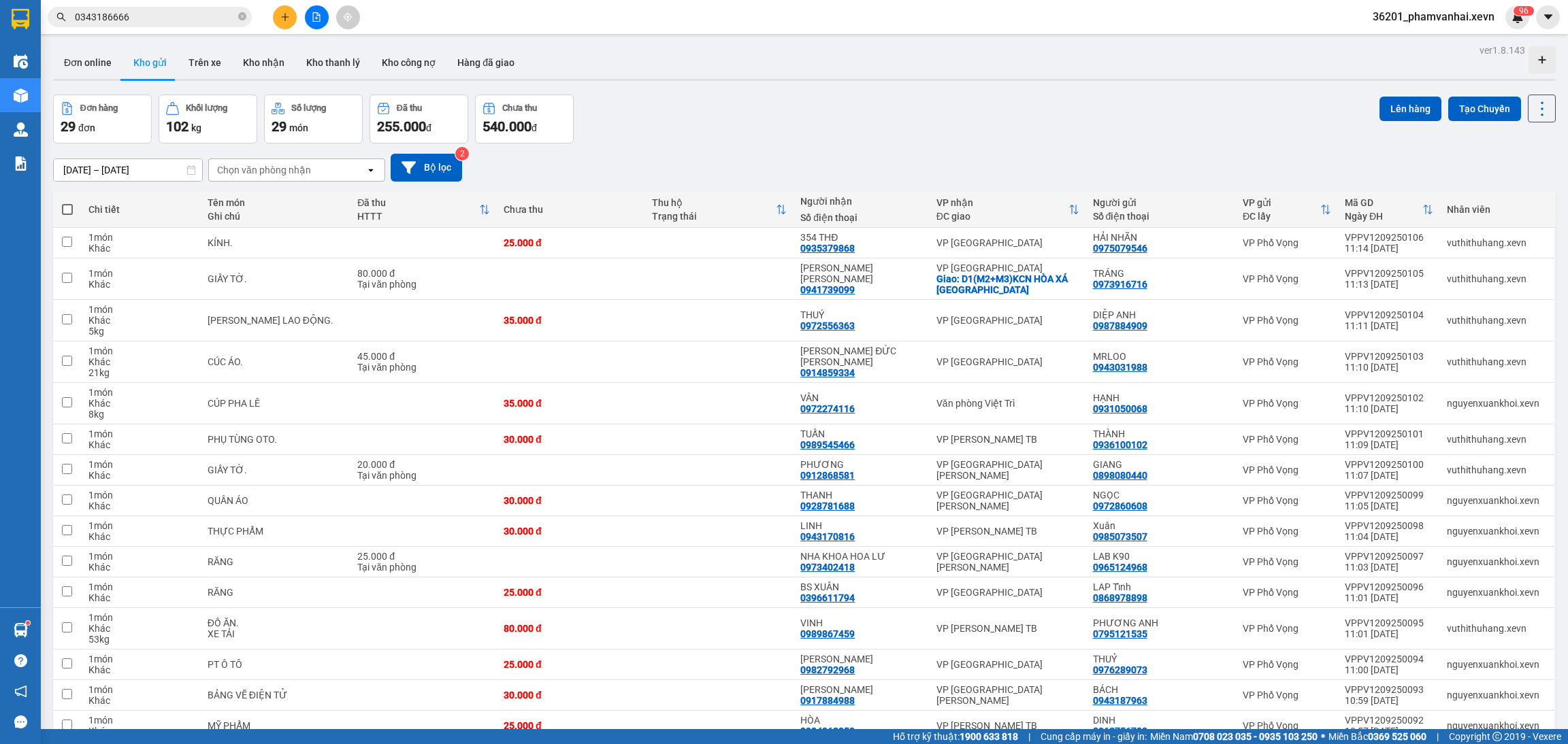
click at [192, 21] on input "0343186666" at bounding box center [155, 17] width 161 height 15
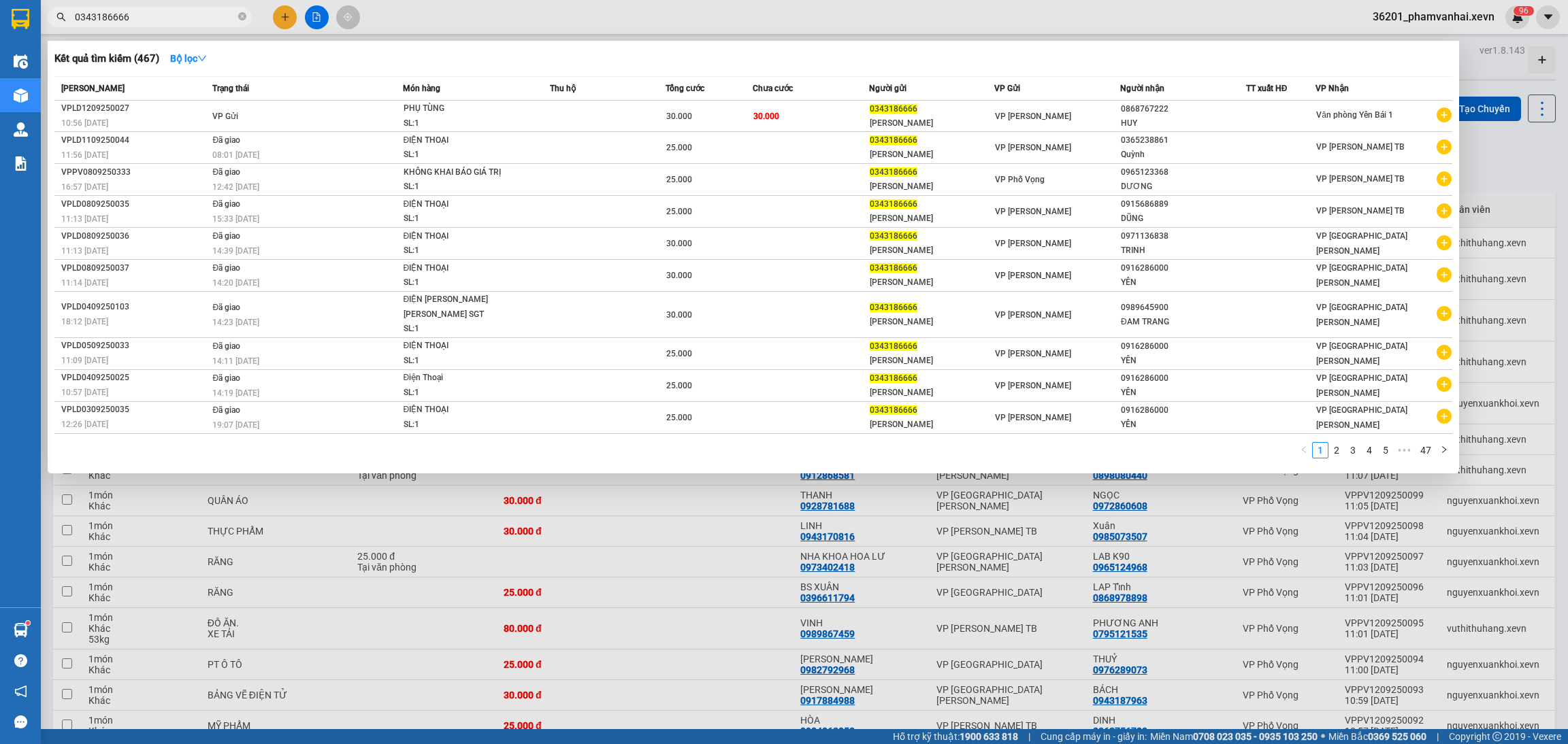
click at [202, 36] on div at bounding box center [784, 372] width 1568 height 744
drag, startPoint x: 202, startPoint y: 18, endPoint x: 75, endPoint y: 18, distance: 127.0
click at [75, 18] on input "0343186666" at bounding box center [155, 17] width 161 height 15
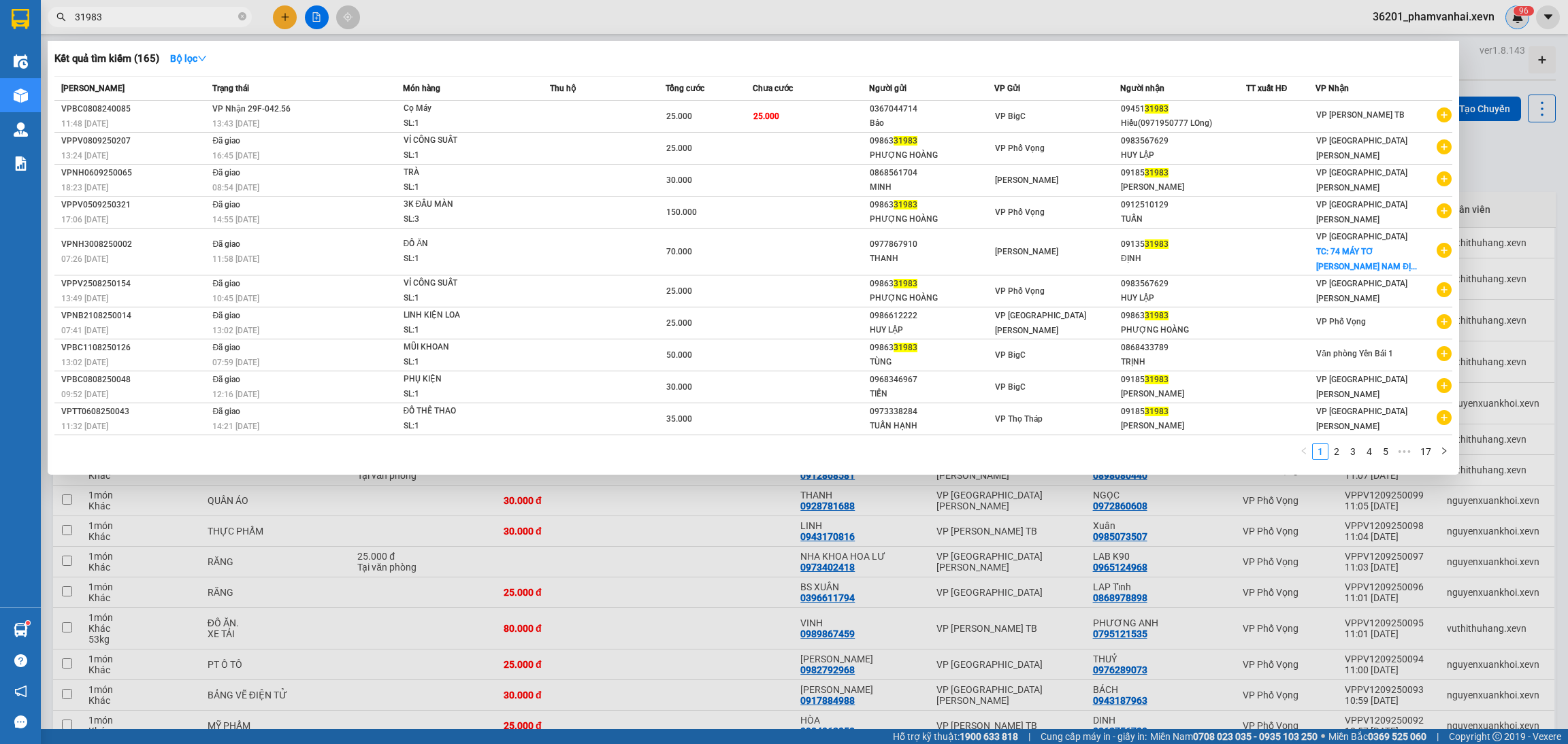
type input "31983"
click at [1525, 21] on div at bounding box center [784, 372] width 1568 height 744
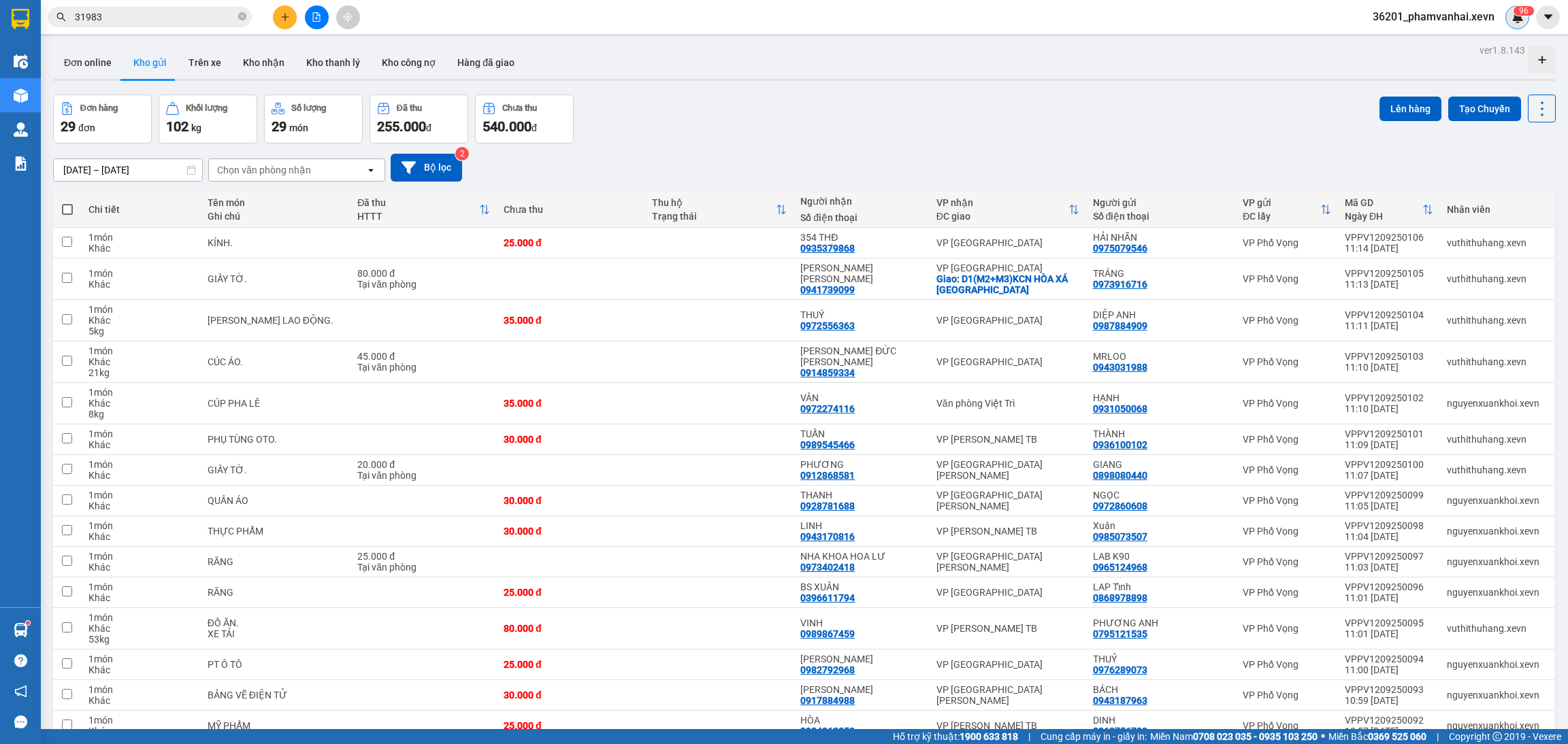
click at [1522, 22] on img at bounding box center [1518, 17] width 12 height 12
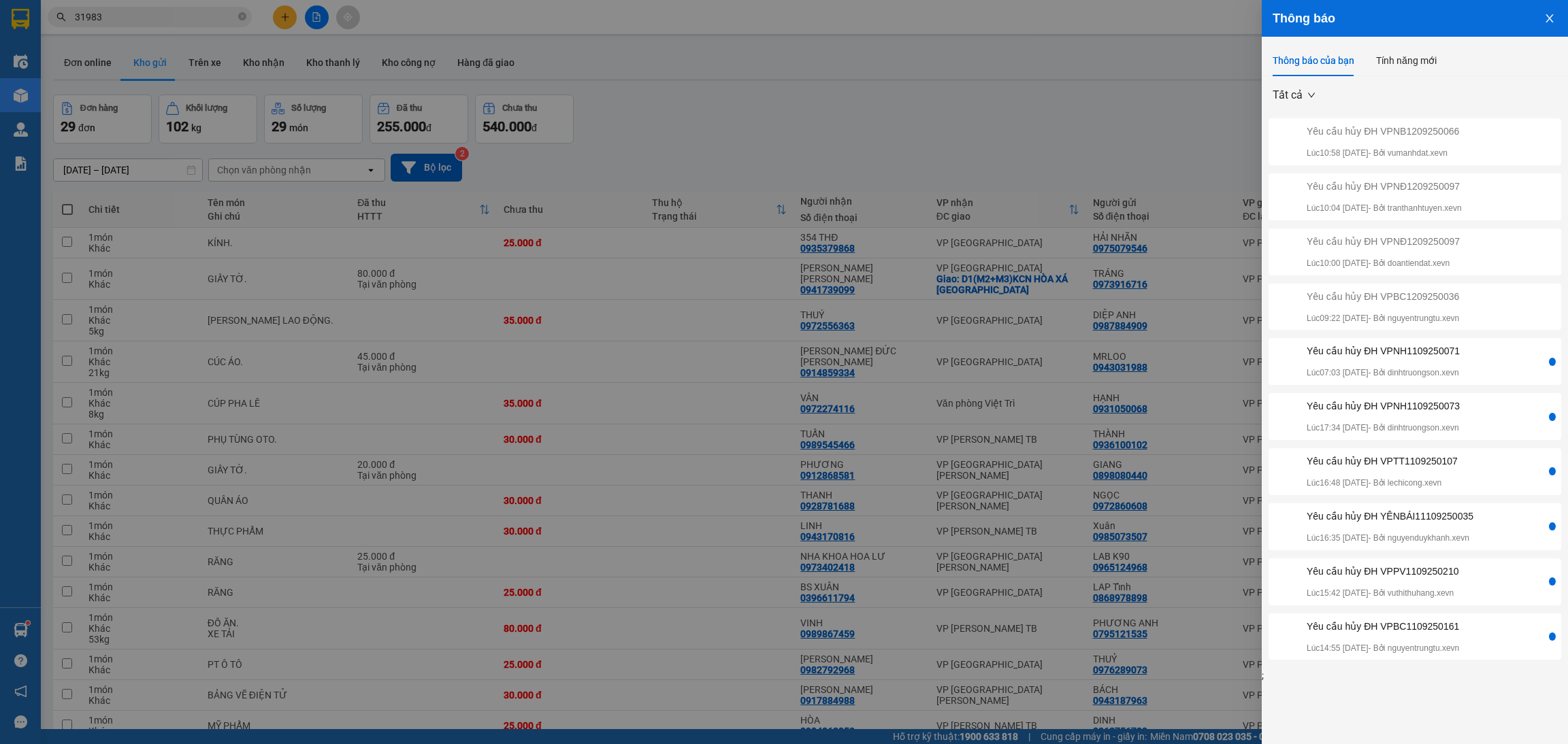
click at [1440, 360] on div "Yêu cầu hủy ĐH VPNH1109250071 Lúc 07:03 12/09/2025 - Bởi dinhtruongson.xevn" at bounding box center [1384, 362] width 153 height 36
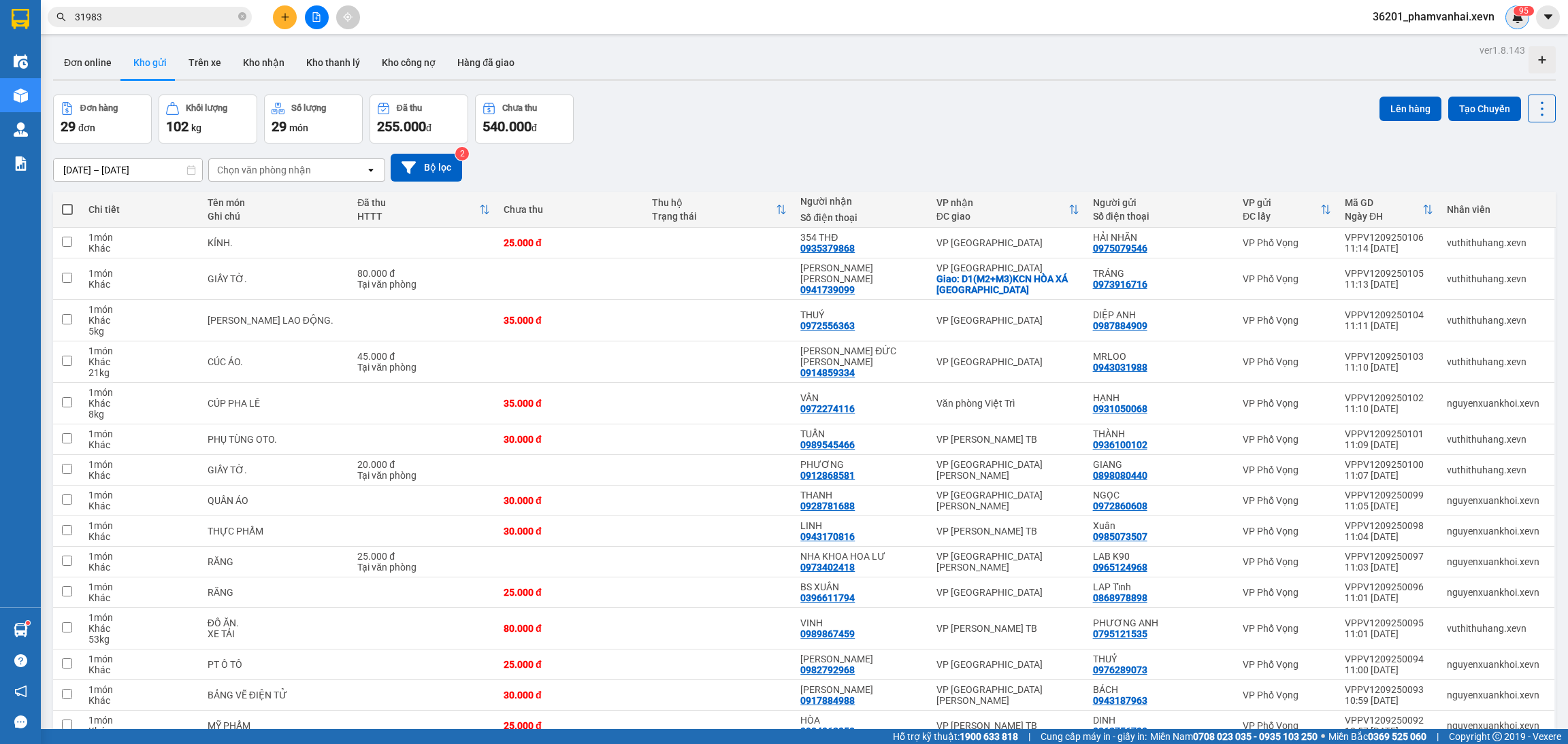
click at [1512, 6] on div "9 5" at bounding box center [1517, 17] width 24 height 24
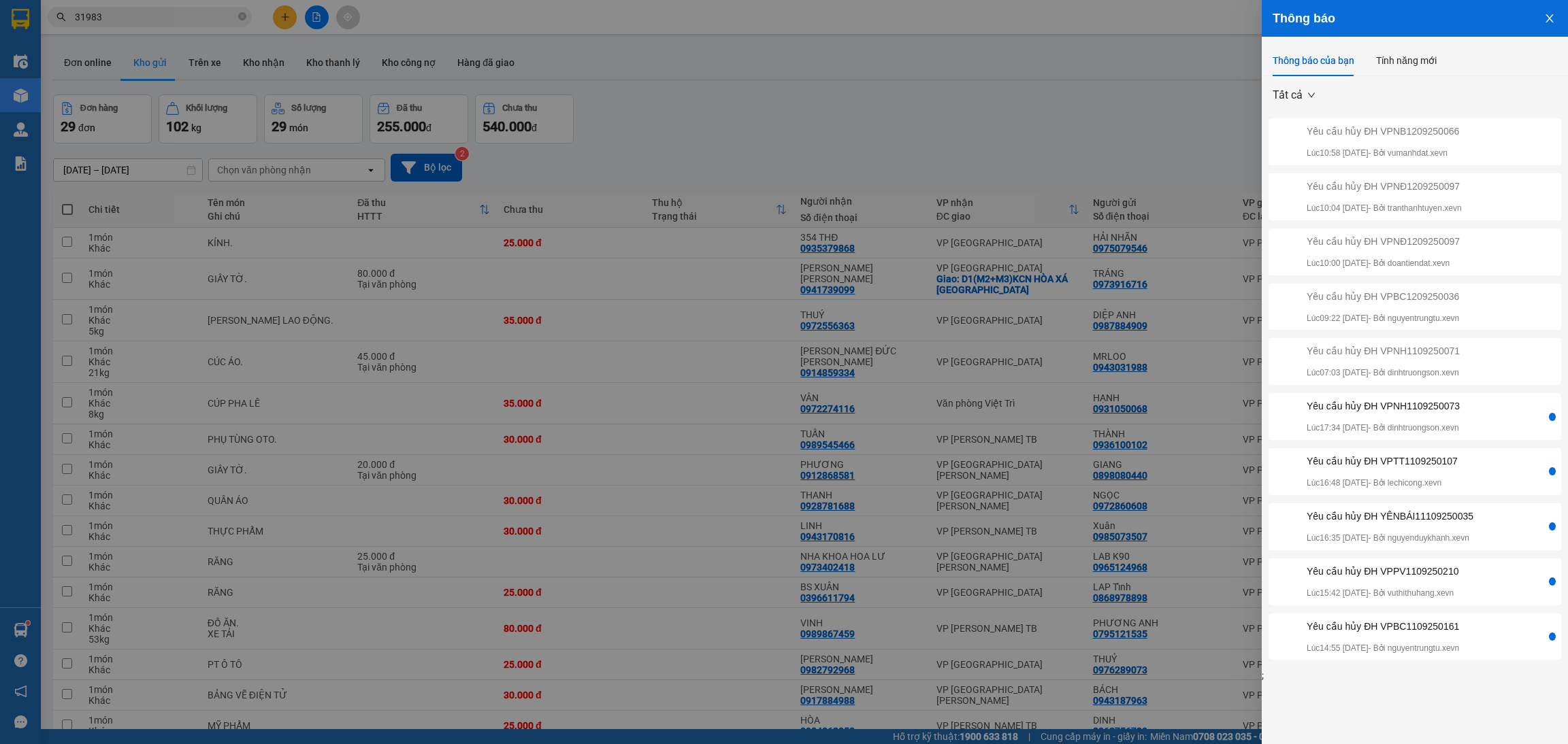
click at [692, 81] on div at bounding box center [784, 372] width 1568 height 744
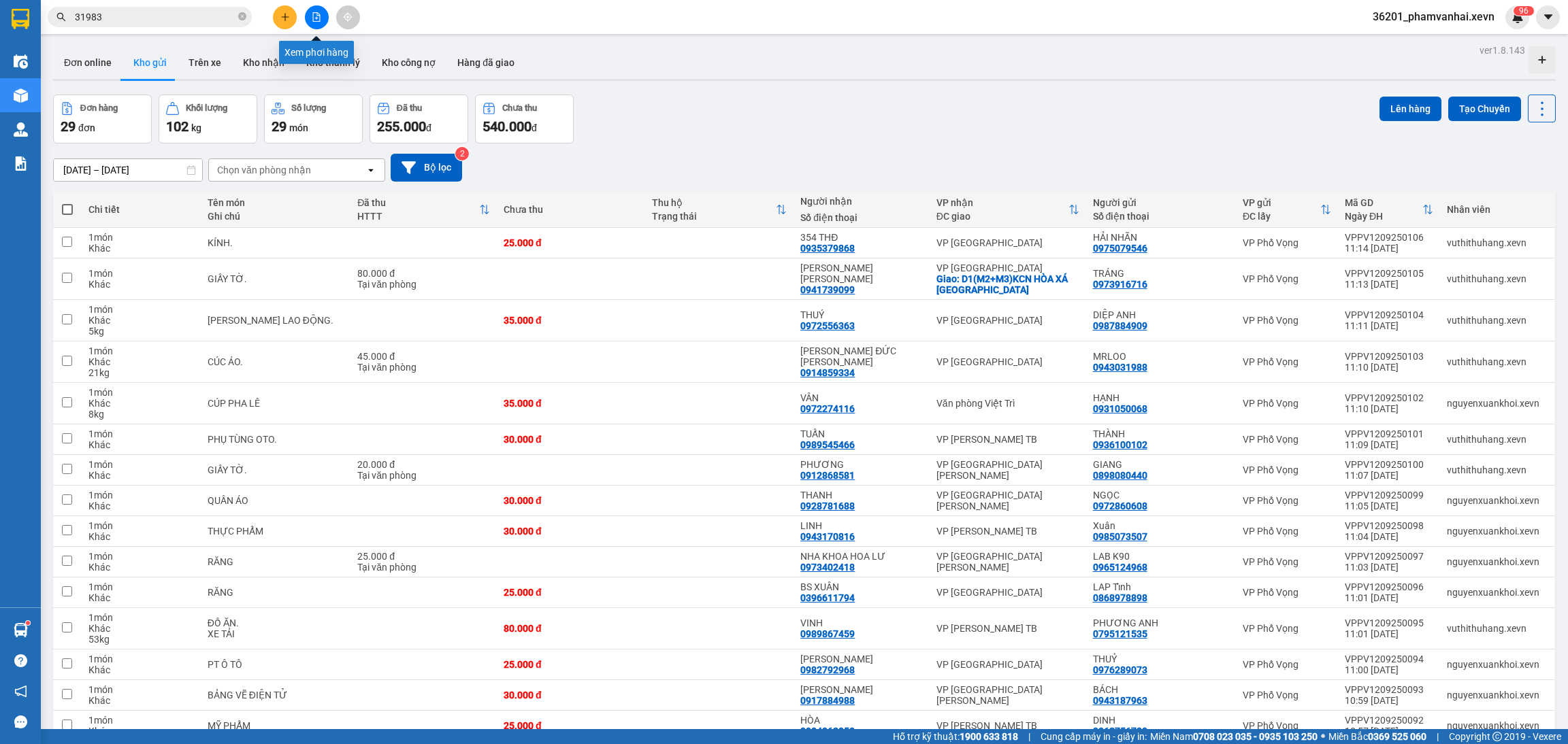
click at [318, 18] on icon "file-add" at bounding box center [316, 17] width 9 height 9
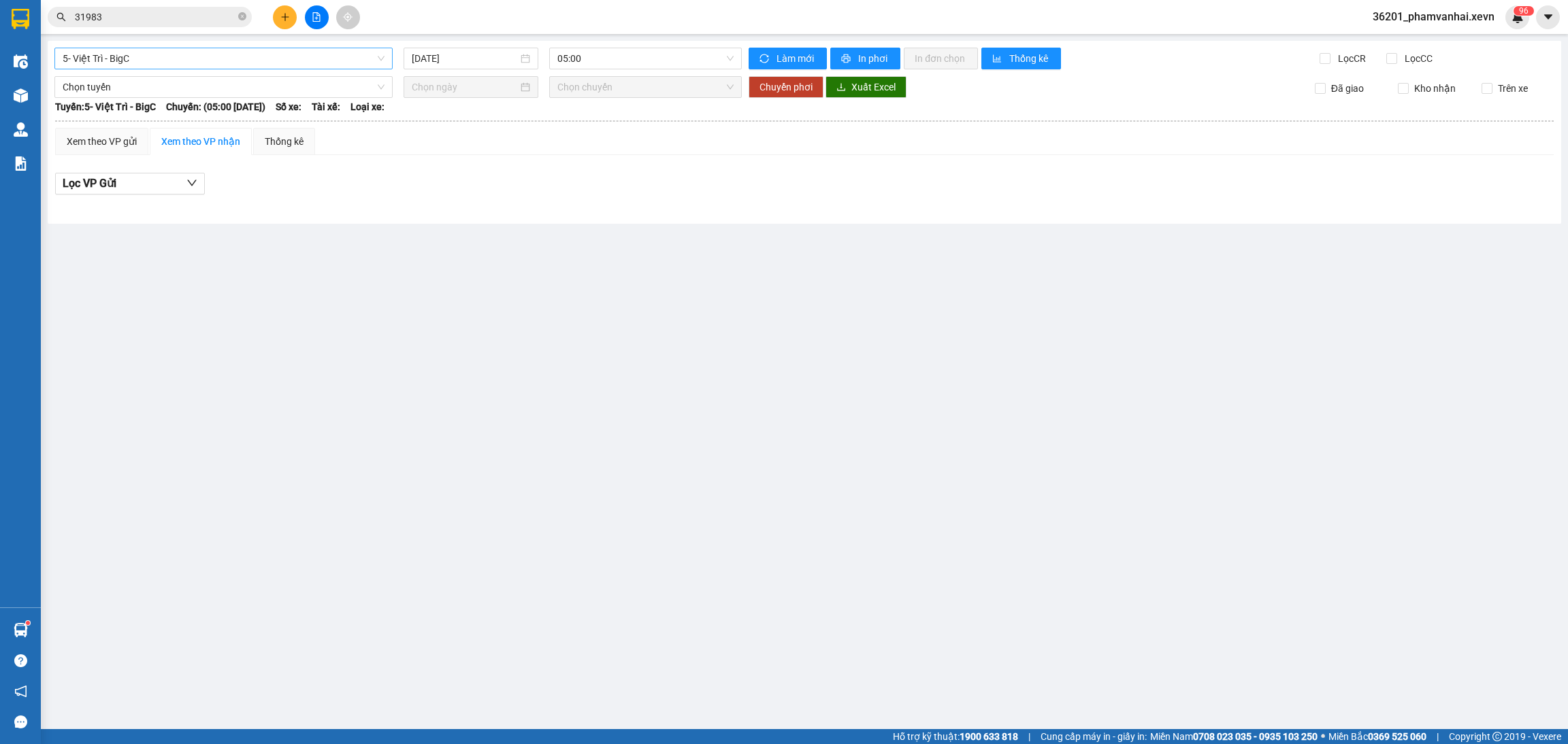
click at [179, 65] on span "5- Việt Trì - BigC" at bounding box center [223, 59] width 322 height 21
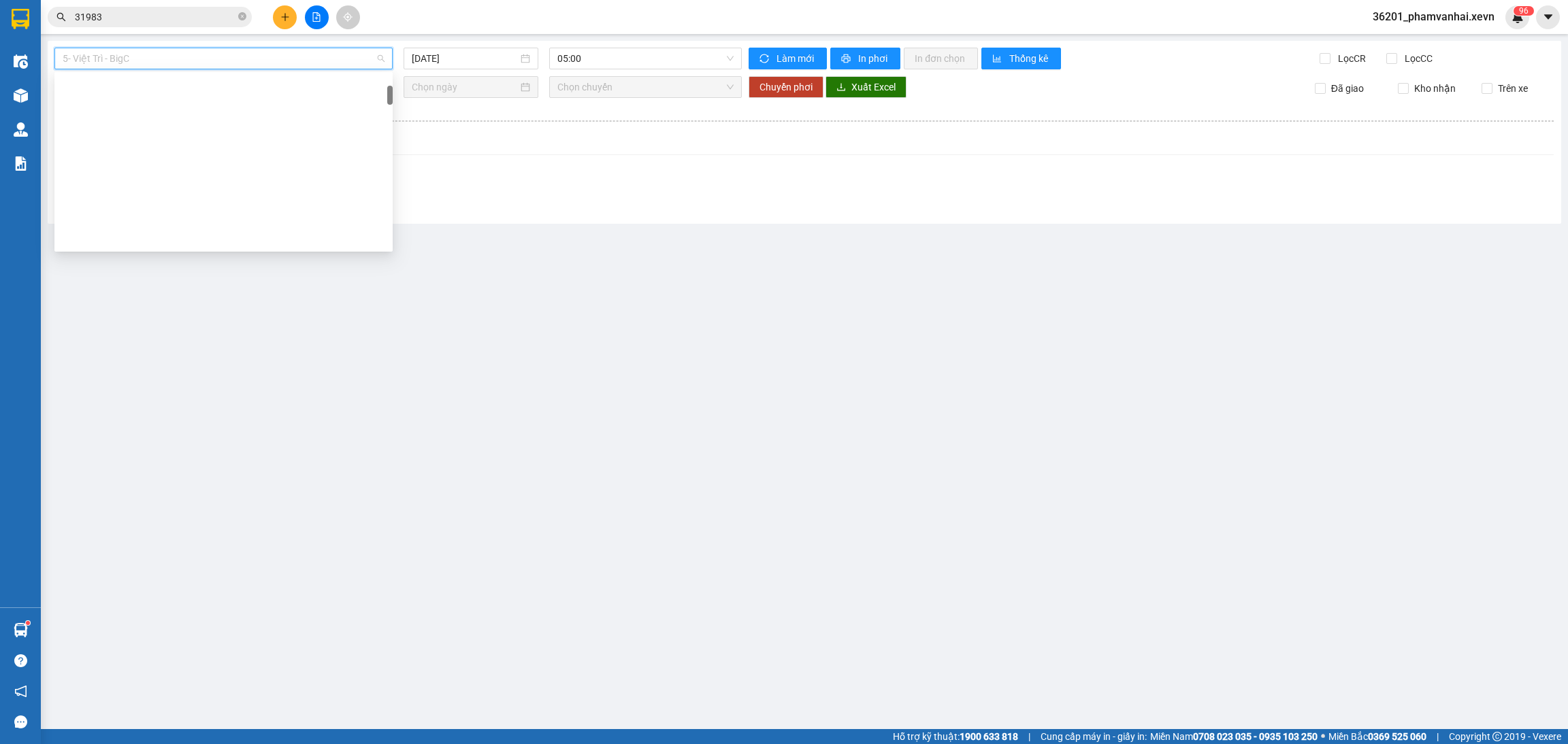
scroll to position [102, 0]
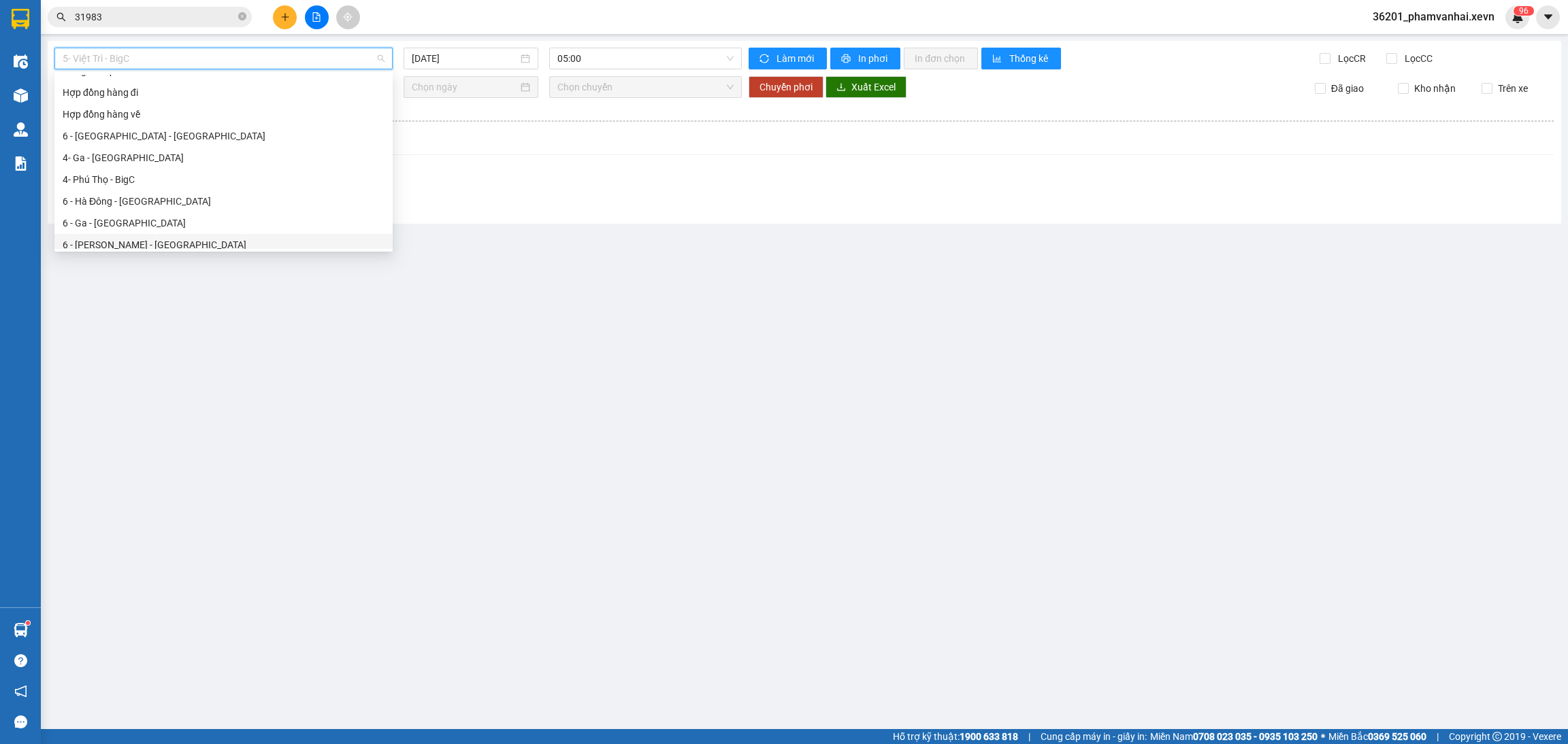
click at [128, 243] on div "6 - Yên Bái - Ga" at bounding box center [223, 245] width 322 height 15
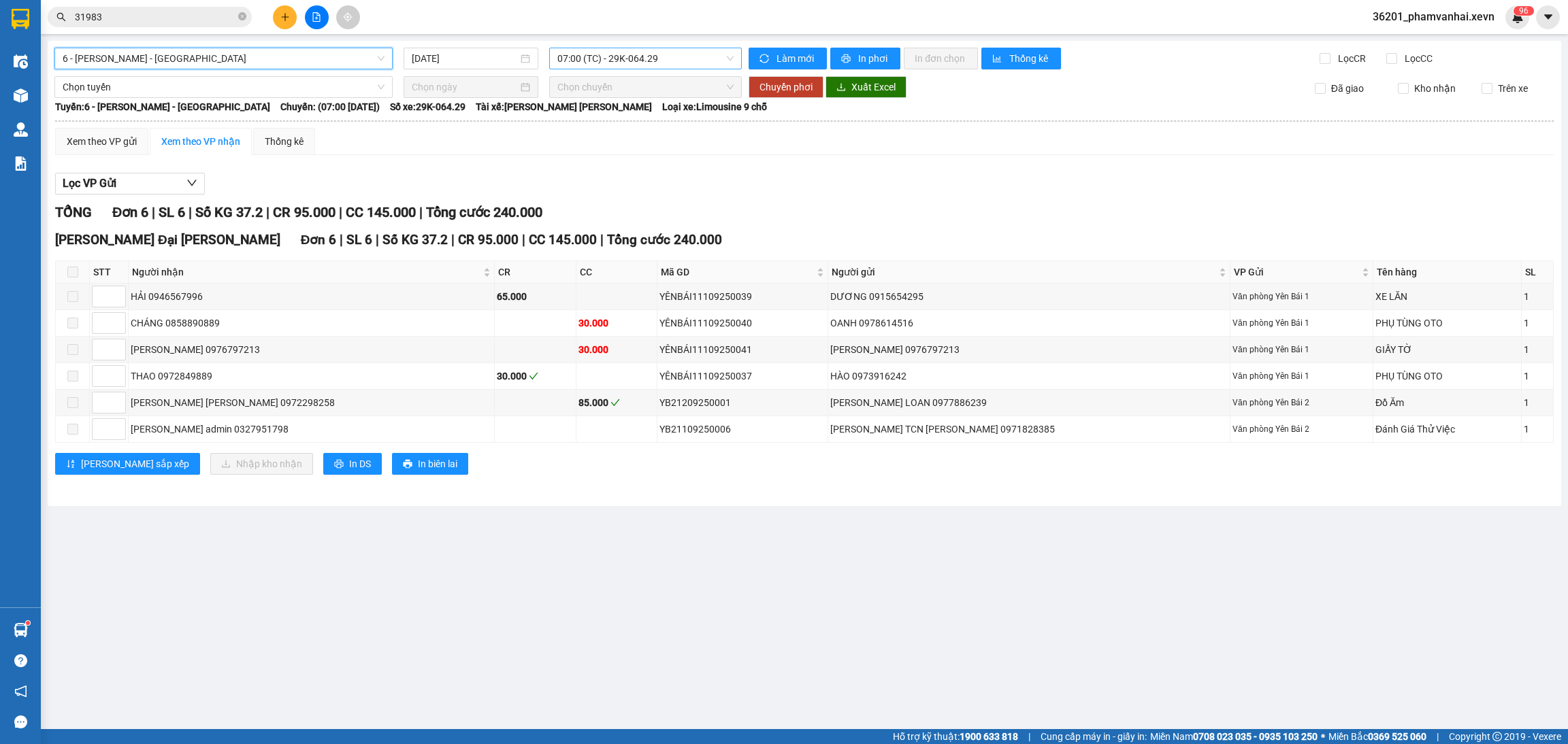
click at [672, 66] on span "07:00 (TC) - 29K-064.29" at bounding box center [645, 59] width 177 height 21
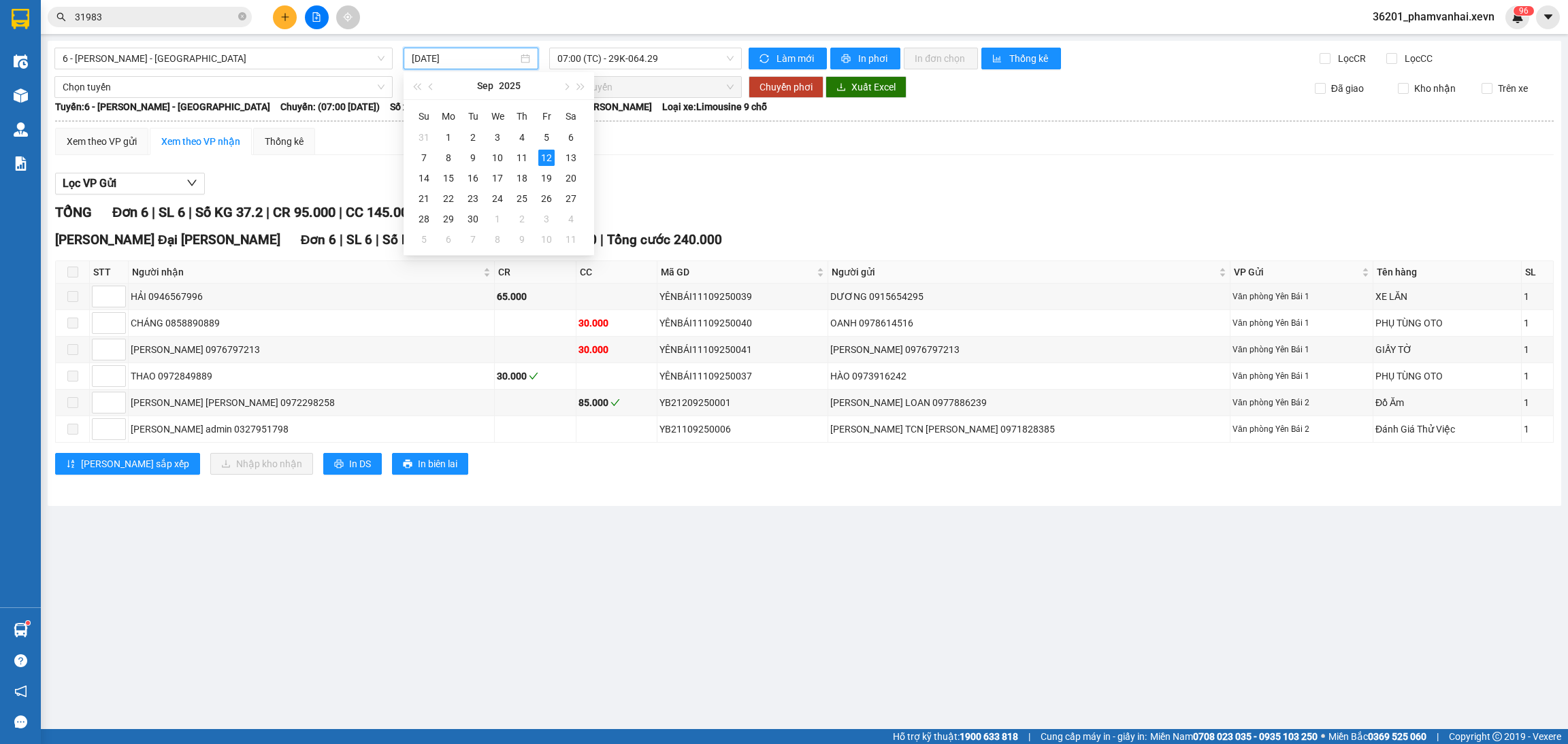
click at [484, 62] on input "12/09/2025" at bounding box center [465, 59] width 106 height 15
click at [521, 160] on div "11" at bounding box center [521, 158] width 16 height 16
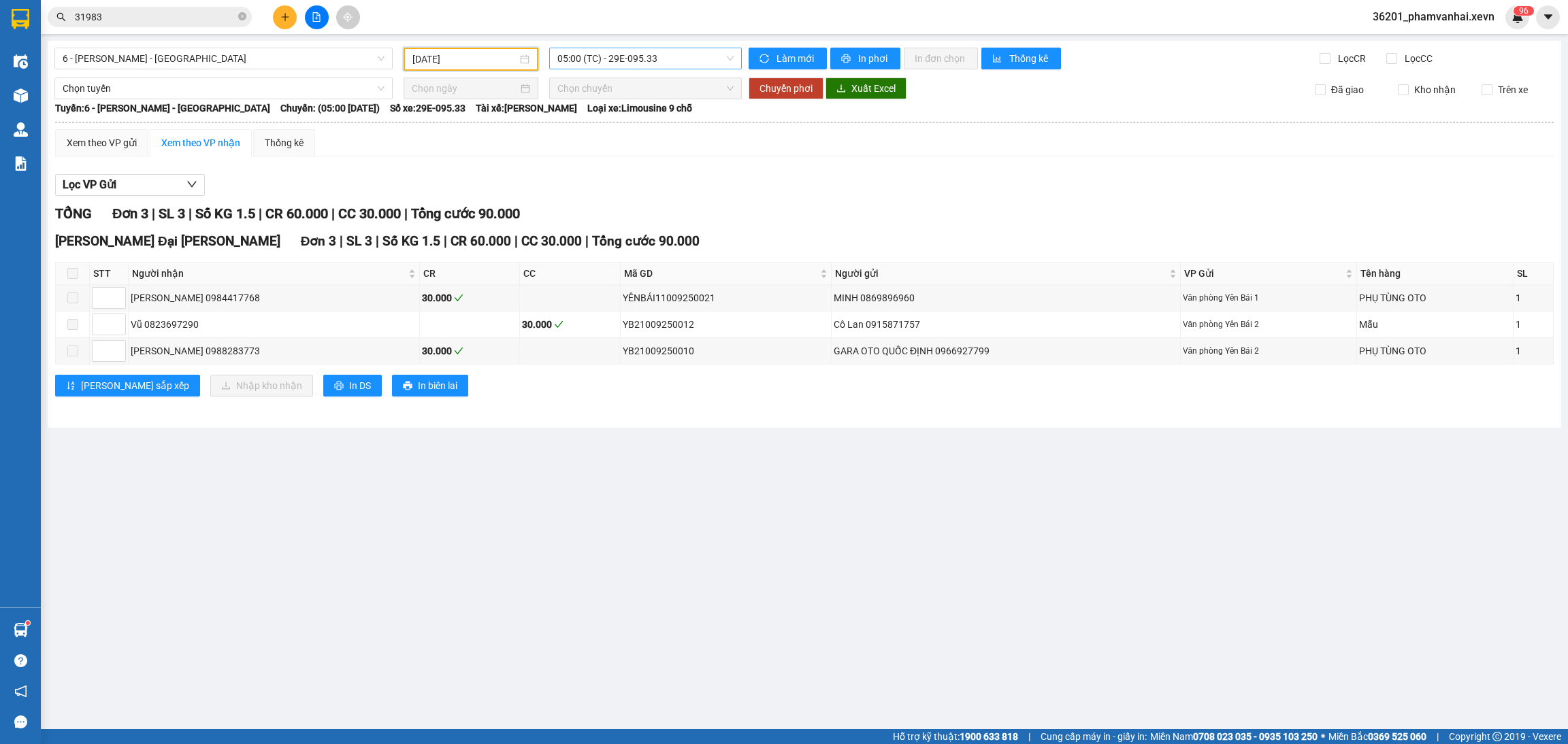
click at [640, 51] on span "05:00 (TC) - 29E-095.33" at bounding box center [645, 59] width 177 height 21
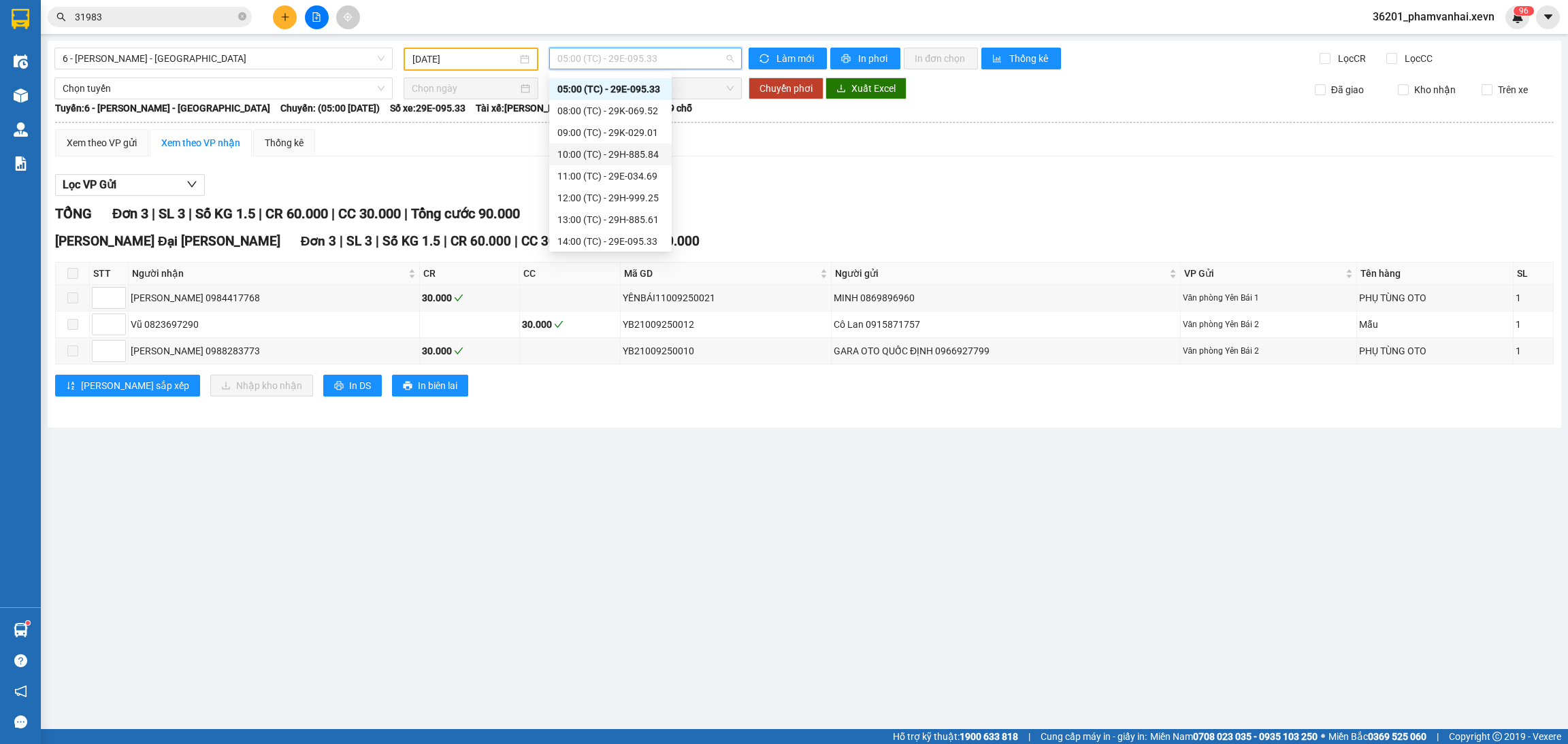
scroll to position [22, 0]
click at [610, 213] on div "13:00 (TC) - 29H-885.61" at bounding box center [610, 216] width 106 height 15
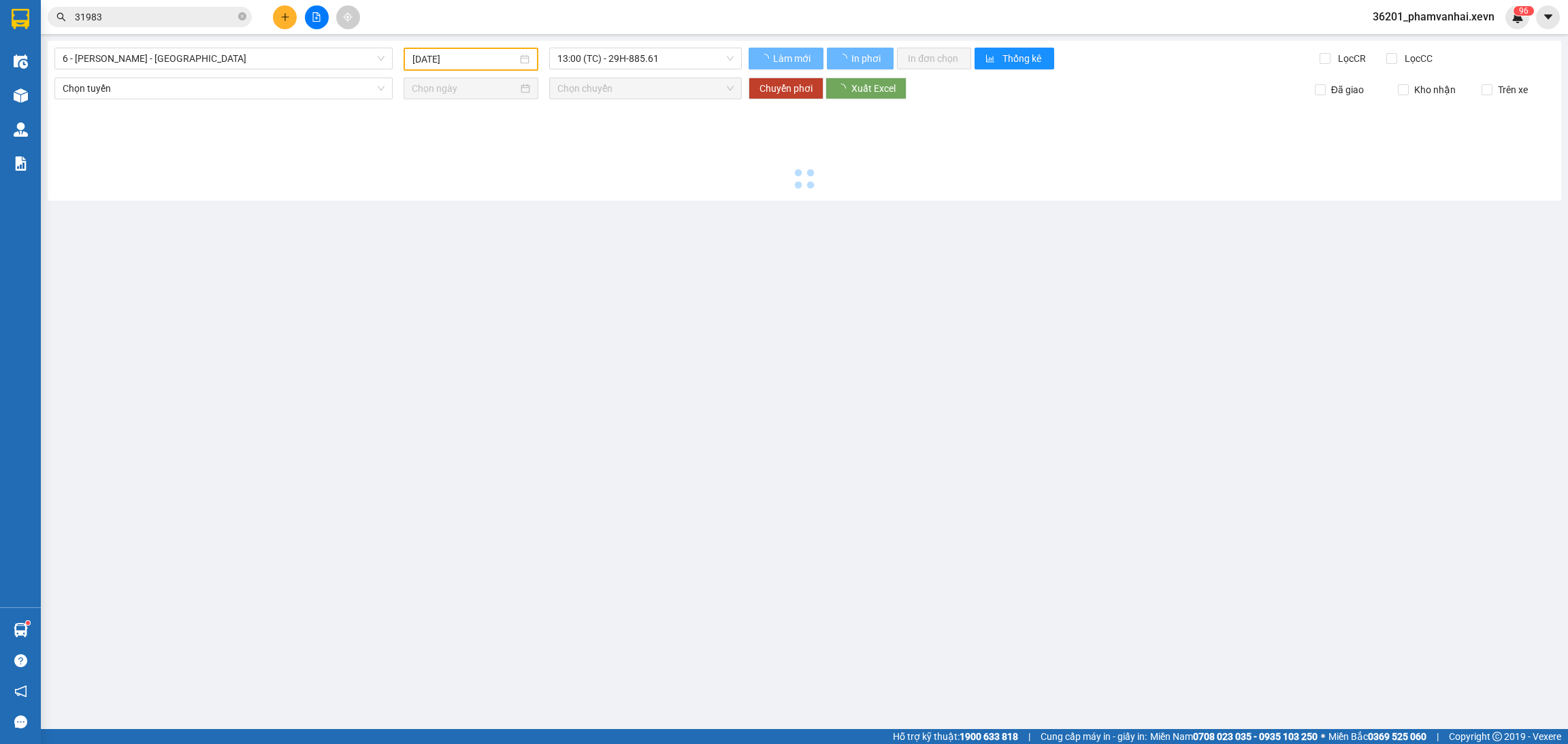
click at [610, 213] on main "6 - Yên Bái - Ga 11/09/2025 13:00 (TC) - 29H-885.61 Làm mới In phơi In đơn chọn…" at bounding box center [784, 364] width 1568 height 730
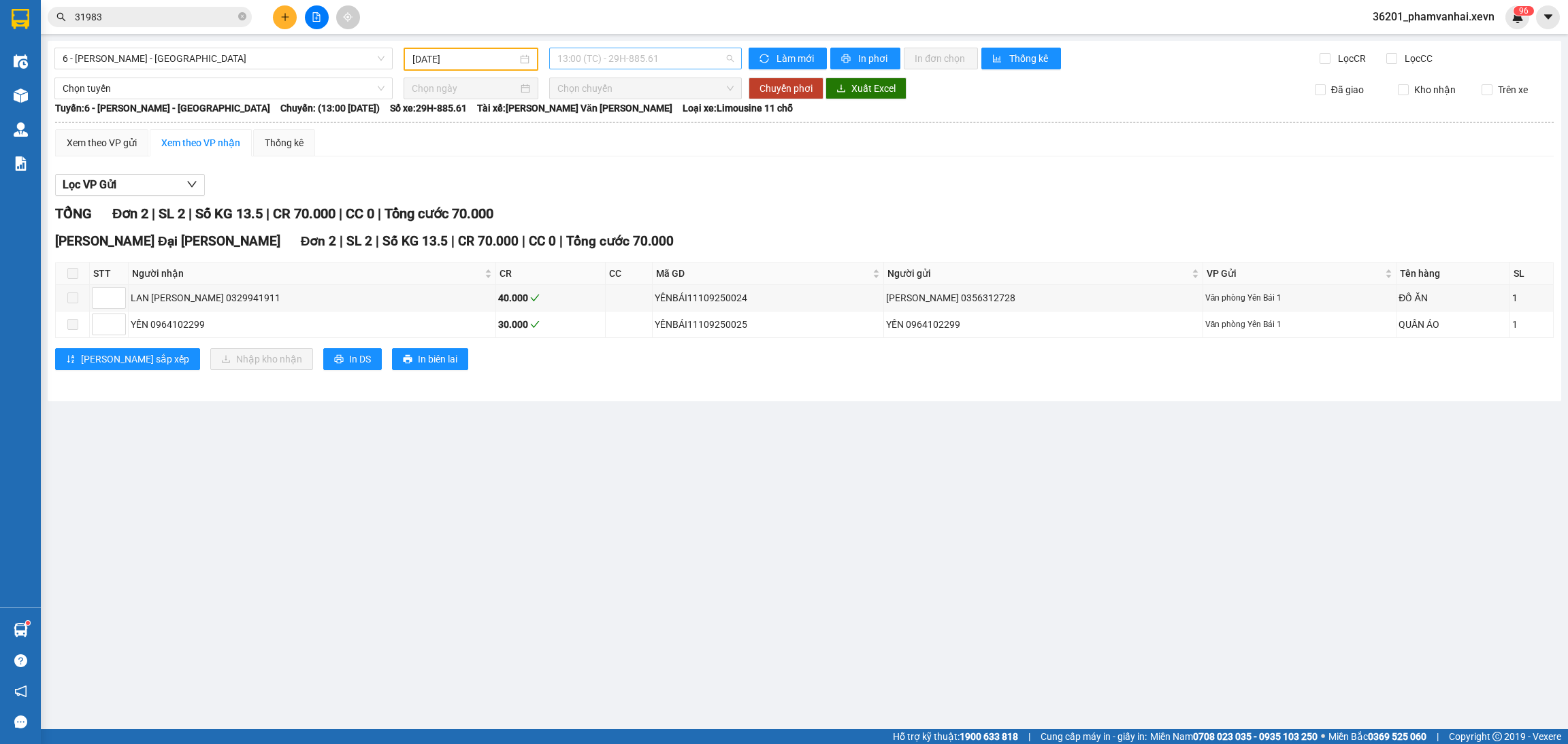
click at [625, 55] on span "13:00 (TC) - 29H-885.61" at bounding box center [645, 59] width 177 height 21
click at [620, 238] on div "14:00 (TC) - 29E-095.33" at bounding box center [610, 238] width 106 height 15
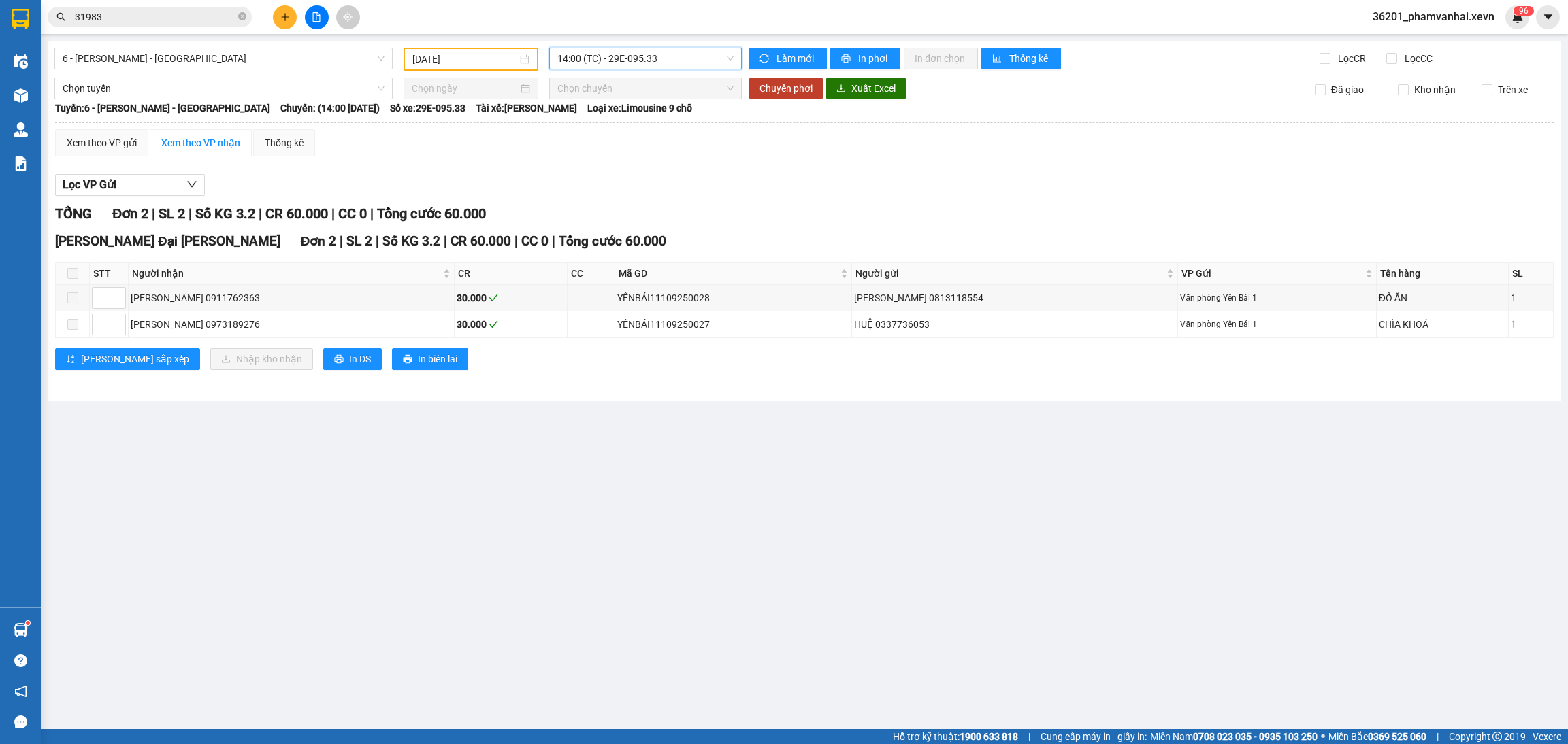
click at [660, 51] on span "14:00 (TC) - 29E-095.33" at bounding box center [645, 59] width 177 height 21
click at [483, 61] on input "11/09/2025" at bounding box center [465, 59] width 105 height 15
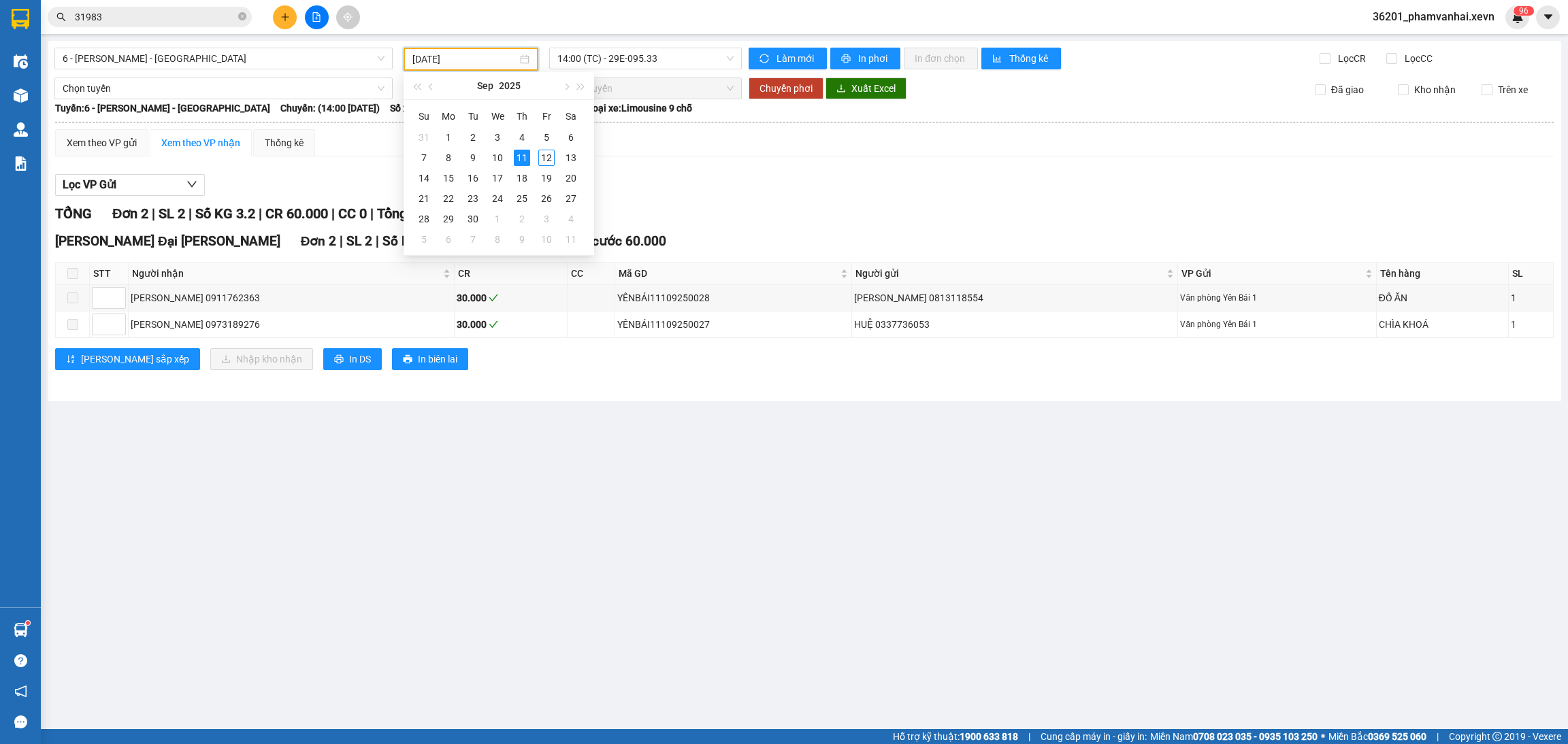
drag, startPoint x: 493, startPoint y: 51, endPoint x: 492, endPoint y: 69, distance: 18.0
click at [493, 52] on input "11/09/2025" at bounding box center [465, 59] width 105 height 15
click at [545, 155] on div "12" at bounding box center [546, 158] width 16 height 16
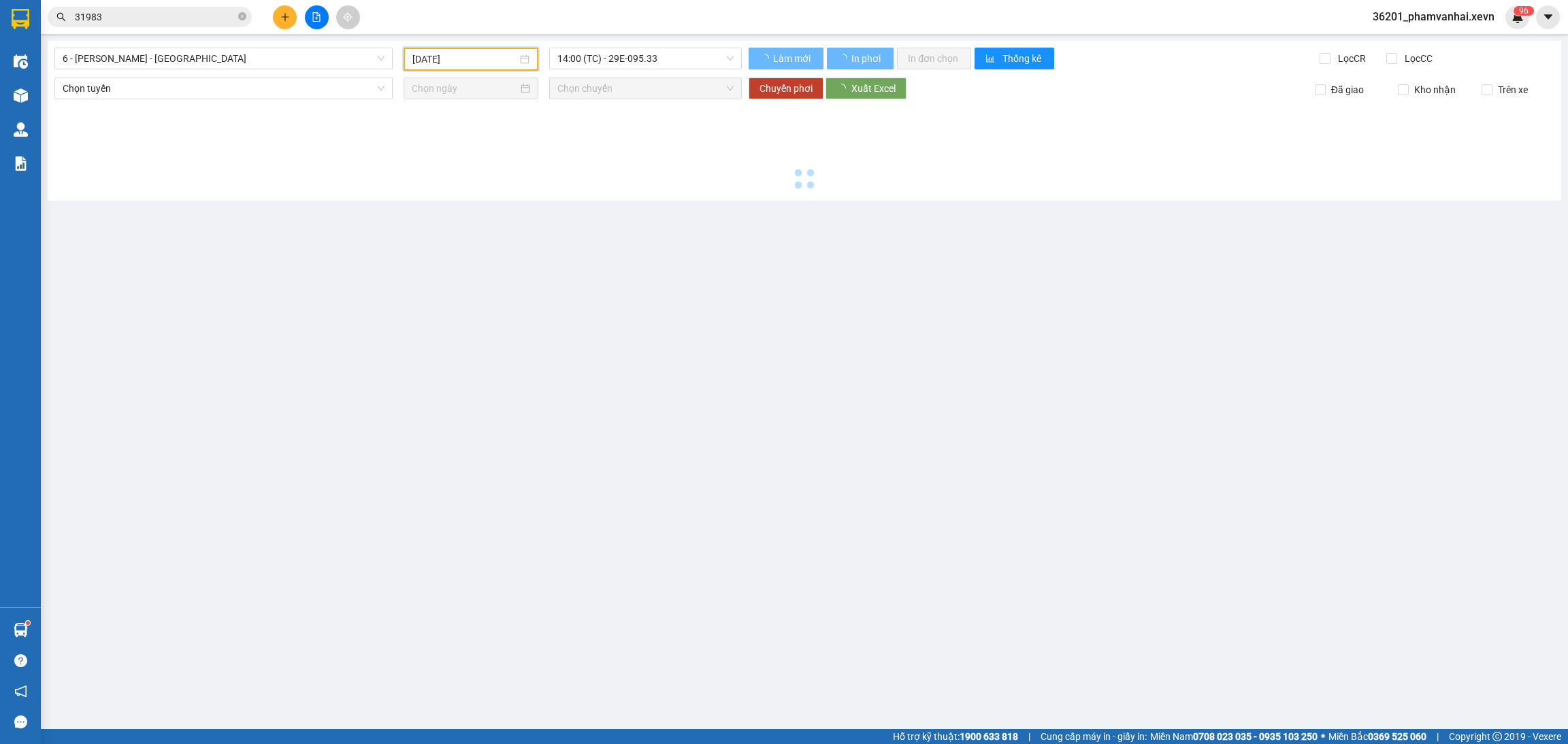
type input "12/09/2025"
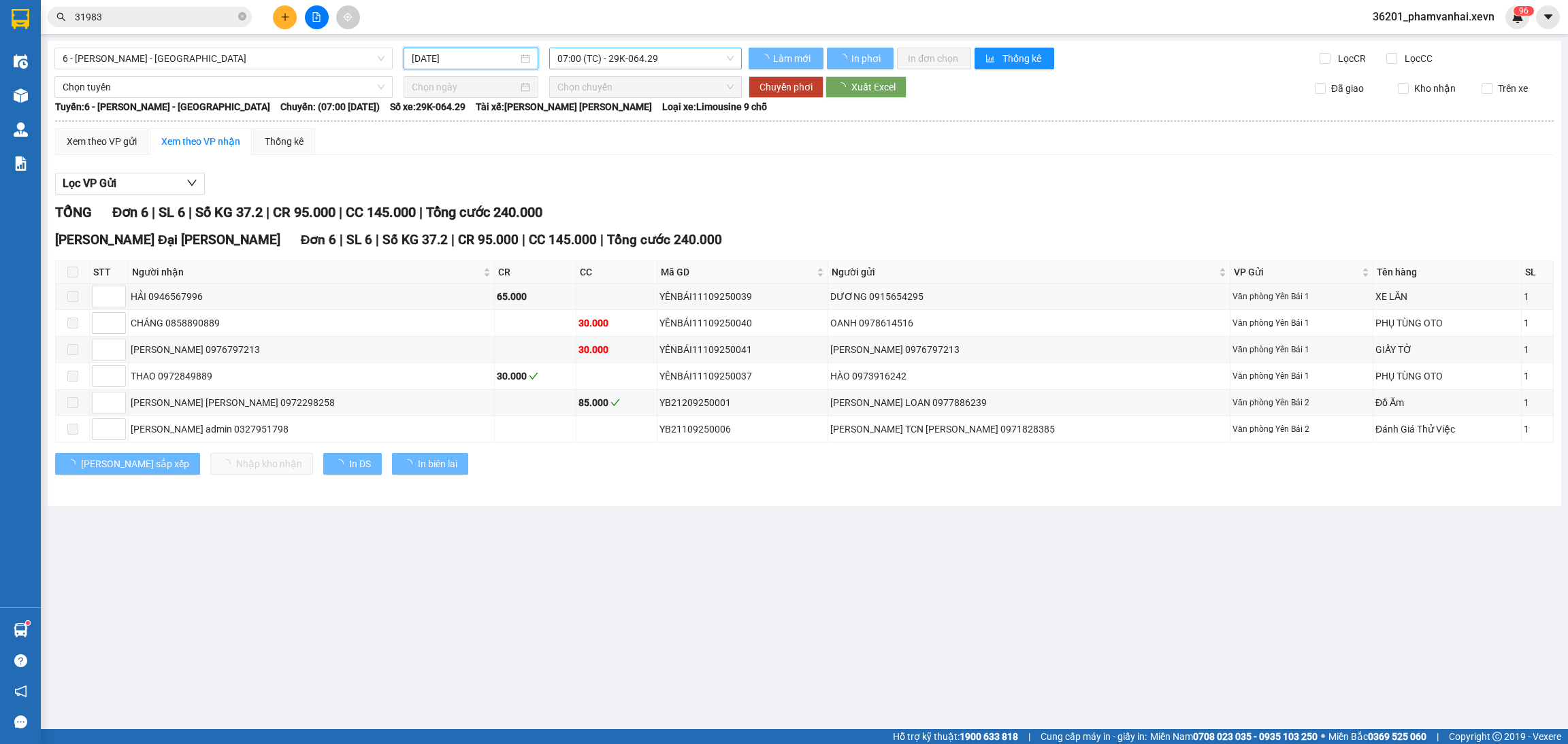
click at [649, 69] on input "search" at bounding box center [640, 59] width 167 height 21
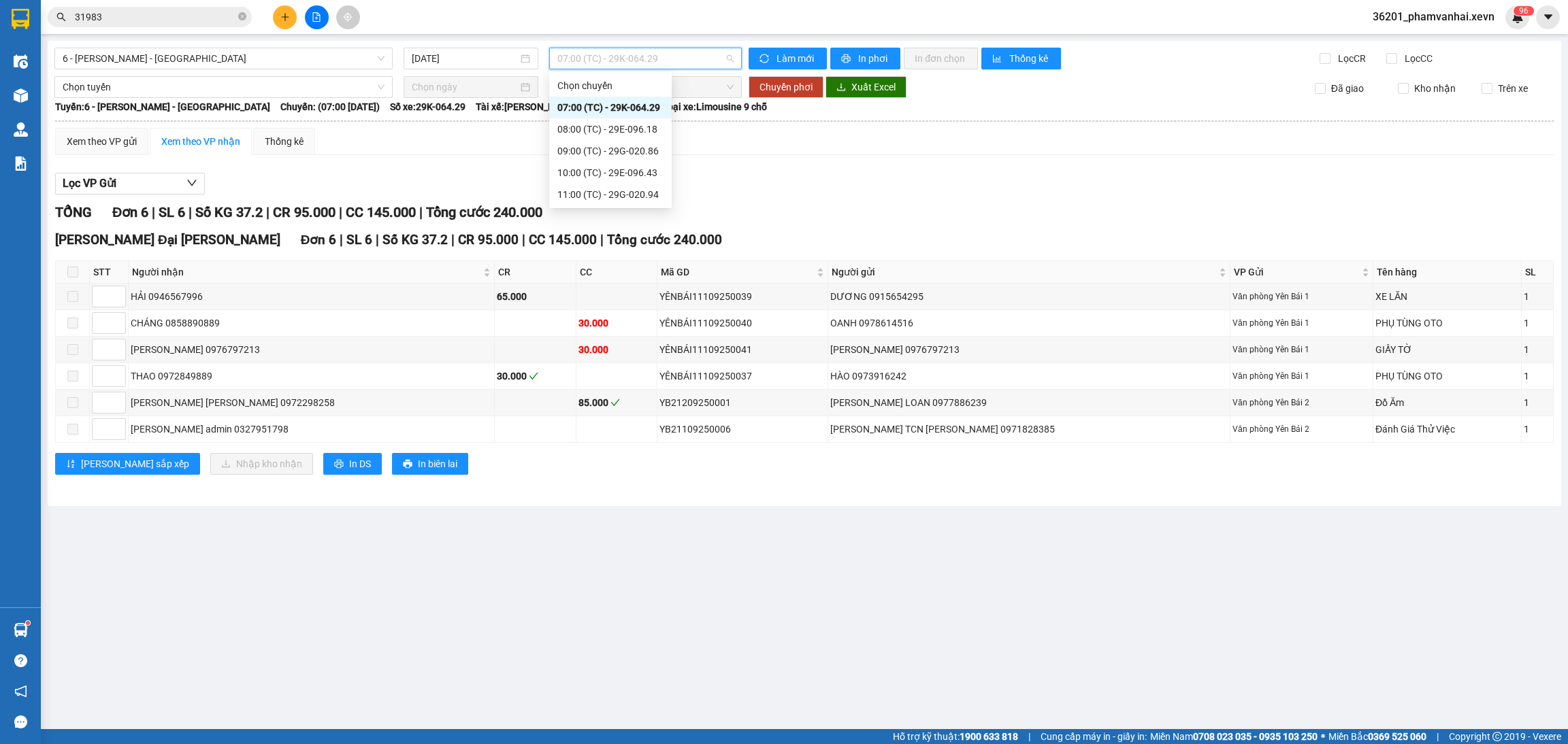
click at [644, 112] on div "07:00 (TC) - 29K-064.29" at bounding box center [610, 108] width 106 height 15
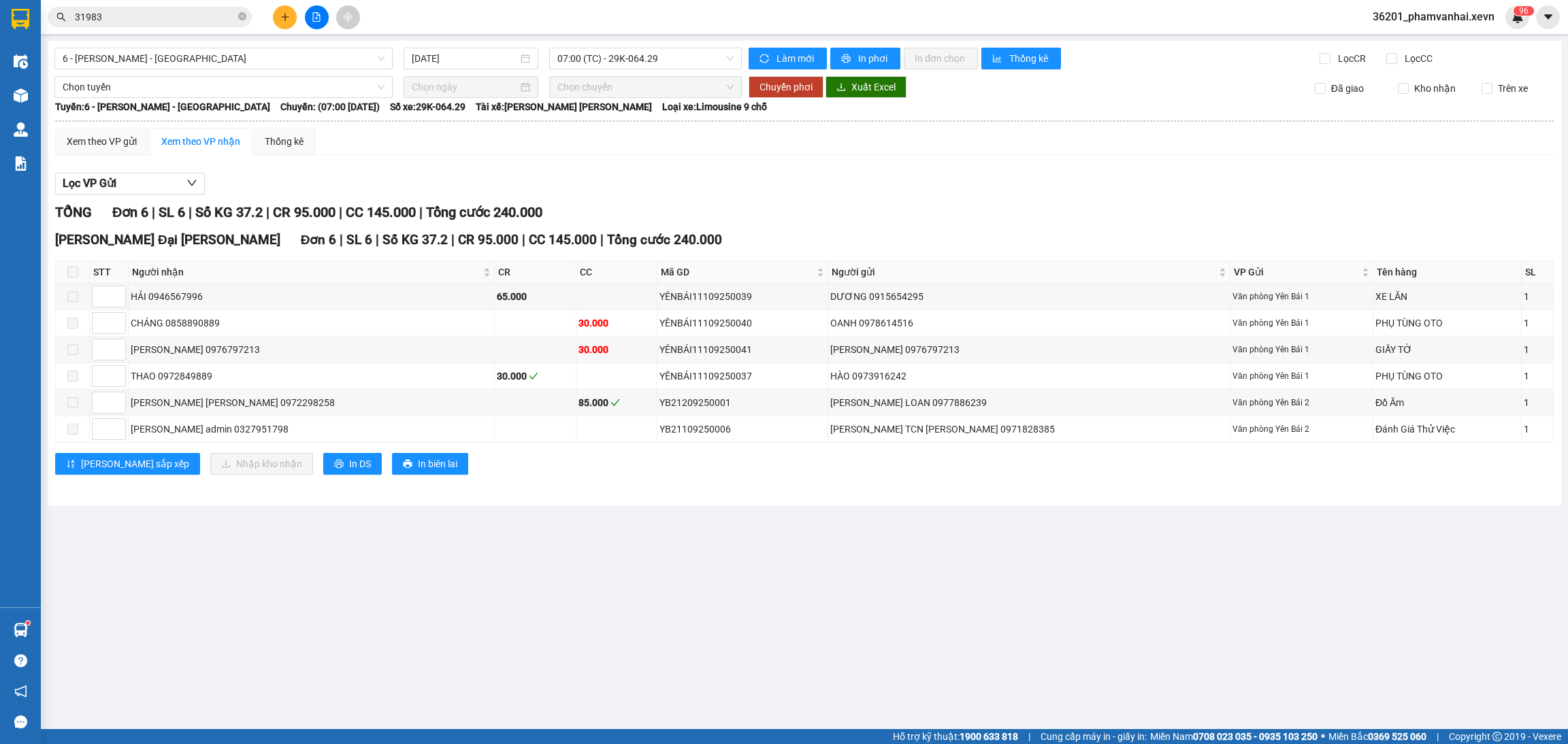
click at [603, 492] on div "TỔNG Đơn 6 | SL 6 | Số KG 37.2 | CR 95.000 | CC 145.000 | Tổng cước 240.000 VP …" at bounding box center [804, 347] width 1499 height 290
